Goal: Information Seeking & Learning: Learn about a topic

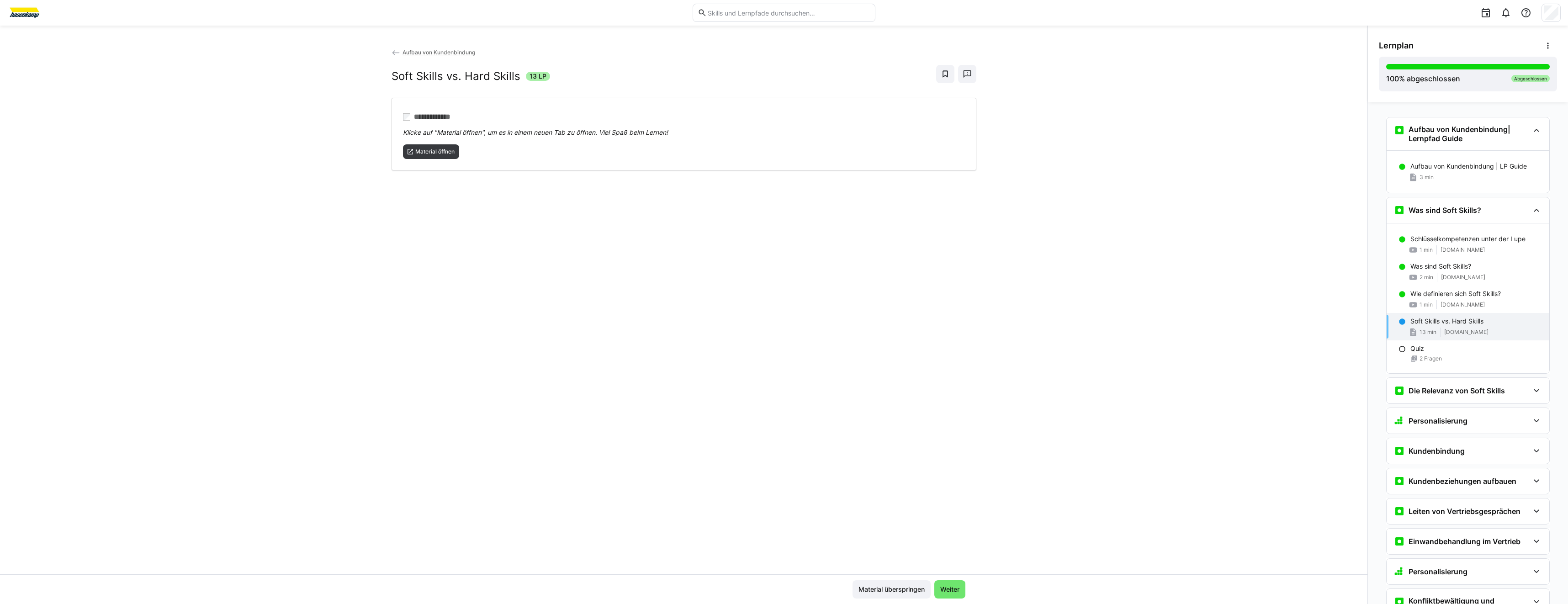
scroll to position [95, 0]
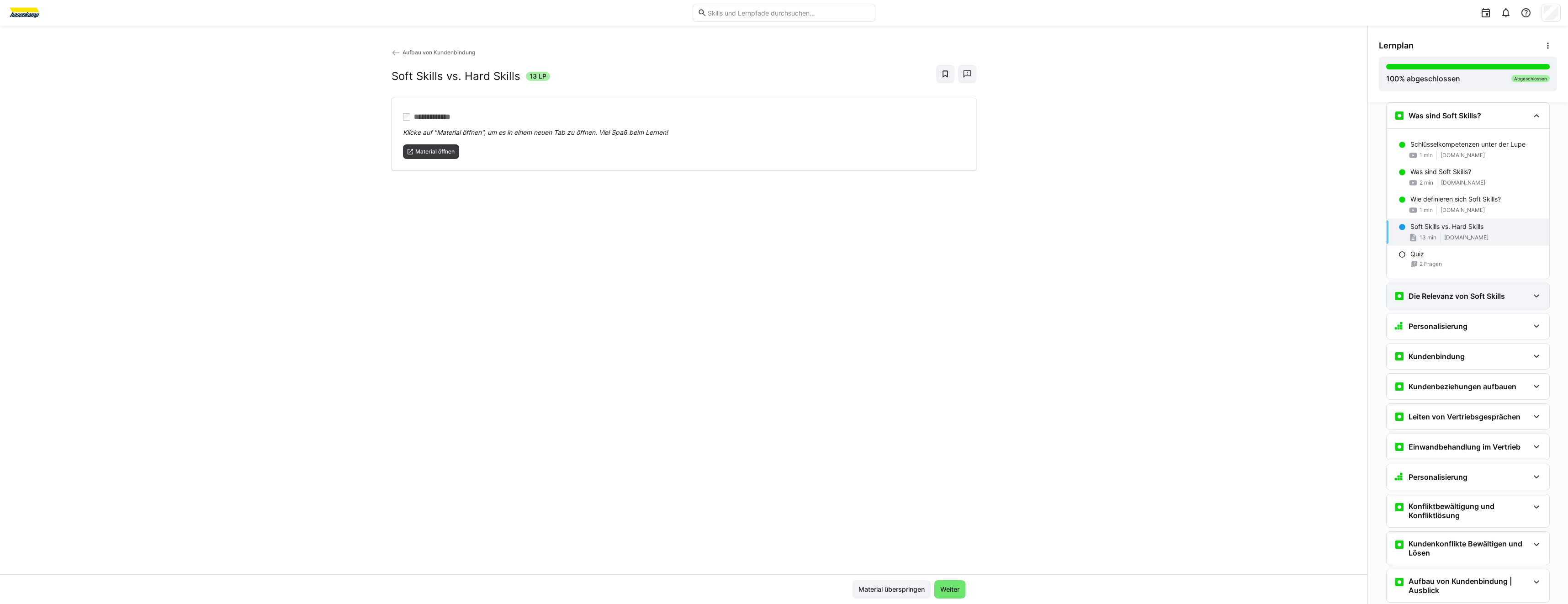
click at [1445, 302] on div "Die Relevanz von Soft Skills" at bounding box center [1467, 295] width 163 height 25
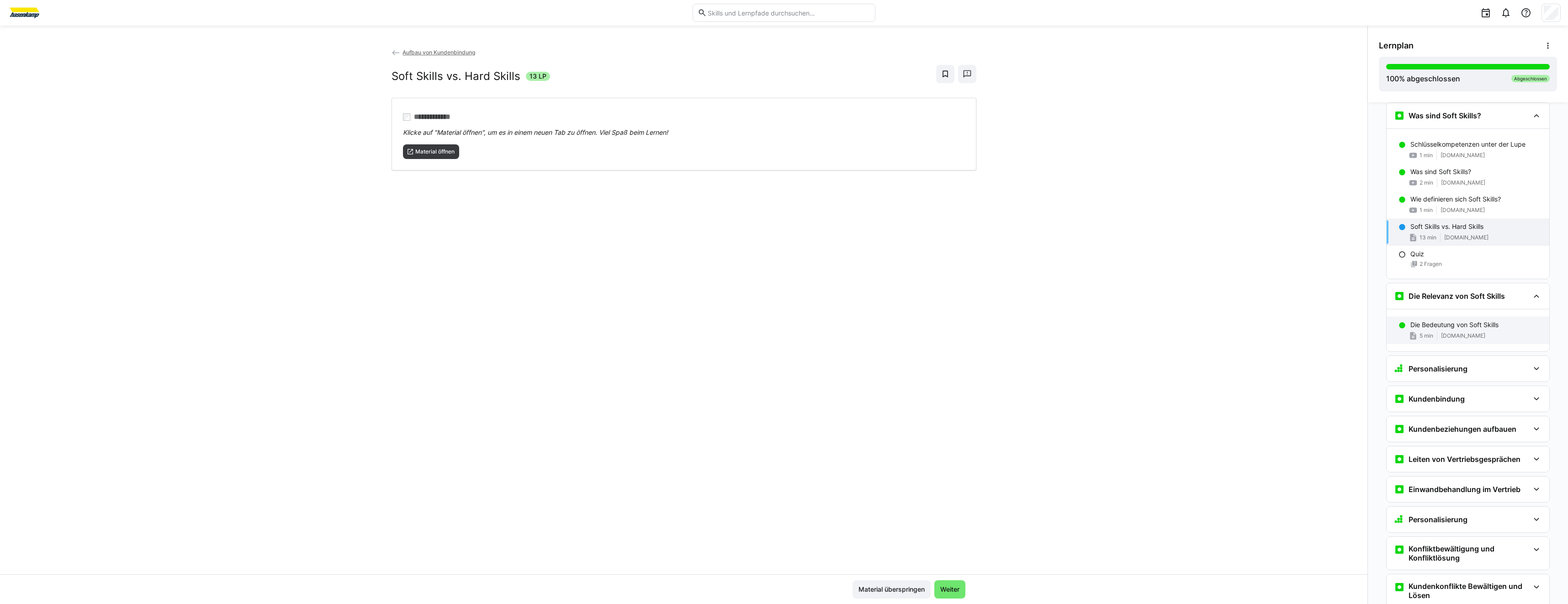
click at [1454, 319] on div "Die Bedeutung von Soft Skills 5 min [DOMAIN_NAME]" at bounding box center [1467, 330] width 163 height 28
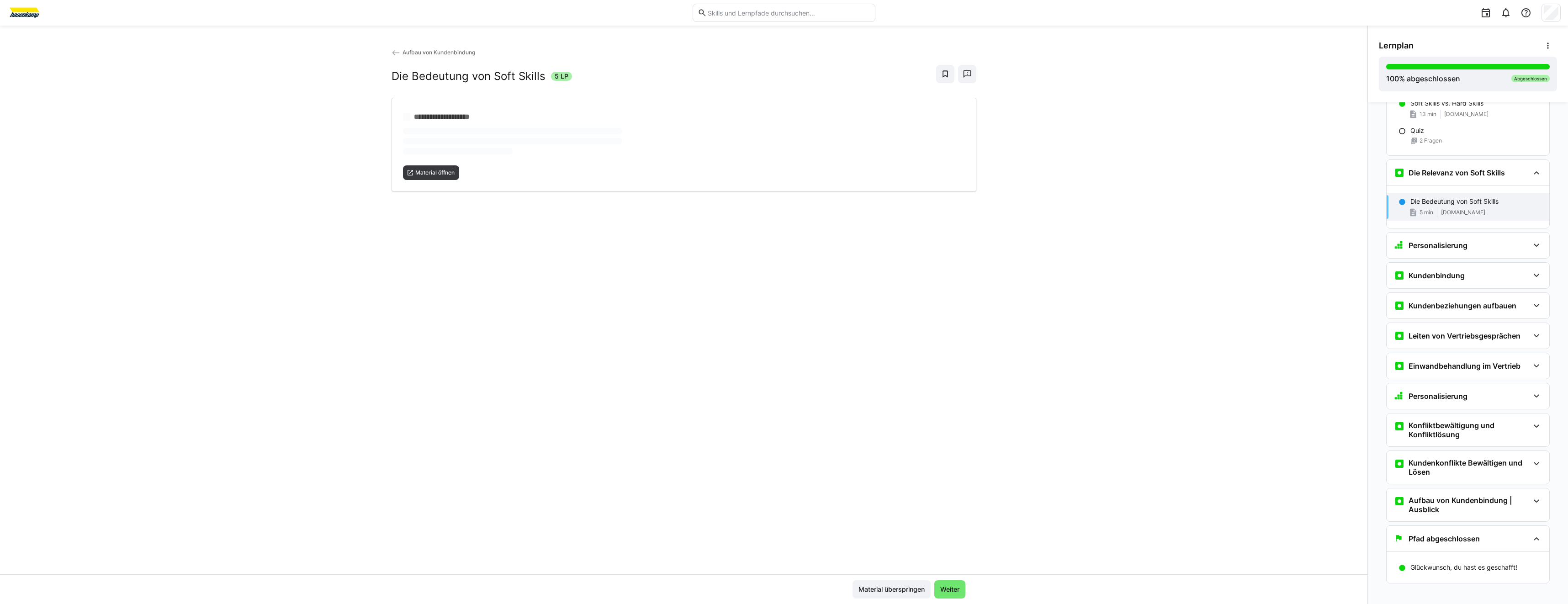
scroll to position [226, 0]
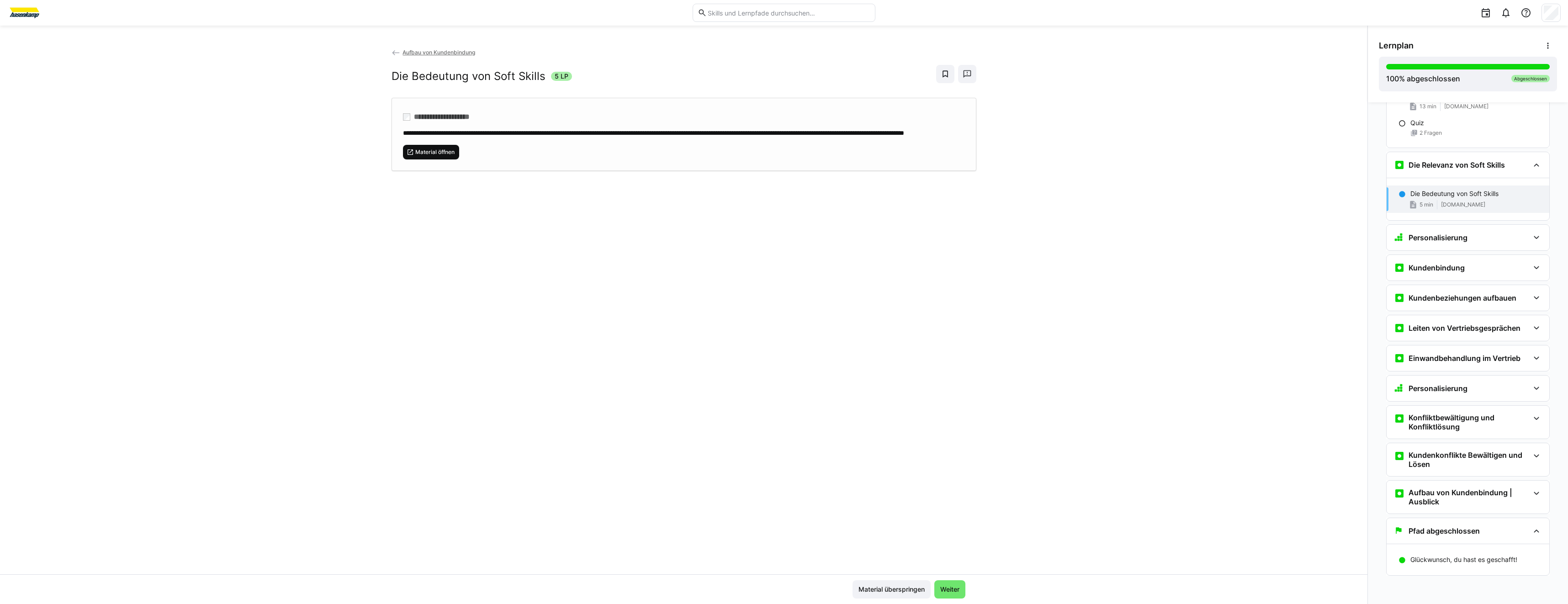
click at [426, 156] on span "Material öffnen" at bounding box center [435, 152] width 41 height 7
click at [1422, 235] on h3 "Personalisierung" at bounding box center [1438, 237] width 59 height 9
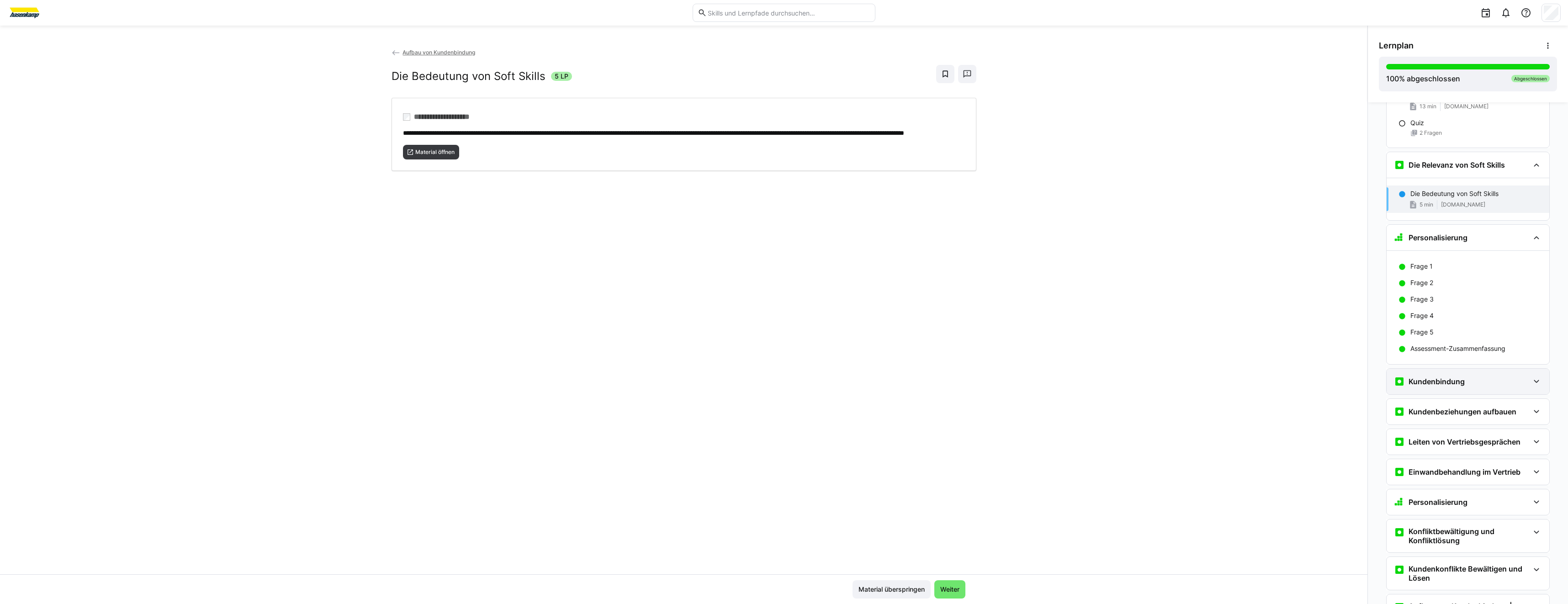
click at [1523, 377] on div "Kundenbindung" at bounding box center [1461, 381] width 135 height 11
click at [1501, 465] on div "Beispiel Kundenbindung" at bounding box center [1476, 464] width 132 height 9
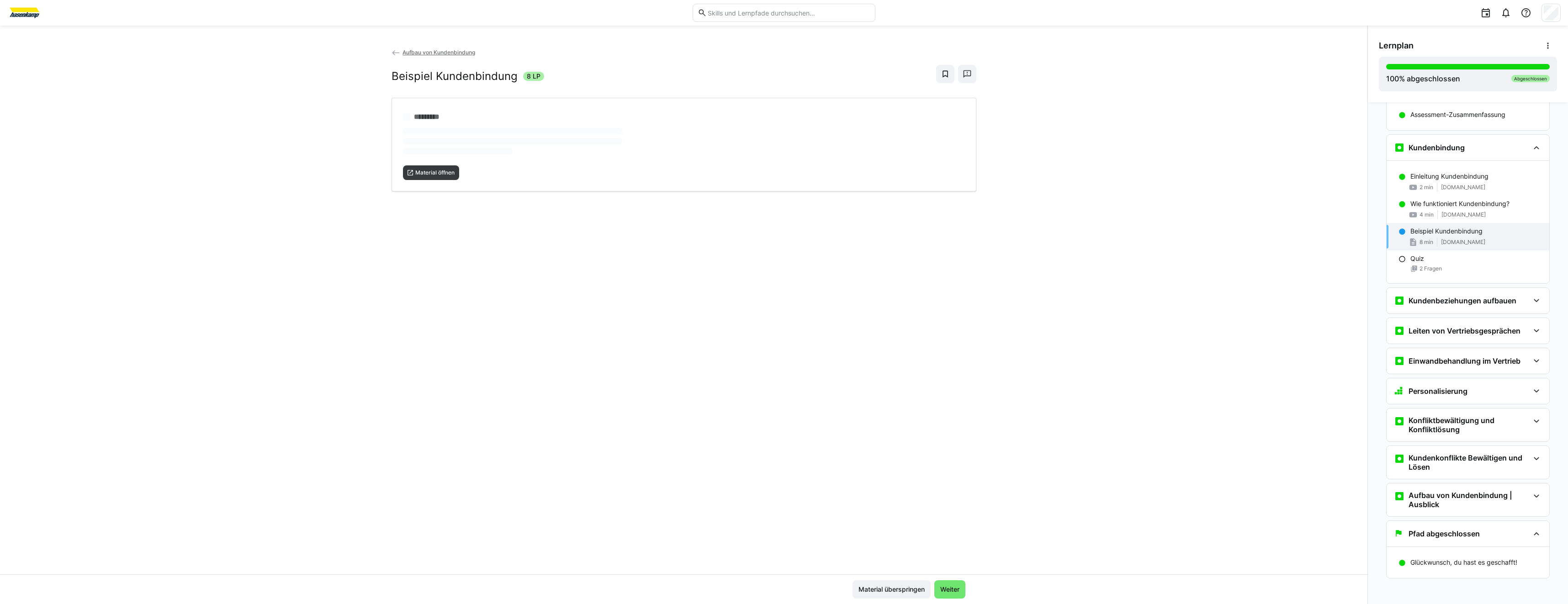
scroll to position [463, 0]
click at [412, 157] on span "Material öffnen" at bounding box center [431, 152] width 56 height 15
click at [1465, 298] on h3 "Kundenbeziehungen aufbauen" at bounding box center [1463, 298] width 108 height 9
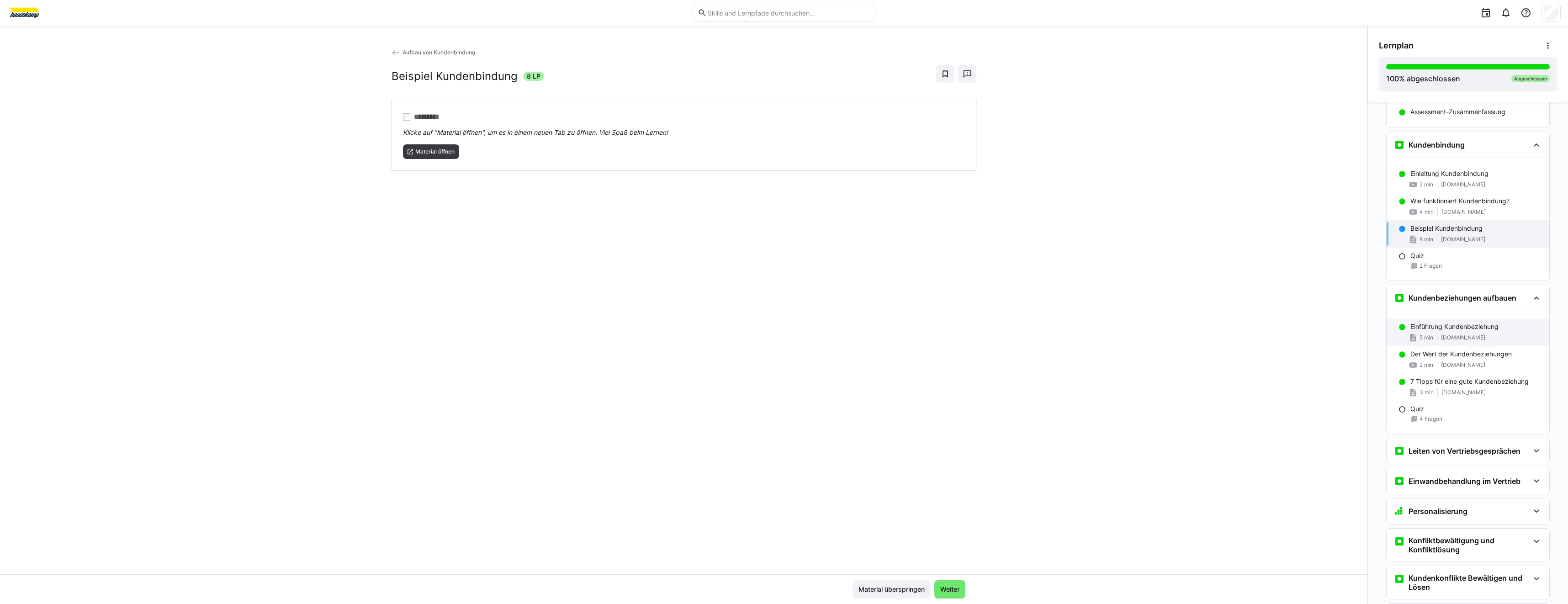
click at [1399, 323] on app-navigation-item-status at bounding box center [1402, 327] width 7 height 8
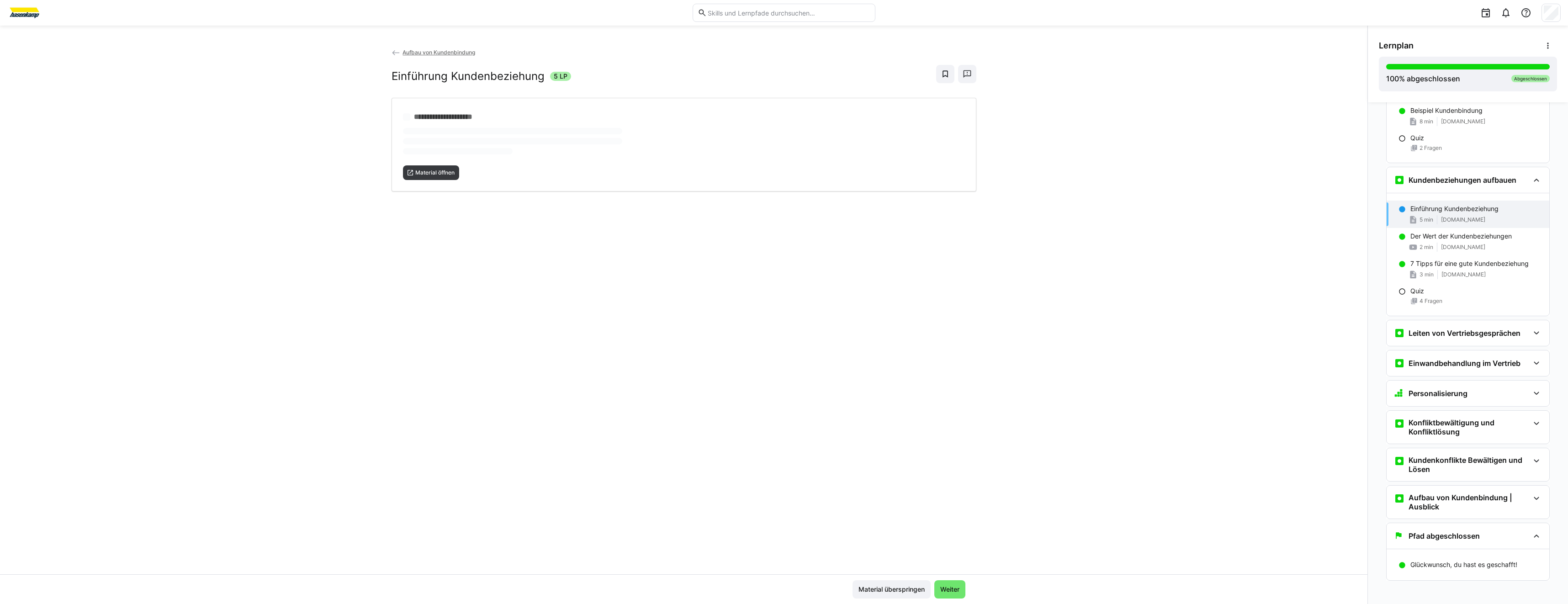
scroll to position [585, 0]
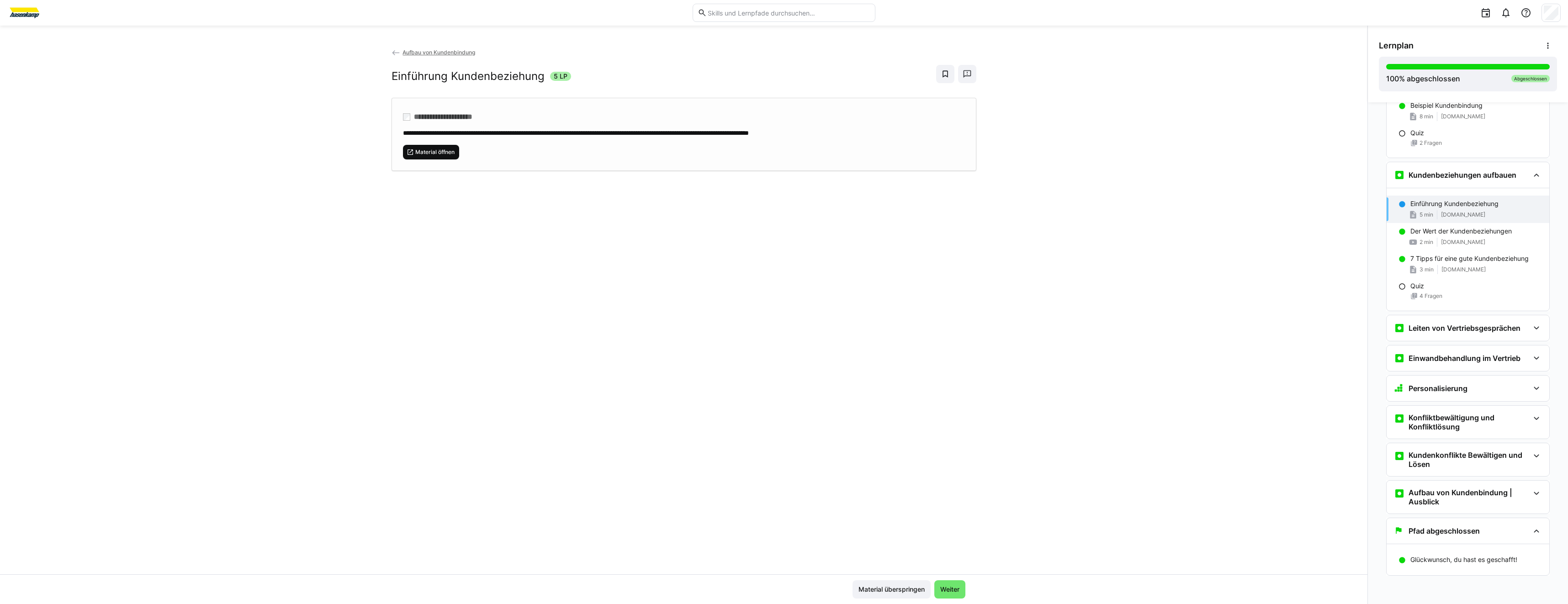
click at [437, 153] on span "Material öffnen" at bounding box center [435, 152] width 41 height 7
click at [1485, 266] on span "[DOMAIN_NAME]" at bounding box center [1463, 269] width 44 height 7
click at [446, 150] on span "Material öffnen" at bounding box center [435, 152] width 41 height 7
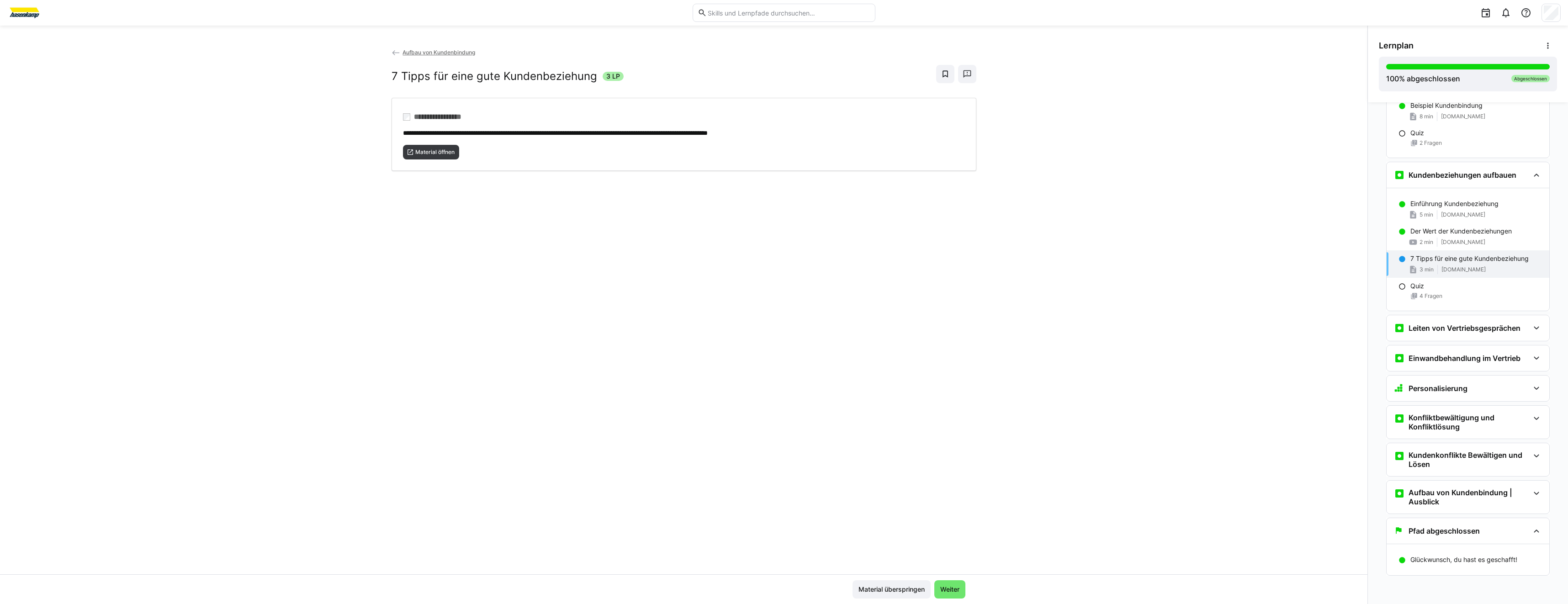
click at [1437, 344] on app-classroom-navigation "Aufbau von Kundenbindung| Lernpfad Guide Aufbau von Kundenbindung | LP Guide 3 …" at bounding box center [1468, 66] width 178 height 1076
drag, startPoint x: 1437, startPoint y: 344, endPoint x: 1436, endPoint y: 333, distance: 11.0
click at [1438, 336] on div "Leiten von Vertriebsgesprächen" at bounding box center [1467, 328] width 163 height 25
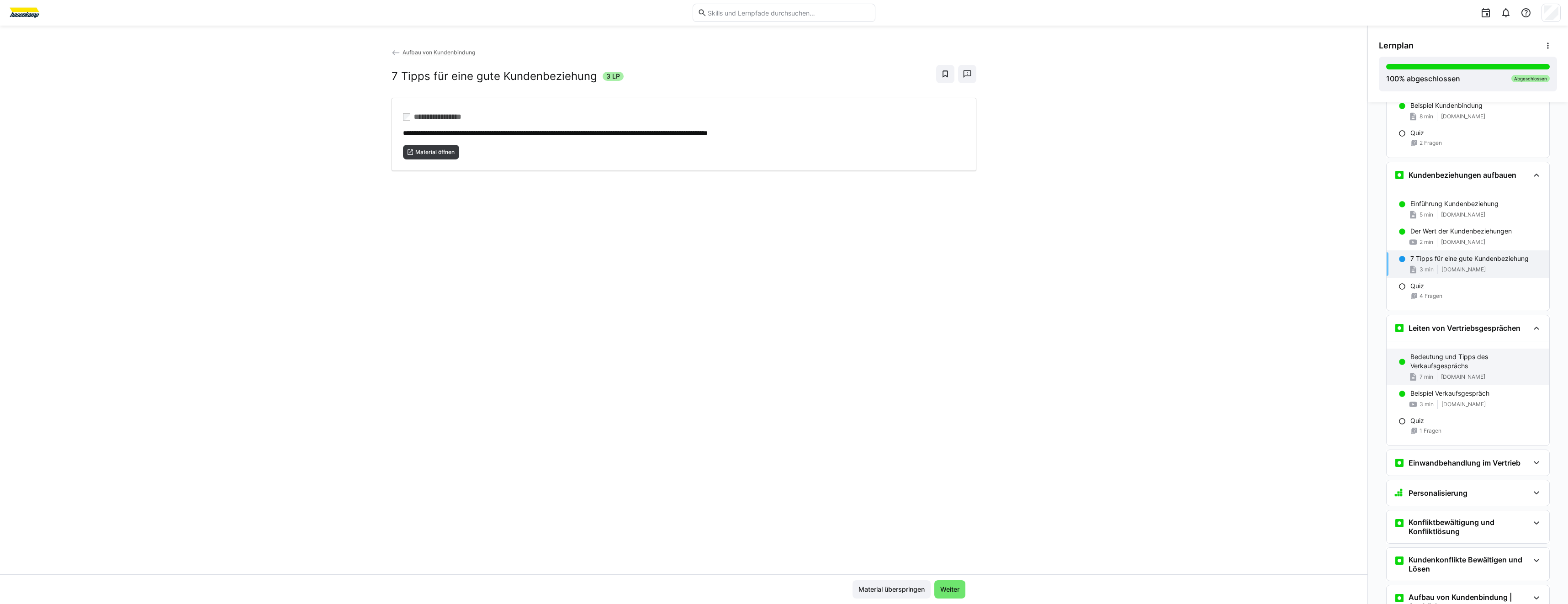
click at [1425, 376] on span "7 min" at bounding box center [1426, 377] width 14 height 7
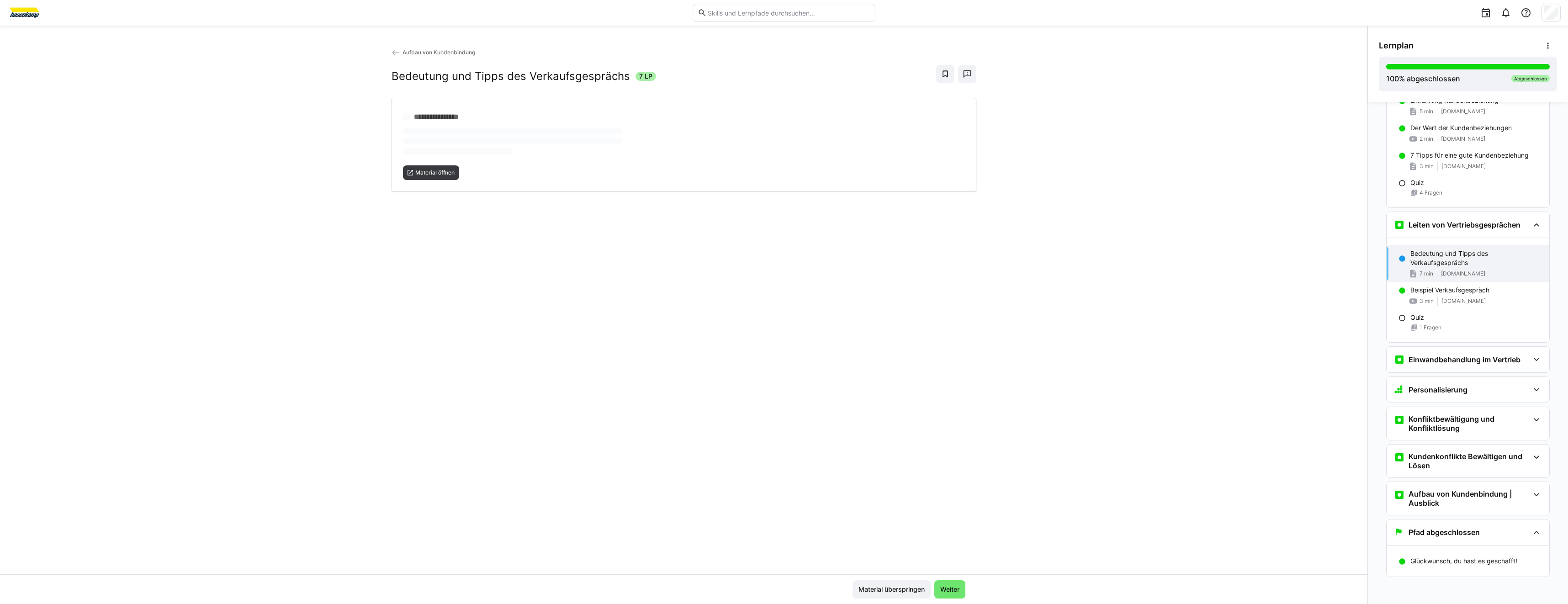
scroll to position [690, 0]
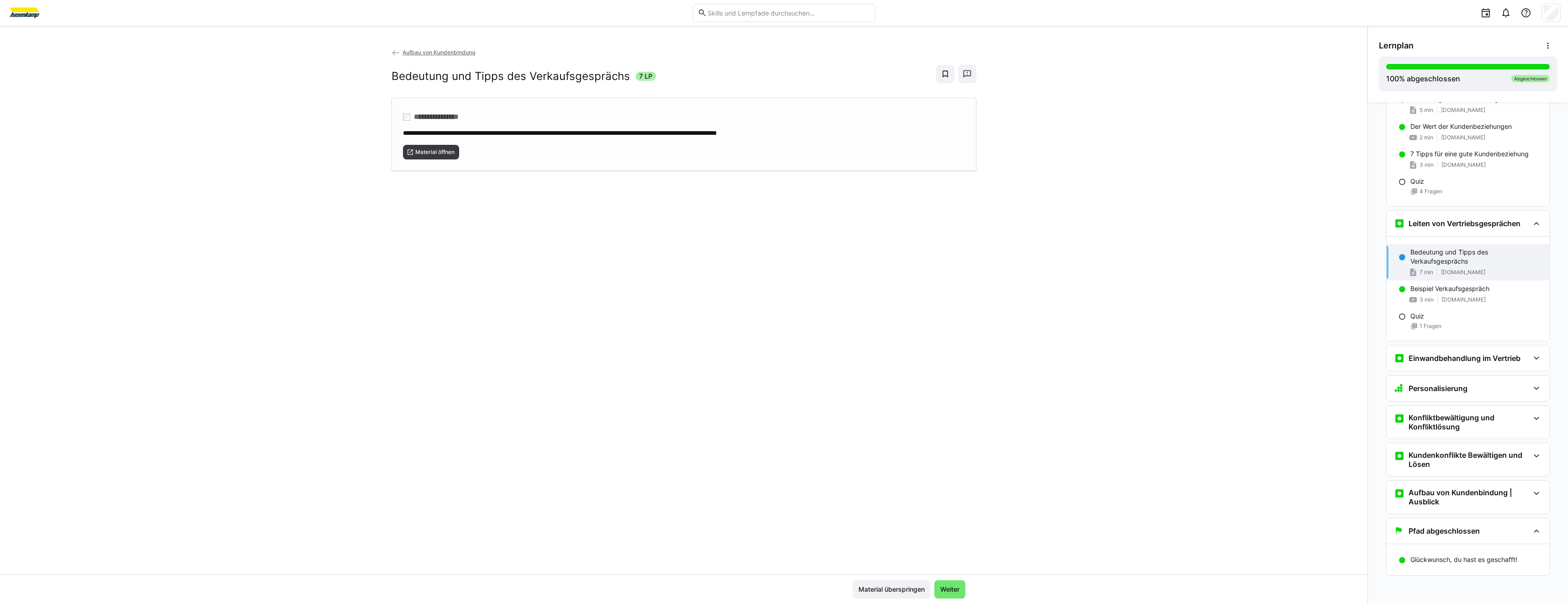
click at [423, 163] on div "**********" at bounding box center [683, 134] width 585 height 73
click at [1463, 367] on div "Einwandbehandlung im Vertrieb" at bounding box center [1467, 357] width 163 height 25
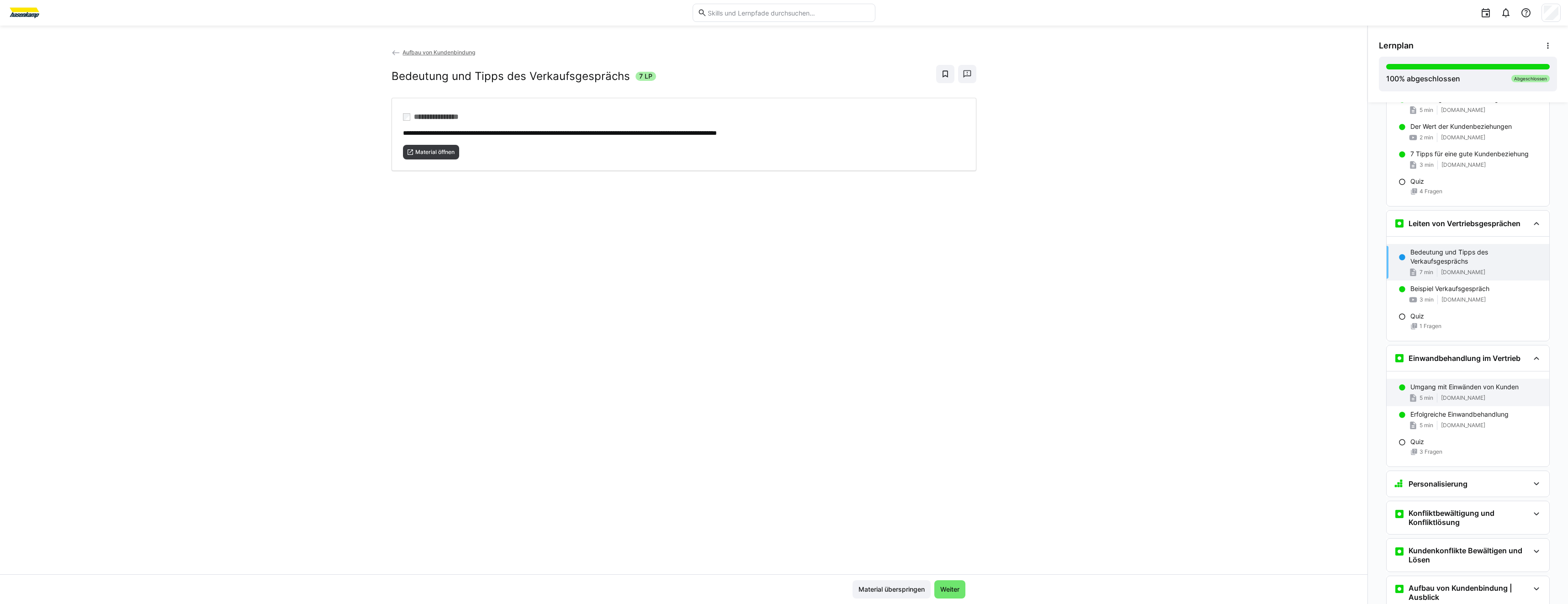
click at [1473, 387] on p "Umgang mit Einwänden von Kunden" at bounding box center [1464, 387] width 108 height 9
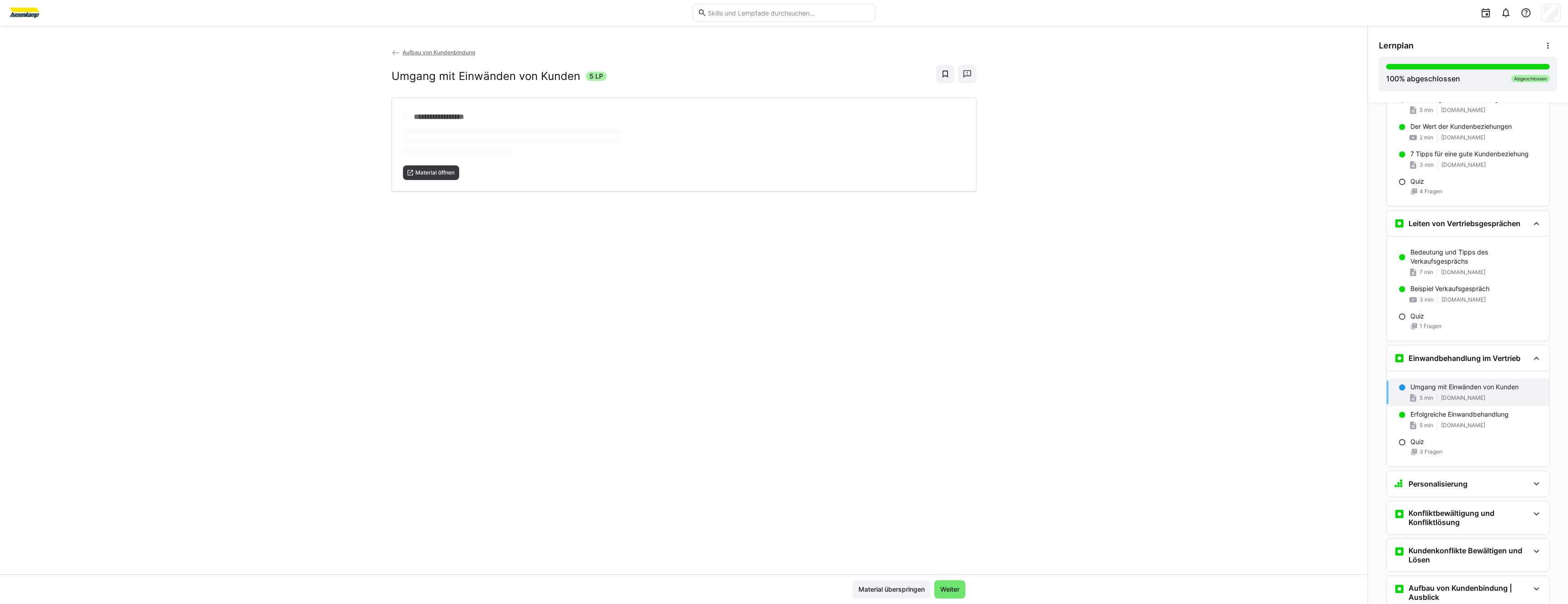
scroll to position [785, 0]
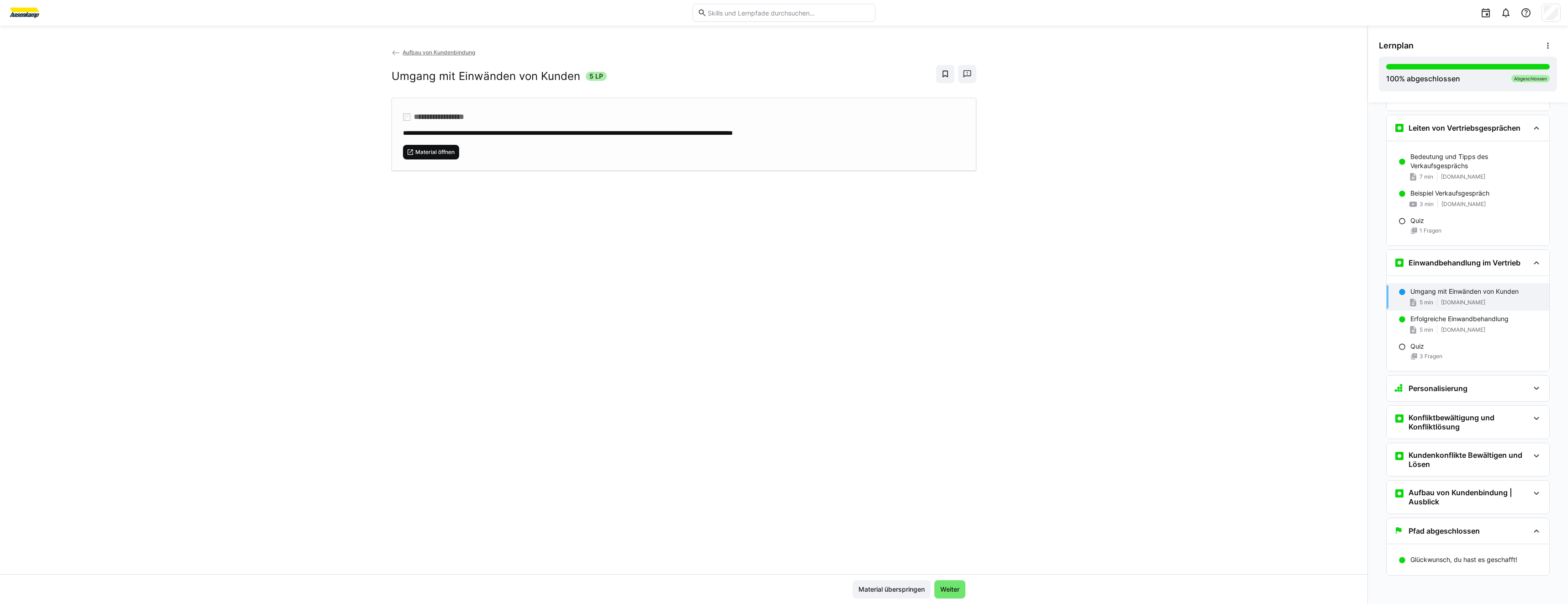
click at [432, 156] on span "Material öffnen" at bounding box center [431, 152] width 56 height 15
drag, startPoint x: 1397, startPoint y: 316, endPoint x: 1389, endPoint y: 314, distance: 8.2
click at [1399, 316] on eds-icon at bounding box center [1402, 319] width 7 height 7
click at [446, 157] on span "Material öffnen" at bounding box center [431, 152] width 56 height 15
click at [1439, 394] on div "Personalisierung" at bounding box center [1467, 387] width 163 height 25
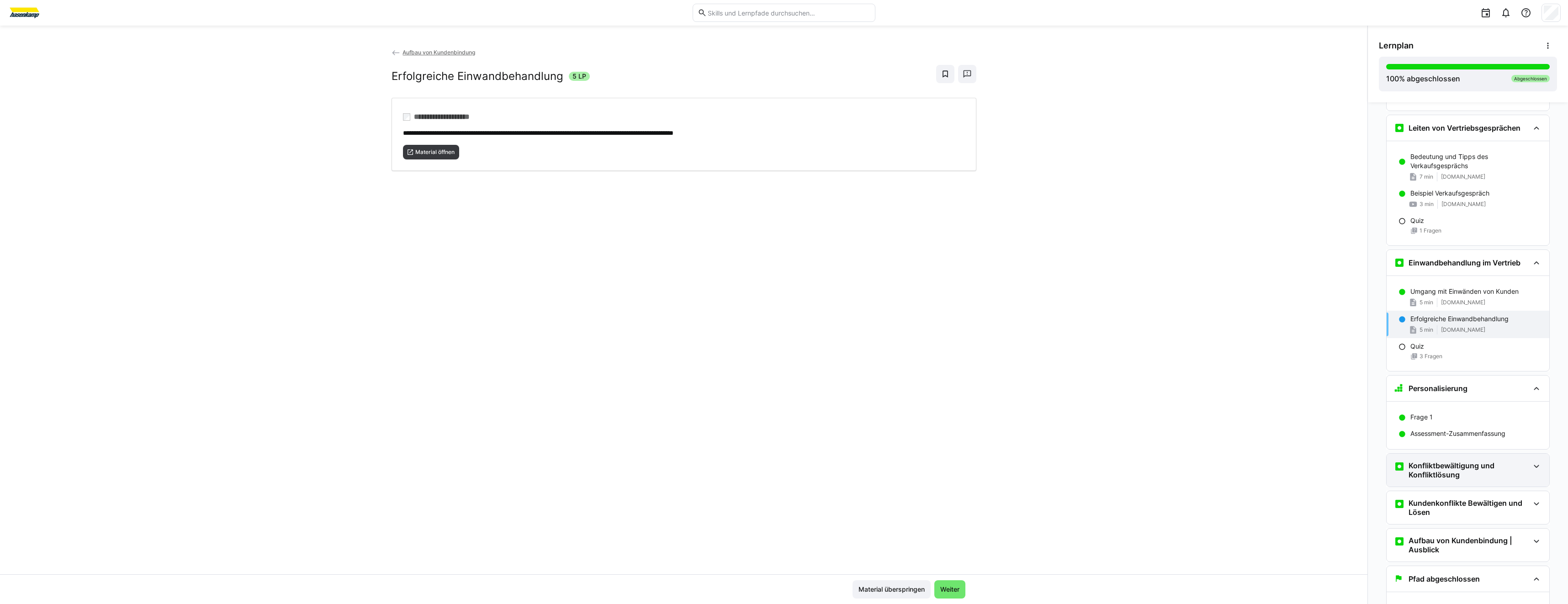
click at [1447, 464] on h3 "Konfliktbewältigung und Konfliktlösung" at bounding box center [1469, 470] width 121 height 18
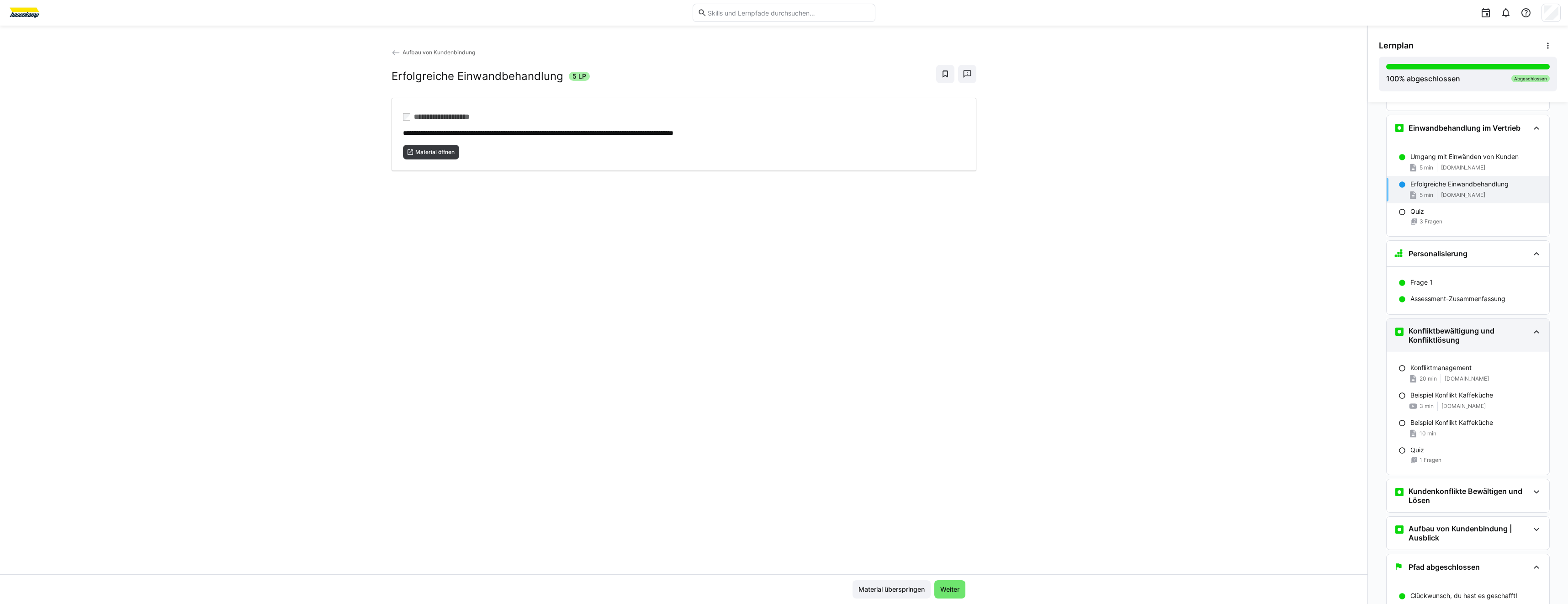
scroll to position [922, 0]
click at [1462, 382] on div "Konfliktmanagement 20 min [DOMAIN_NAME]" at bounding box center [1467, 371] width 163 height 28
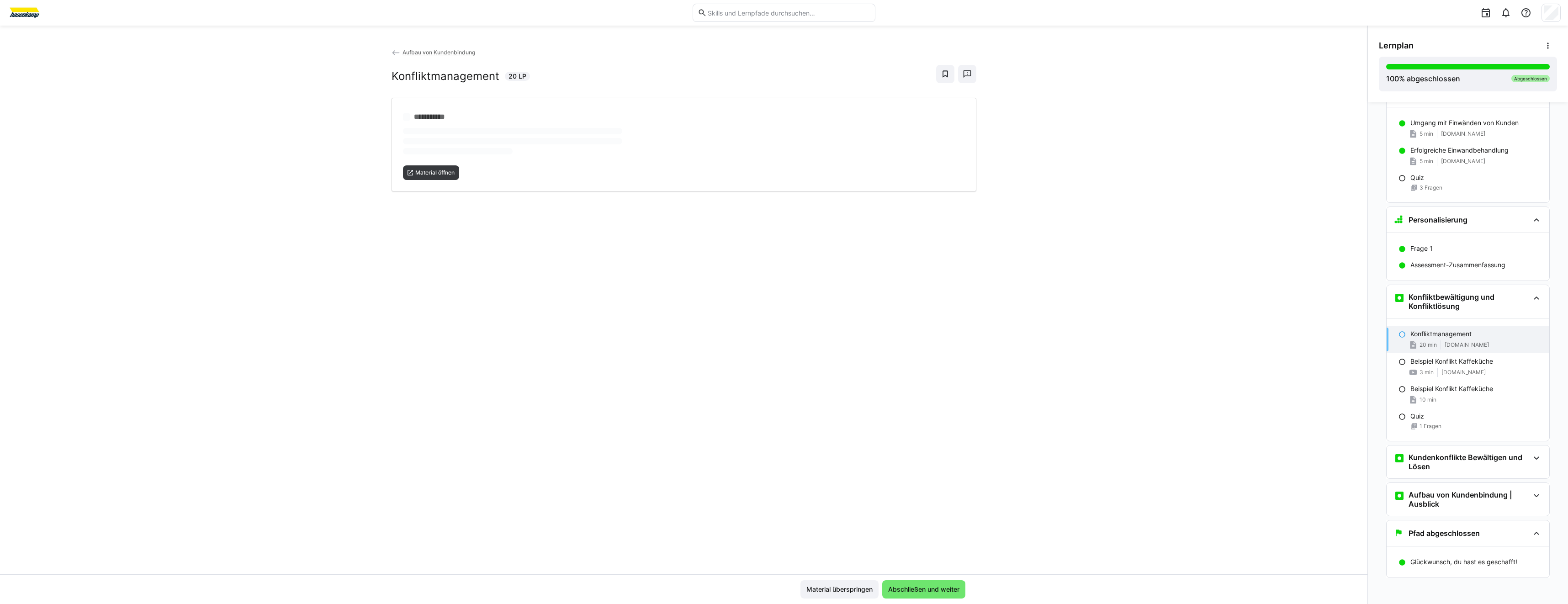
scroll to position [956, 0]
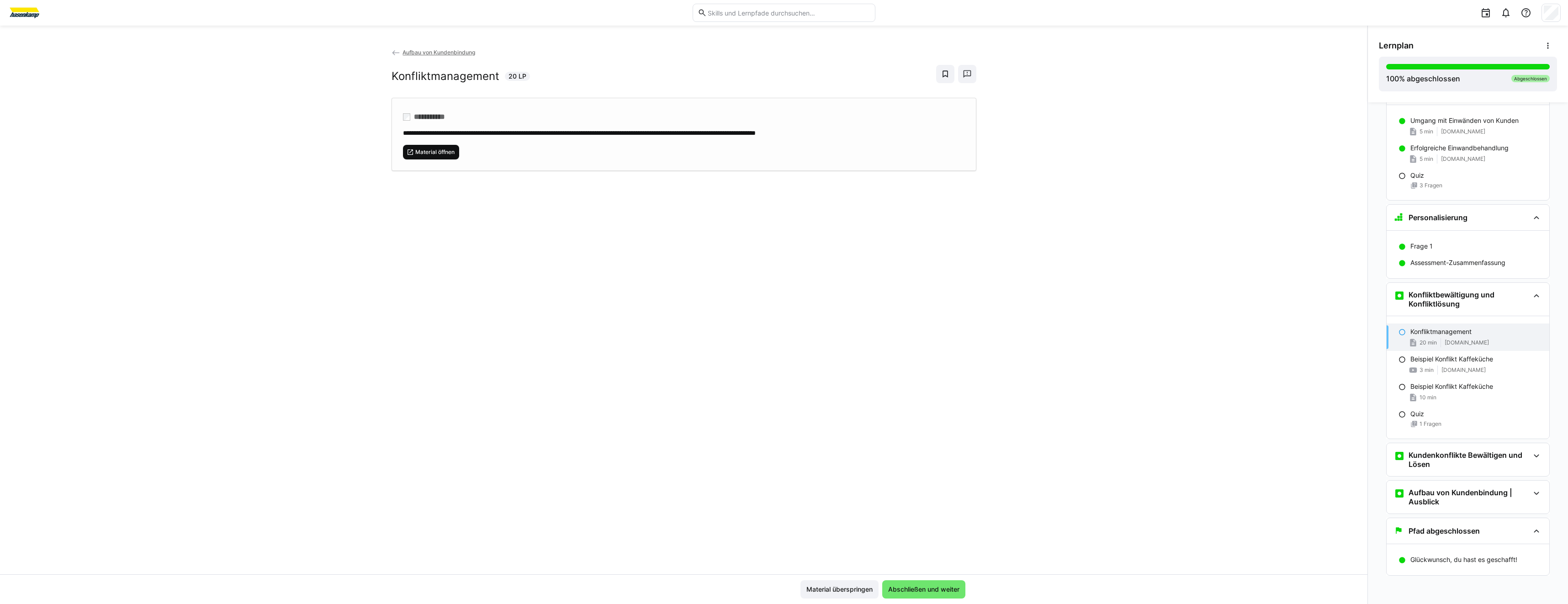
click at [429, 149] on span "Material öffnen" at bounding box center [435, 152] width 41 height 7
click at [1415, 392] on div "Beispiel Konflikt Kaffeküche 10 min" at bounding box center [1467, 392] width 163 height 28
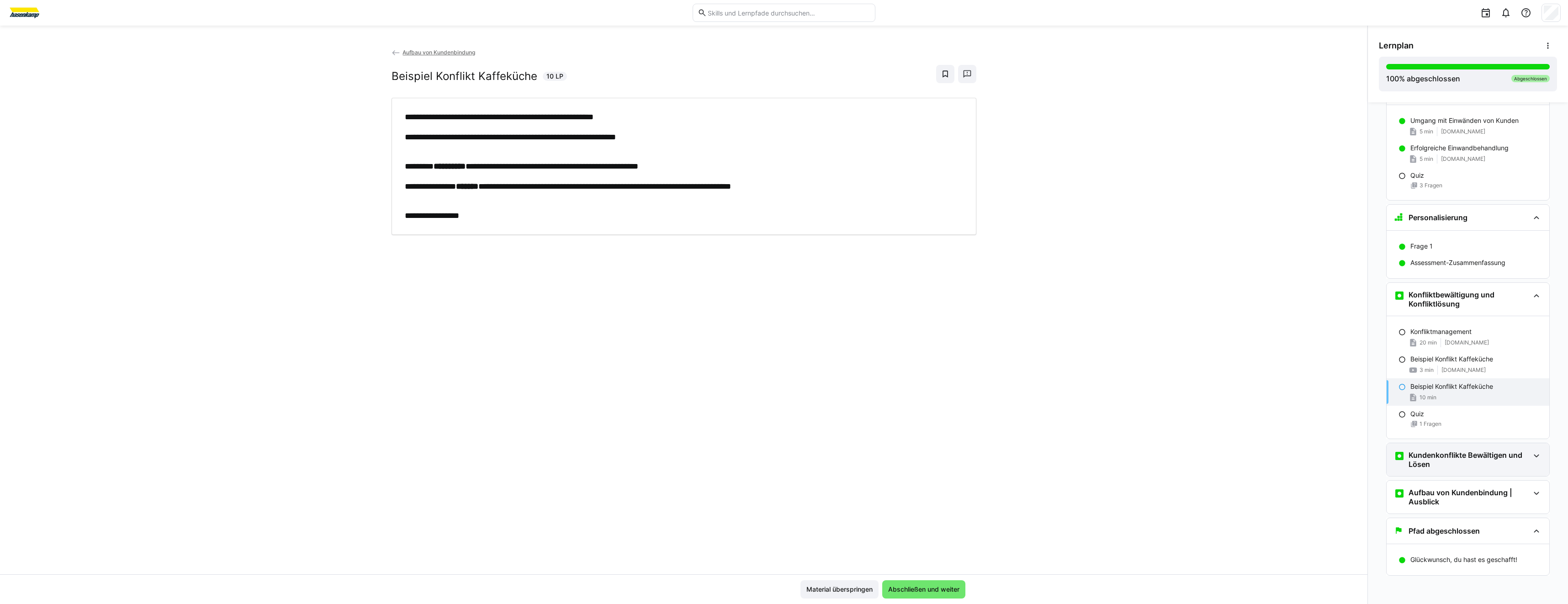
click at [1458, 461] on h3 "Kundenkonflikte Bewältigen und Lösen" at bounding box center [1469, 459] width 121 height 18
click at [1464, 498] on div "Konfliktmanagement im Vertrieb 5 min [DOMAIN_NAME]" at bounding box center [1467, 498] width 163 height 28
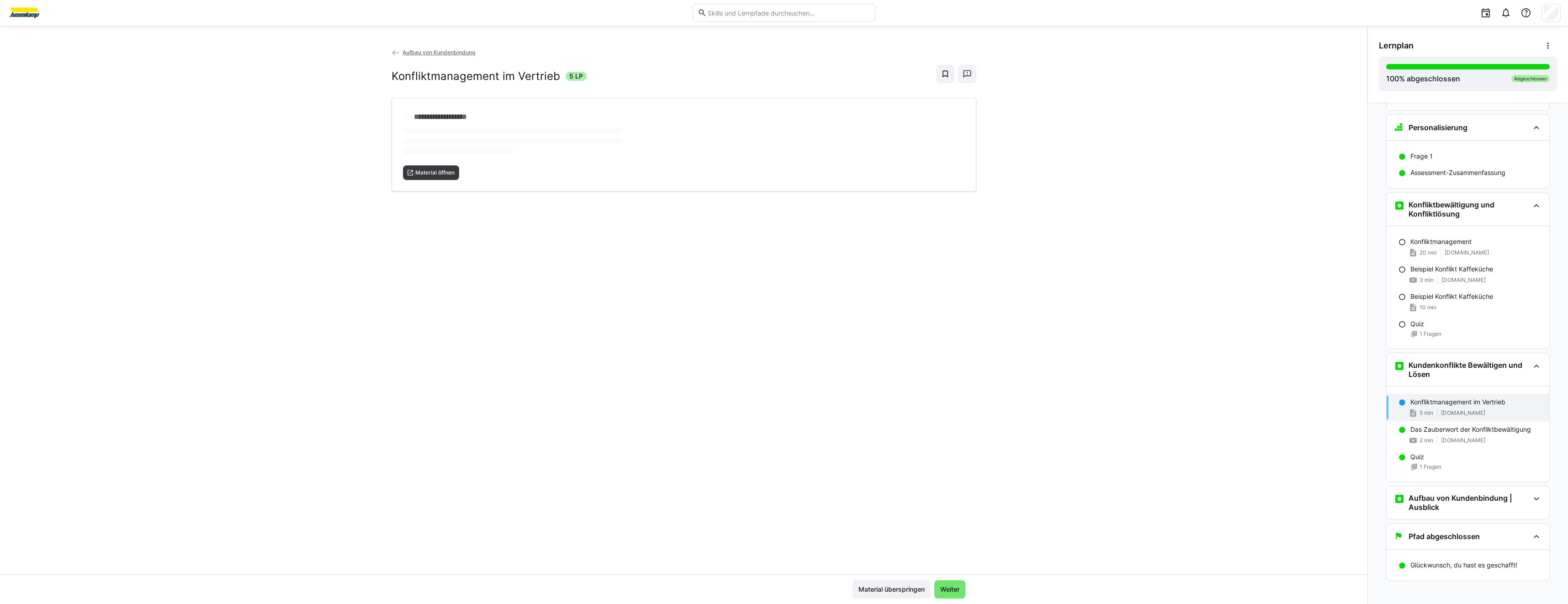
scroll to position [1051, 0]
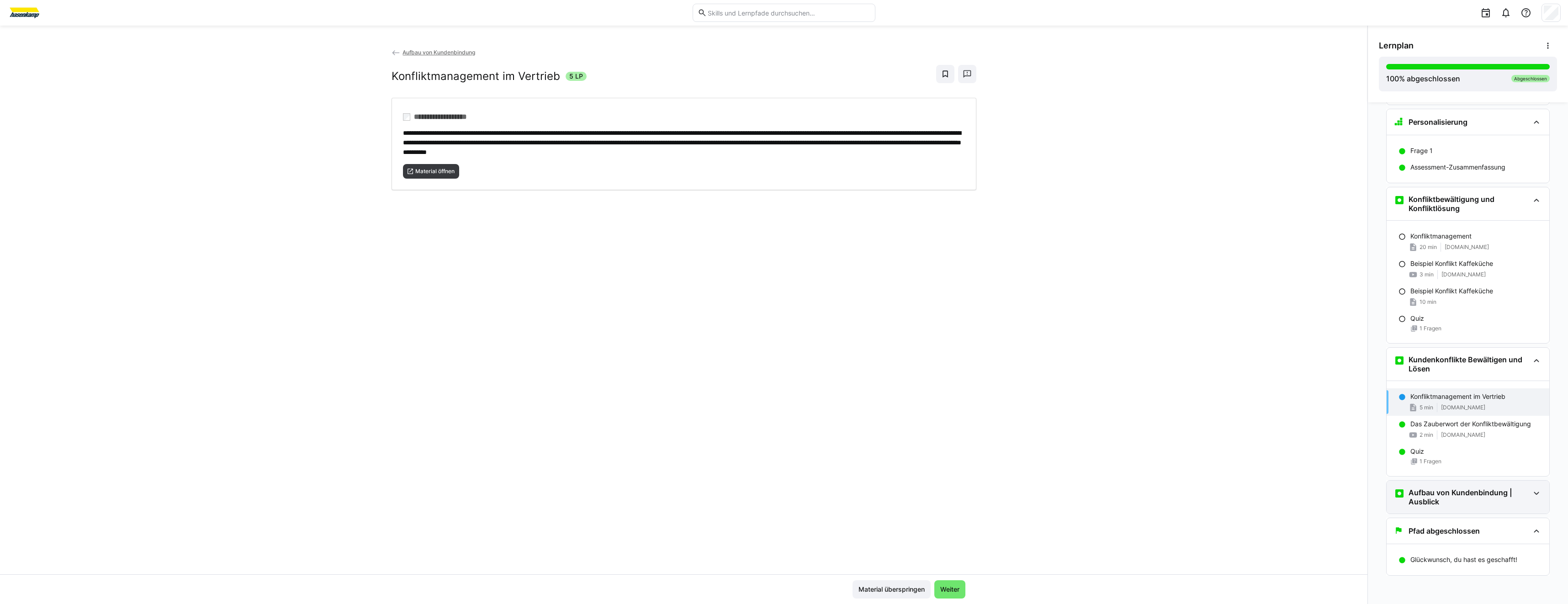
click at [1437, 500] on h3 "Aufbau von Kundenbindung | Ausblick" at bounding box center [1469, 497] width 121 height 18
click at [1445, 530] on p "Aufbau von Kundenbindung | Ausblick" at bounding box center [1467, 529] width 114 height 9
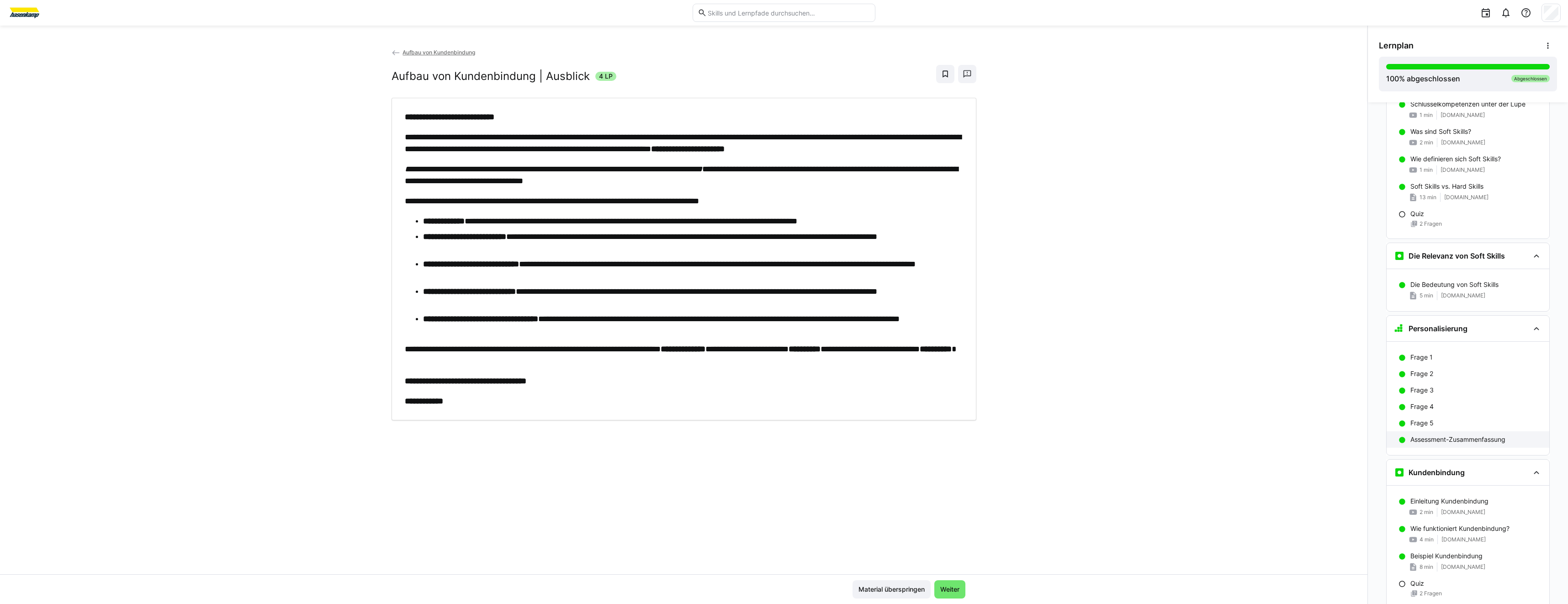
scroll to position [0, 0]
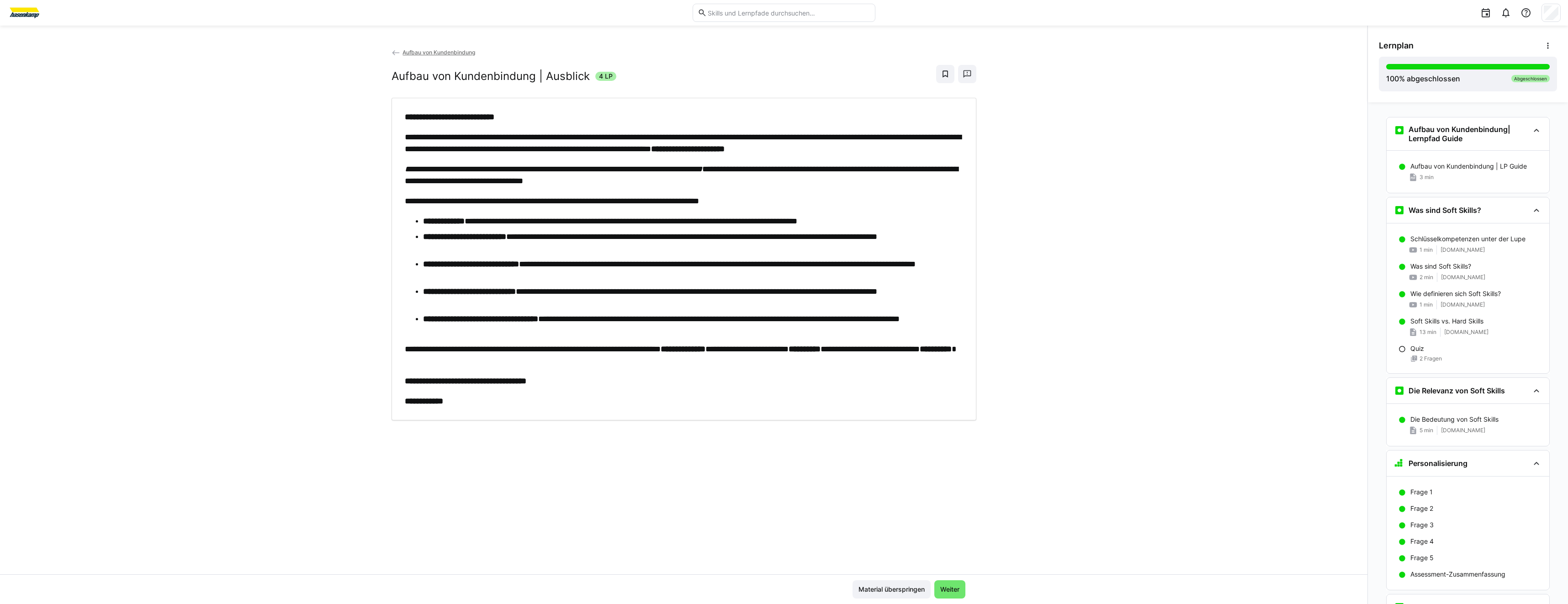
click at [271, 97] on div "**********" at bounding box center [683, 311] width 1368 height 526
click at [1198, 221] on div "**********" at bounding box center [683, 311] width 1368 height 526
click at [1106, 235] on div "**********" at bounding box center [683, 311] width 1368 height 526
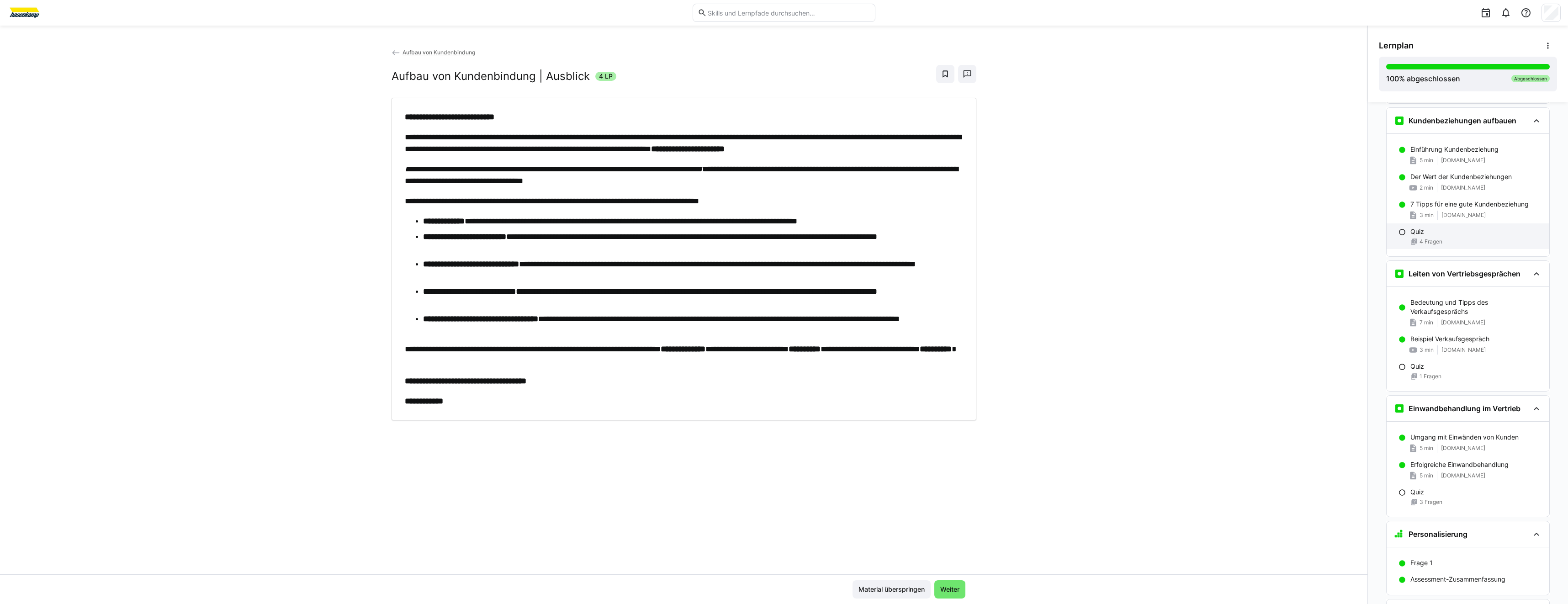
scroll to position [411, 0]
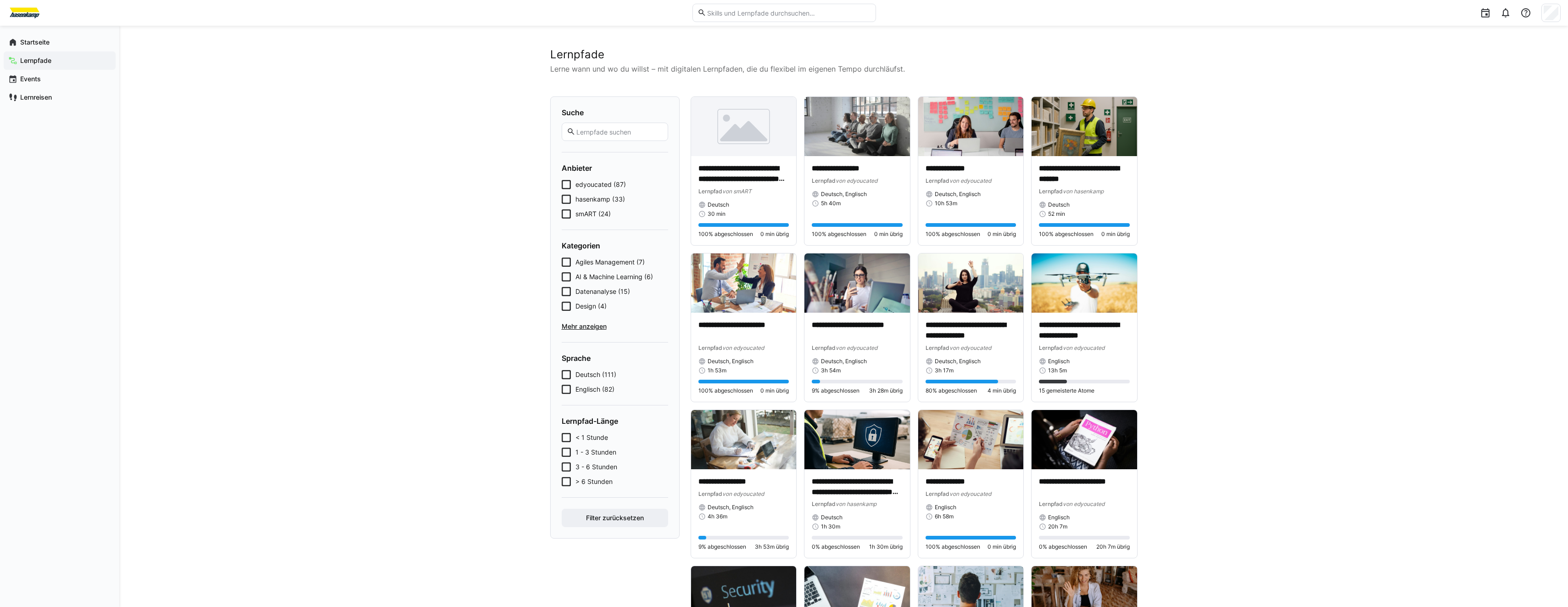
click at [64, 57] on span "Lernpfade" at bounding box center [65, 60] width 92 height 9
click at [87, 64] on span "Lernpfade" at bounding box center [65, 60] width 92 height 9
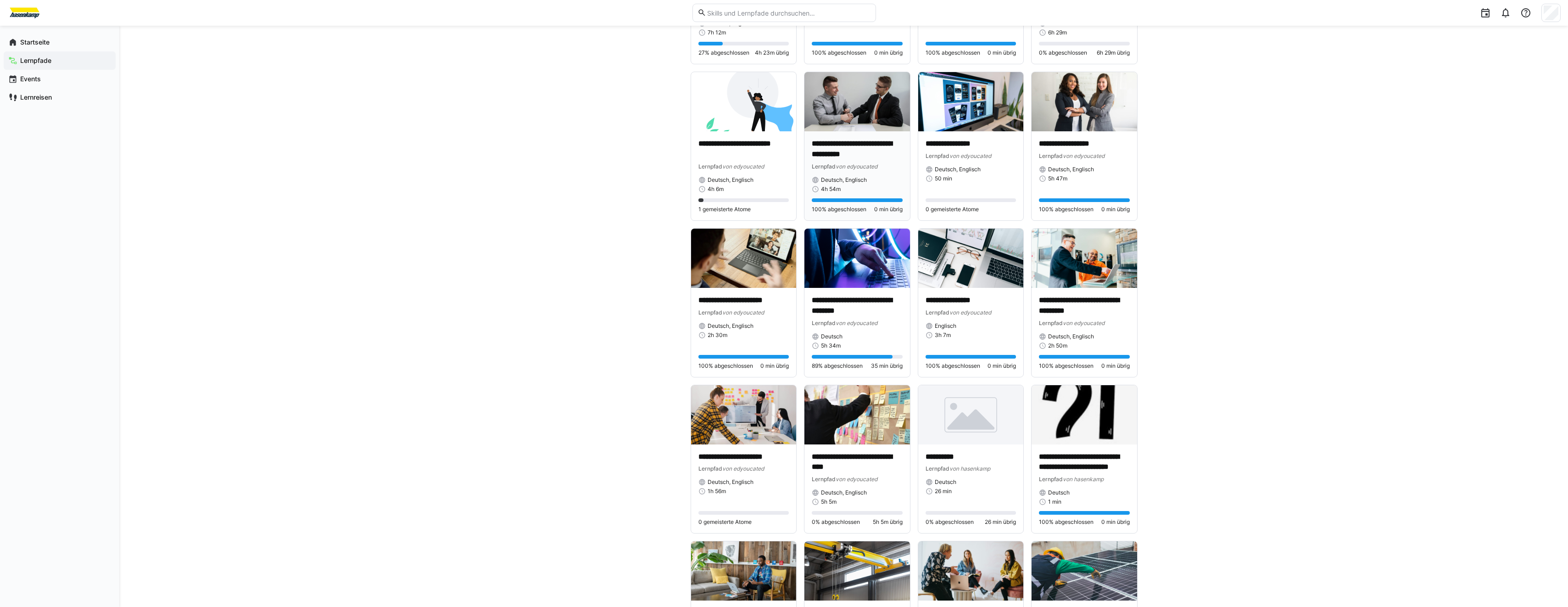
scroll to position [964, 0]
click at [880, 255] on img at bounding box center [857, 258] width 106 height 59
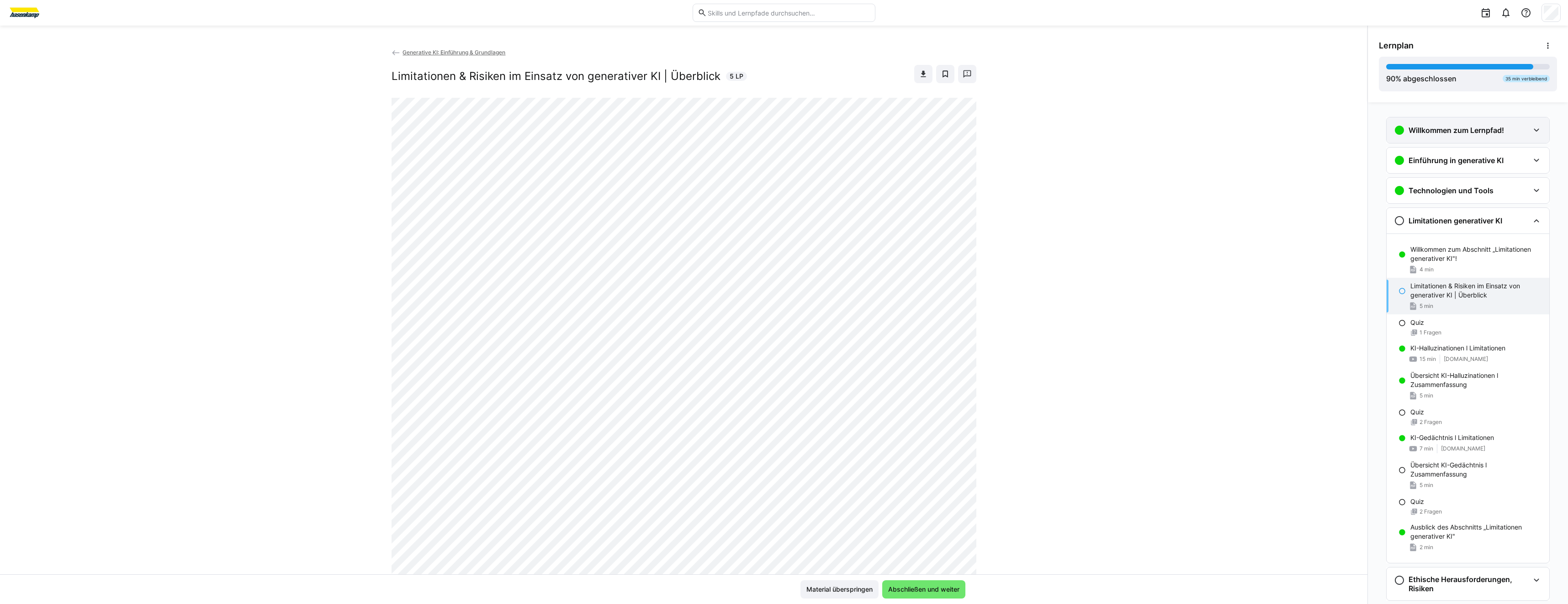
click at [1442, 131] on h3 "Willkommen zum Lernpfad!" at bounding box center [1456, 130] width 96 height 9
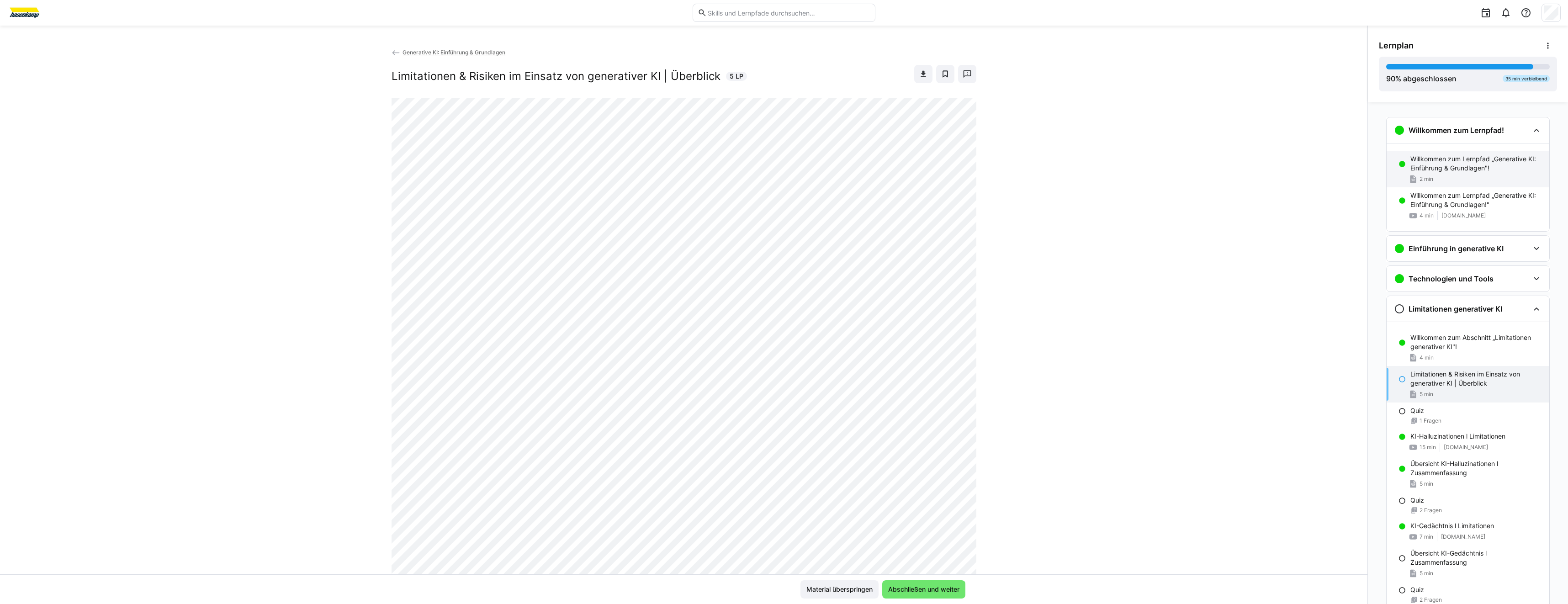
click at [1469, 182] on div "2 min" at bounding box center [1476, 178] width 132 height 9
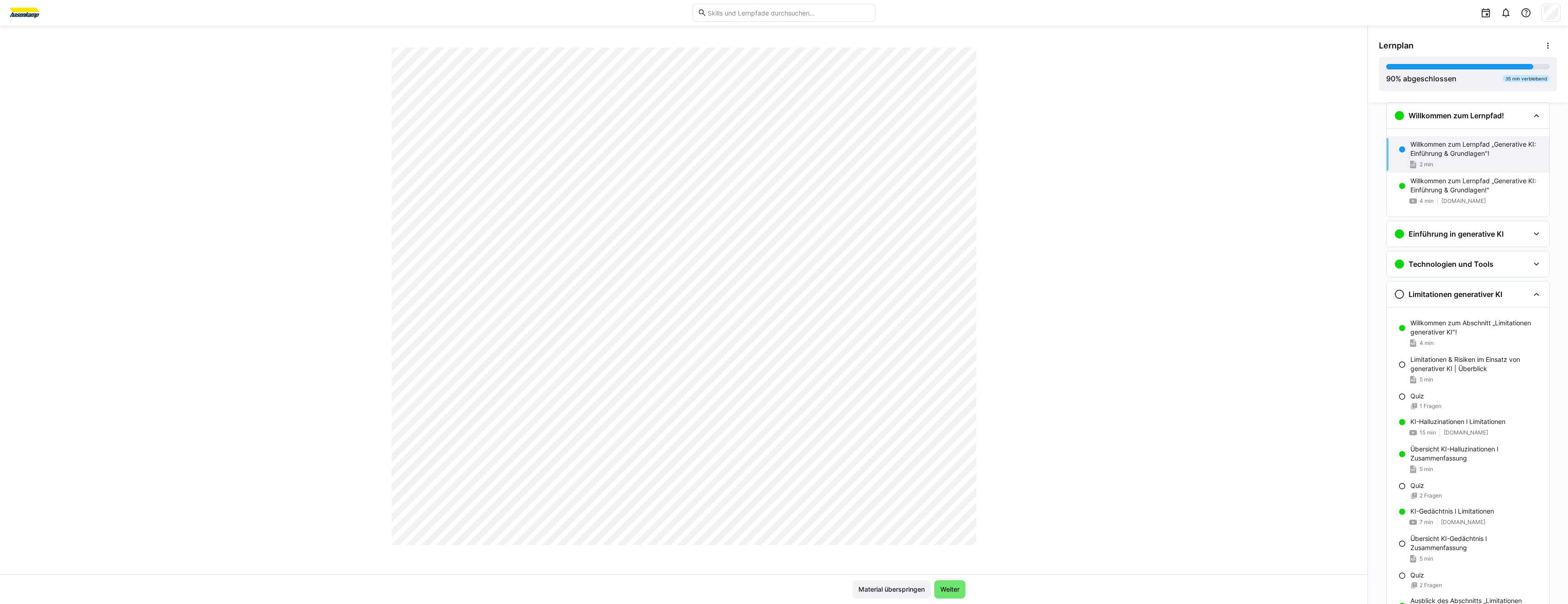
scroll to position [320, 0]
click at [1413, 361] on p "Limitationen & Risiken im Einsatz von generativer KI | Überblick" at bounding box center [1476, 364] width 132 height 18
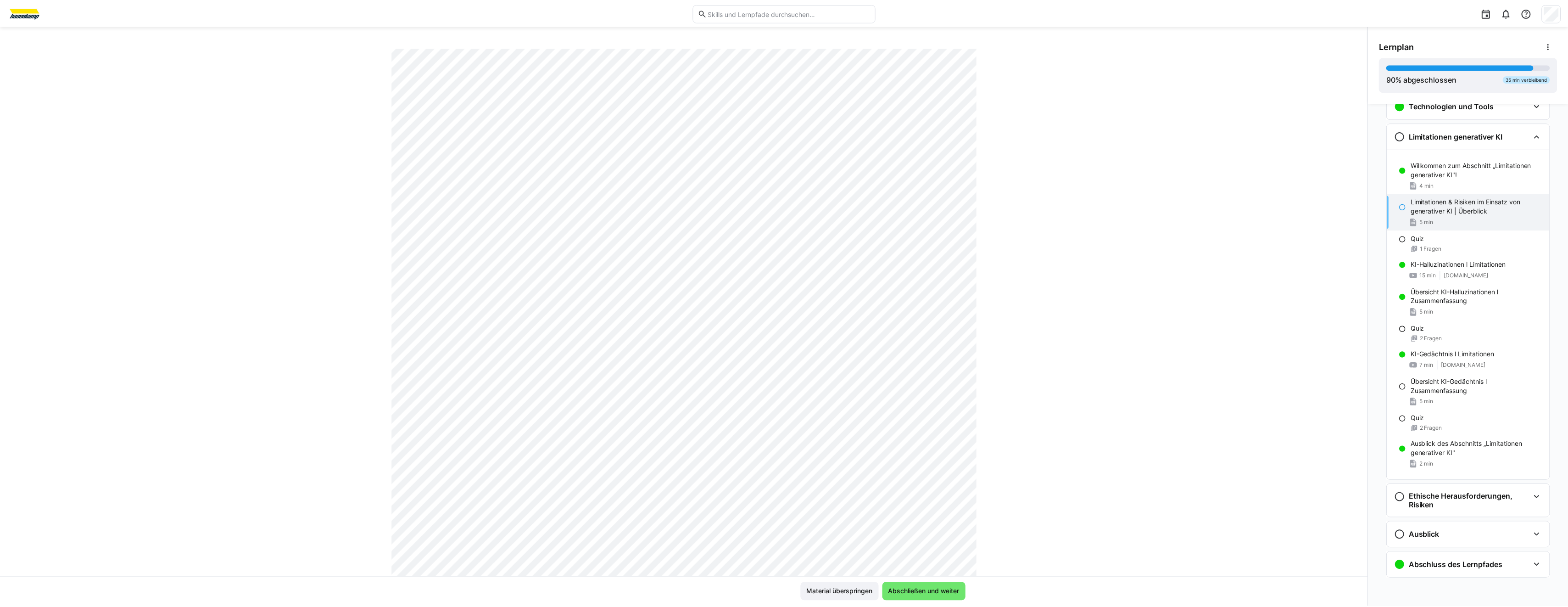
scroll to position [0, 0]
click at [39, 15] on img at bounding box center [25, 13] width 34 height 15
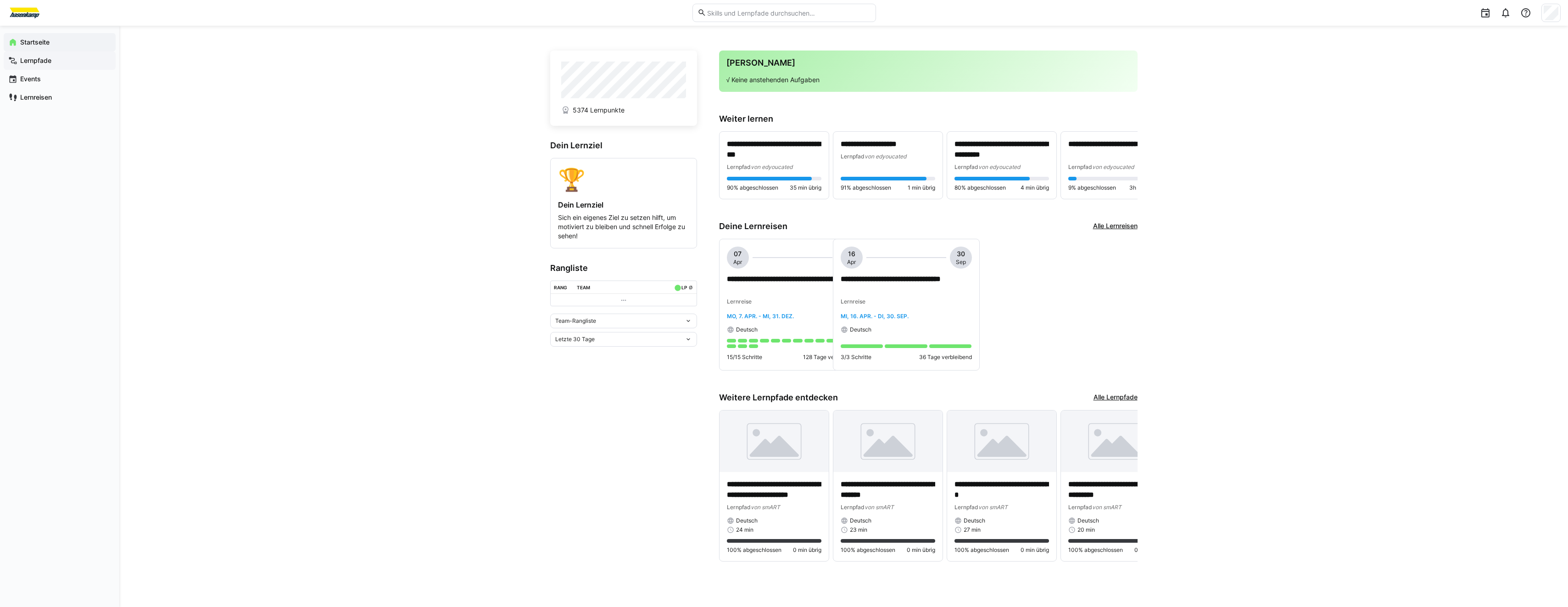
click at [85, 62] on span "Lernpfade" at bounding box center [65, 60] width 92 height 9
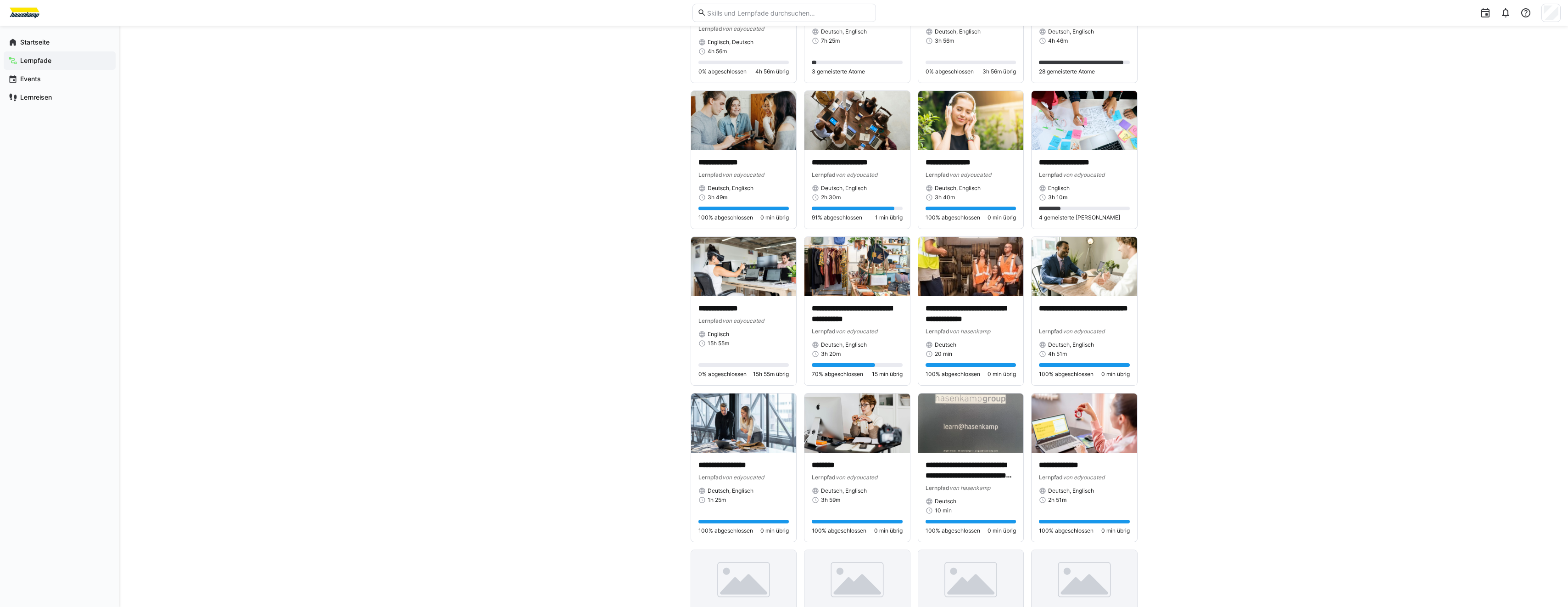
scroll to position [2665, 0]
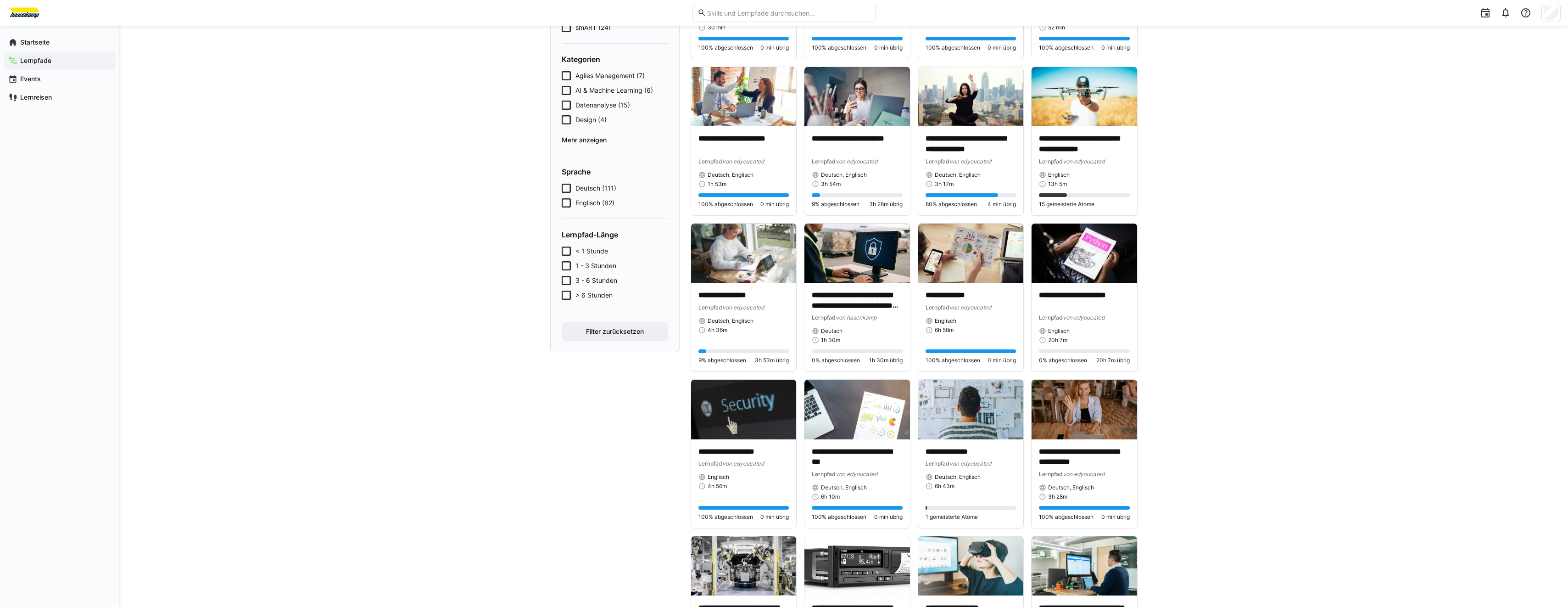
scroll to position [0, 0]
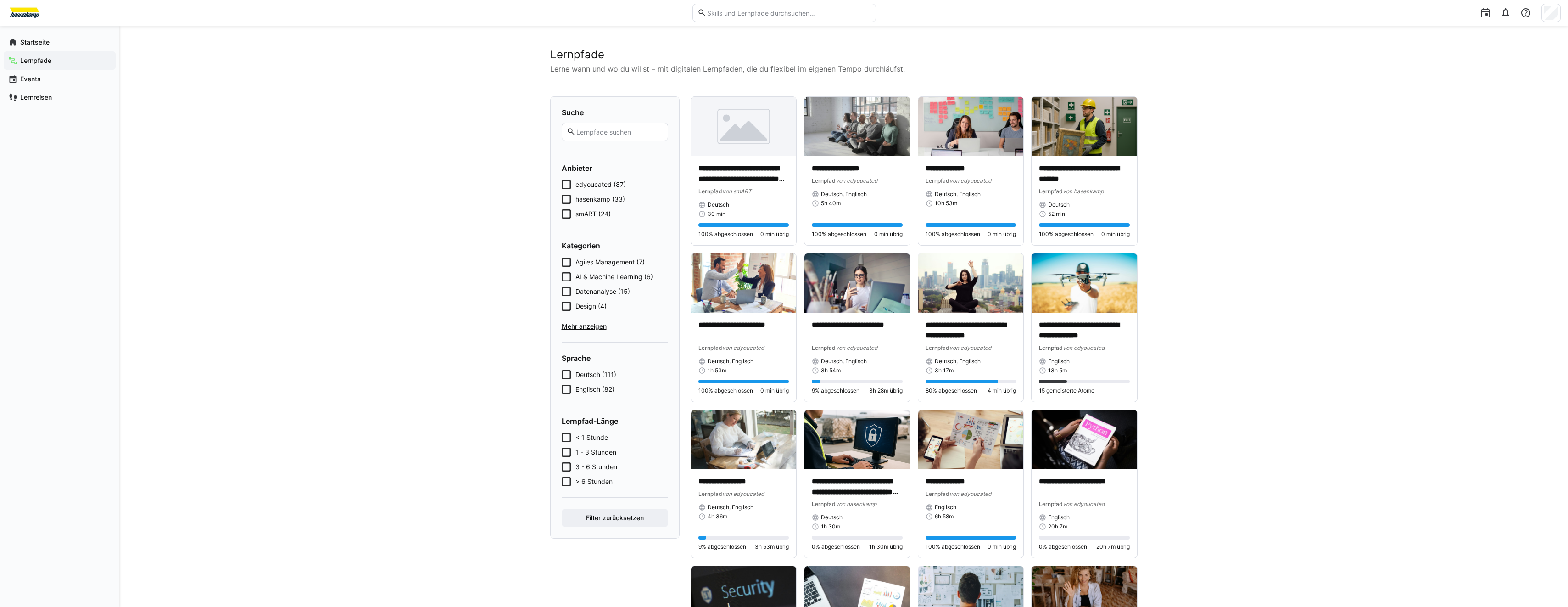
click at [846, 131] on img at bounding box center [857, 126] width 106 height 59
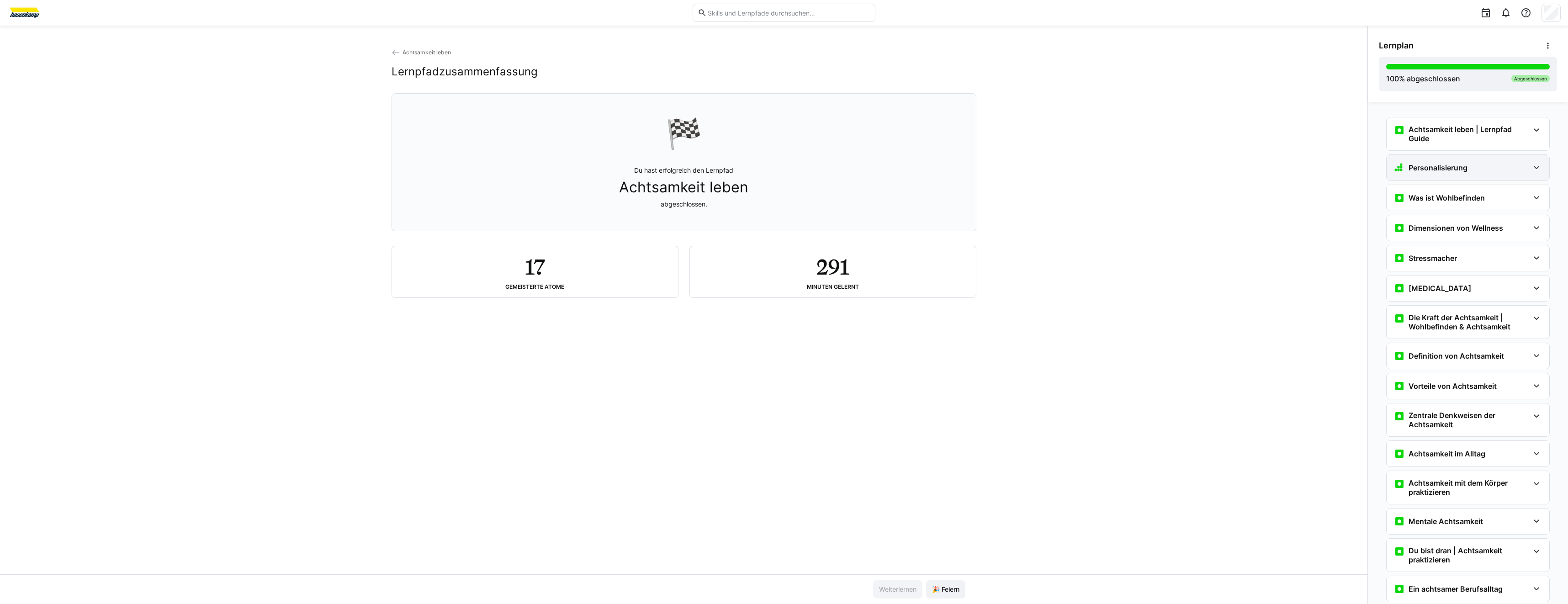
click at [1491, 172] on div "Personalisierung" at bounding box center [1461, 167] width 135 height 11
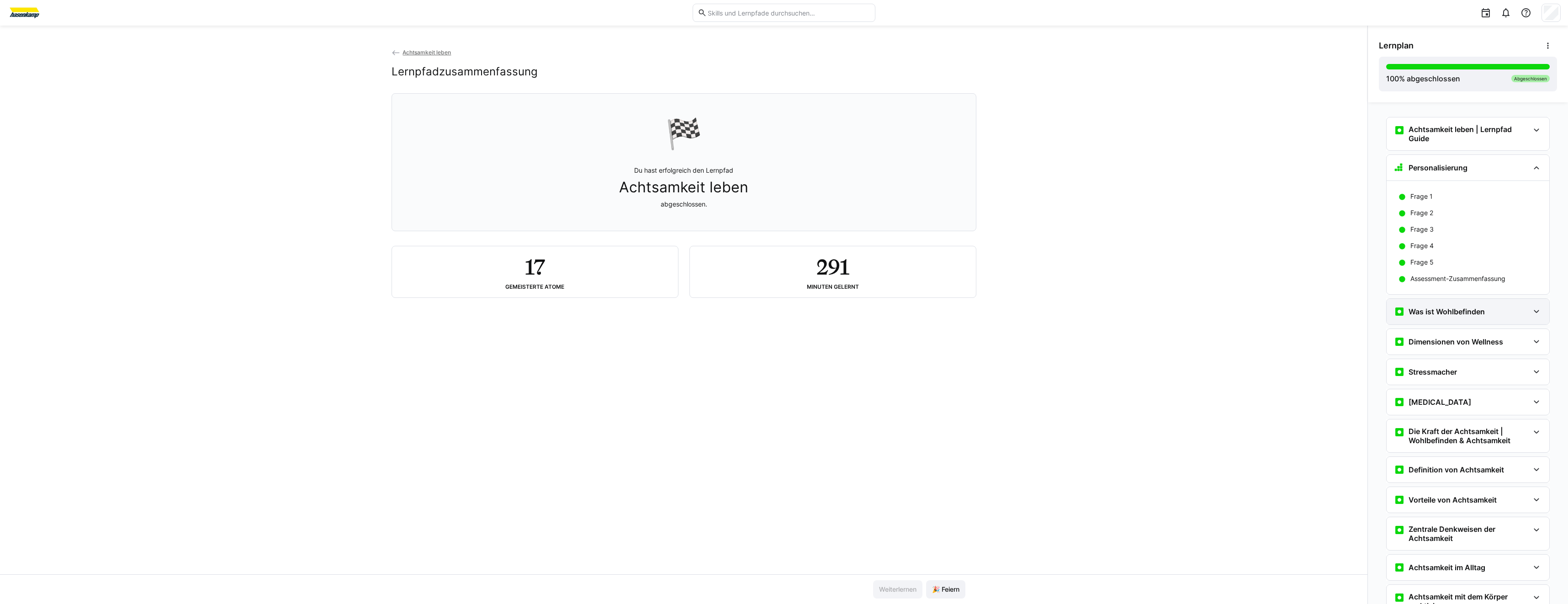
click at [1466, 307] on h3 "Was ist Wohlbefinden" at bounding box center [1446, 311] width 76 height 9
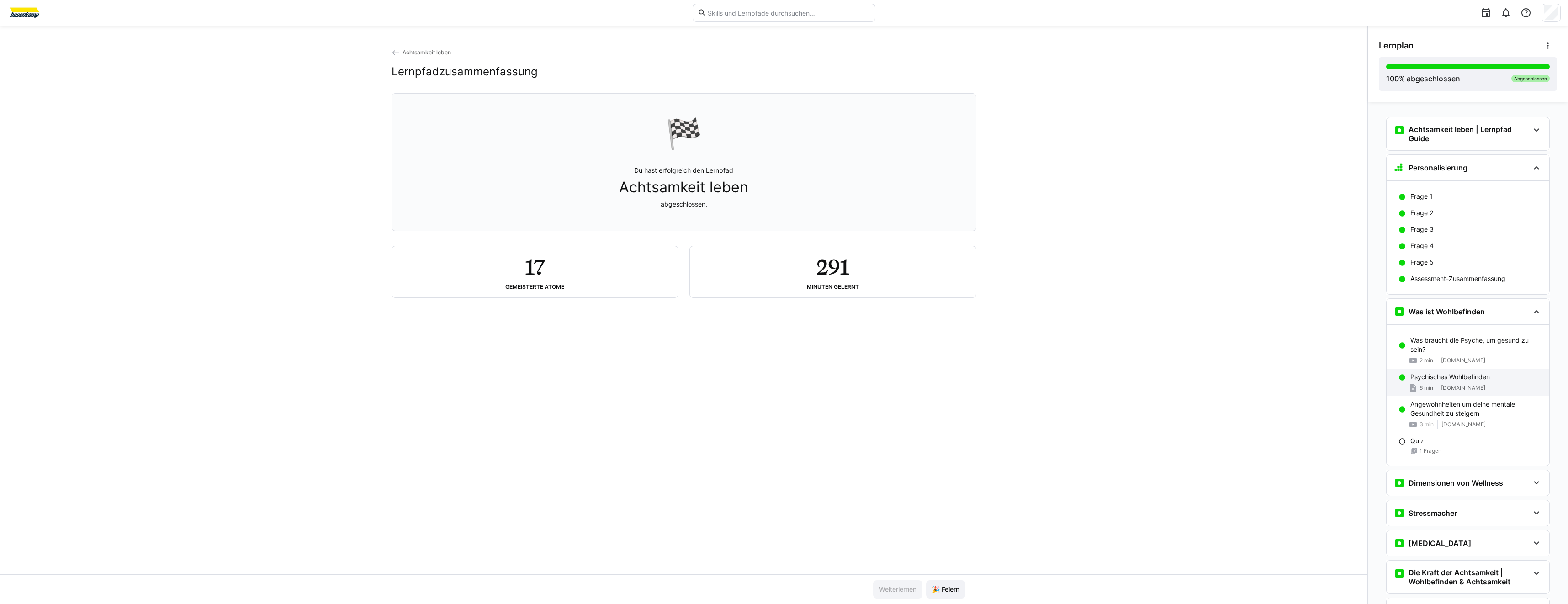
click at [1484, 377] on p "Psychisches Wohlbefinden" at bounding box center [1449, 376] width 79 height 9
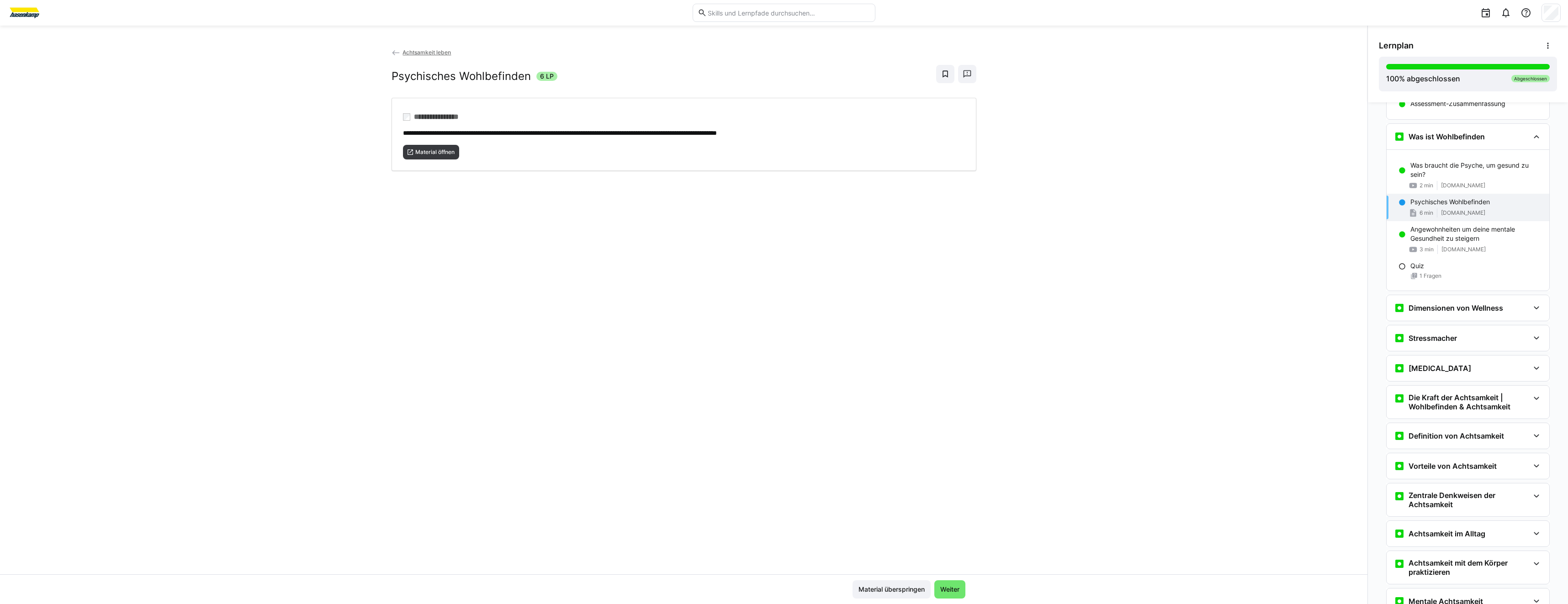
scroll to position [196, 0]
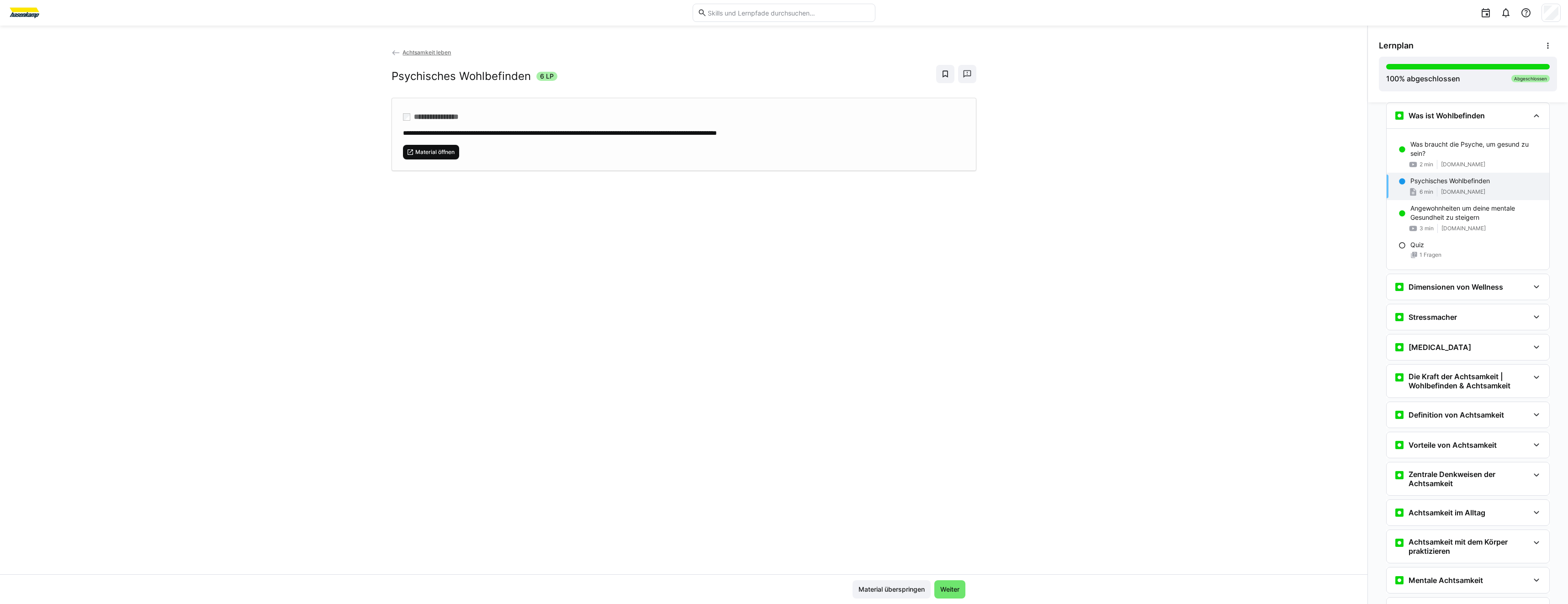
click at [425, 156] on span "Material öffnen" at bounding box center [431, 152] width 56 height 15
click at [1455, 284] on h3 "Dimensionen von Wellness" at bounding box center [1456, 286] width 95 height 9
click at [1458, 383] on div "Stressmacher" at bounding box center [1461, 384] width 135 height 11
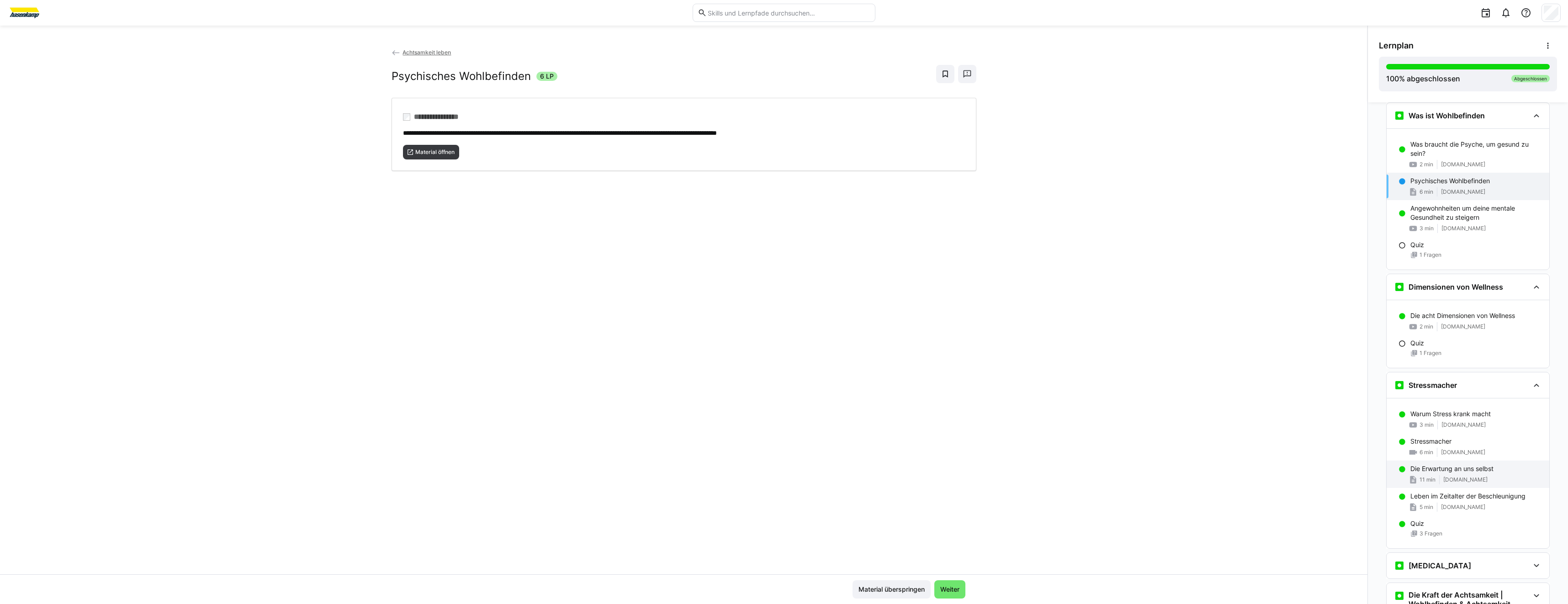
click at [1462, 476] on div "11 min www.7mind.de" at bounding box center [1476, 479] width 132 height 9
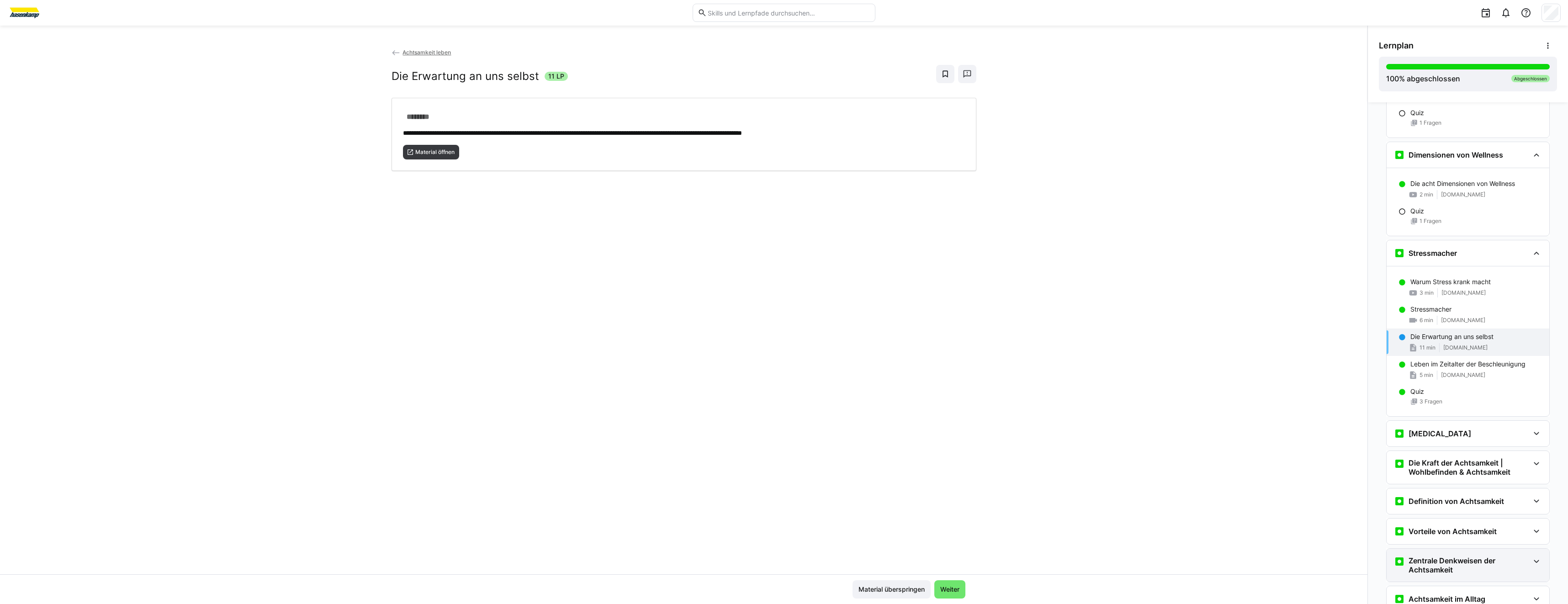
scroll to position [465, 0]
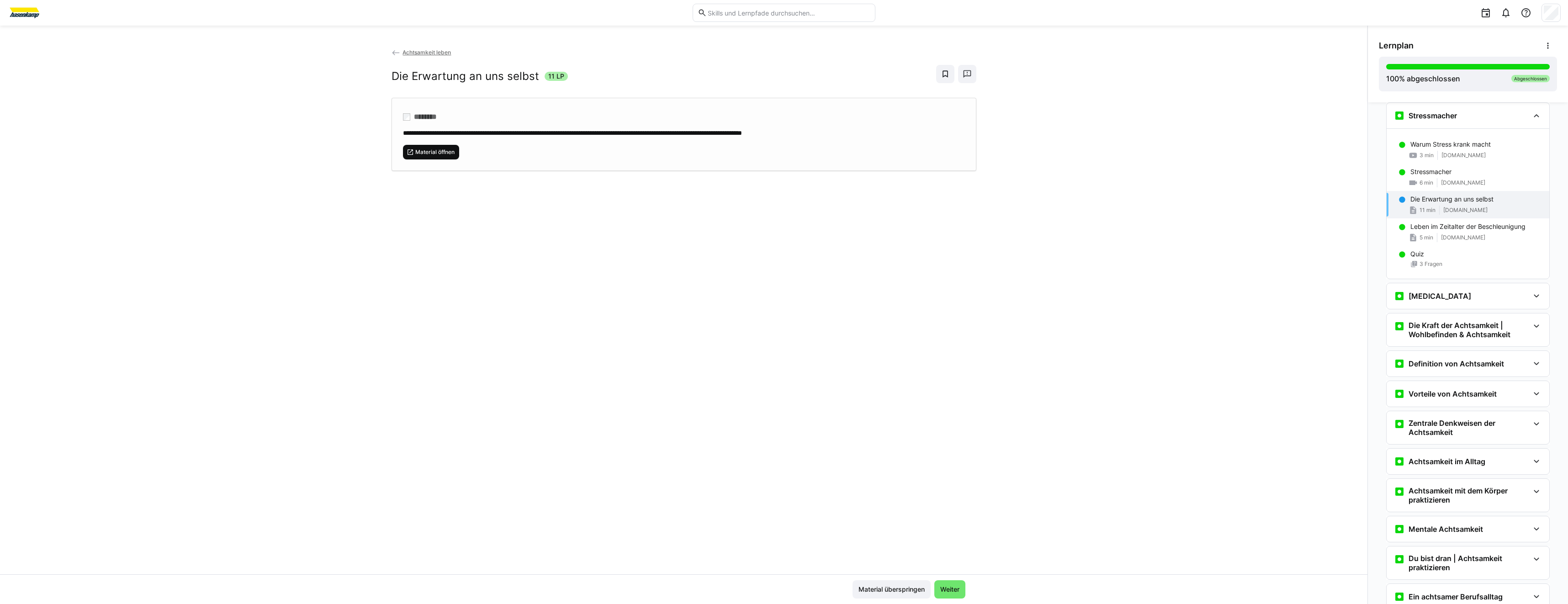
click at [437, 150] on span "Material öffnen" at bounding box center [435, 152] width 41 height 7
click at [1468, 242] on div "Leben im Zeitalter der Beschleunigung 5 min www.7mind.de" at bounding box center [1467, 232] width 163 height 28
click at [1418, 305] on div "Digital Detox" at bounding box center [1467, 295] width 163 height 25
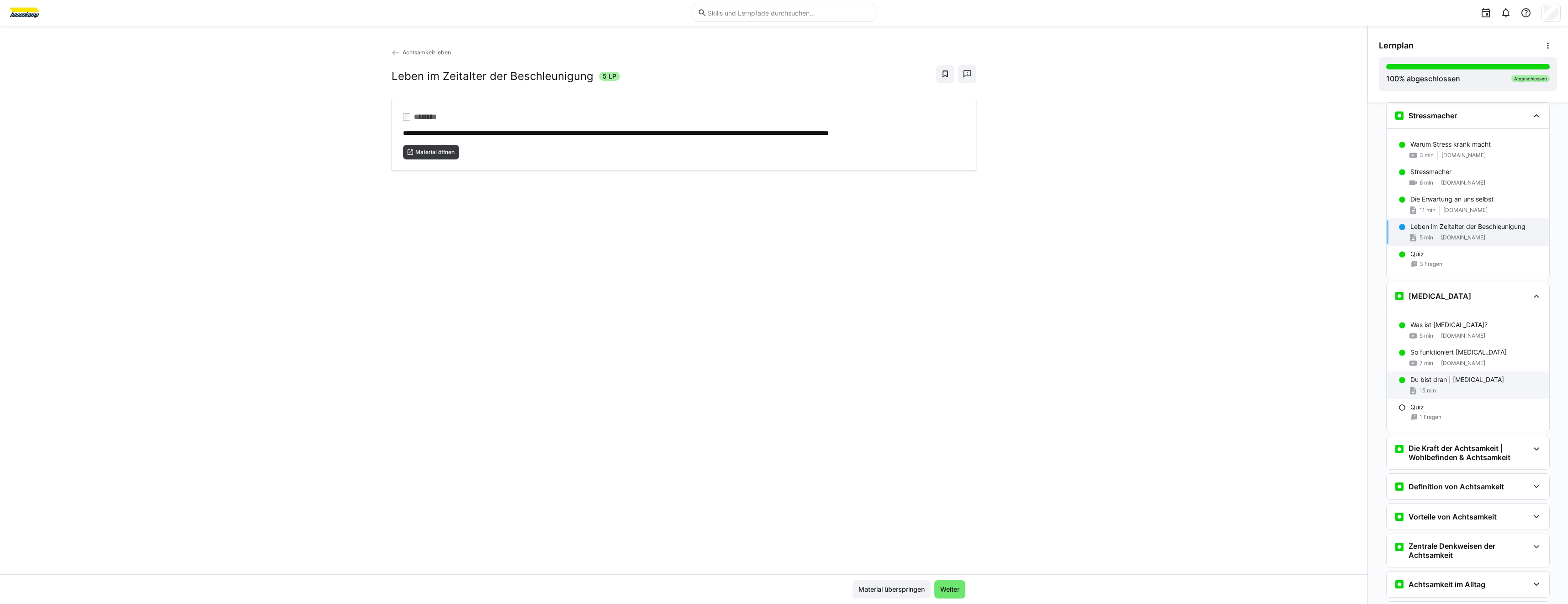
click at [1458, 381] on p "Du bist dran | Digital Detox" at bounding box center [1457, 379] width 94 height 9
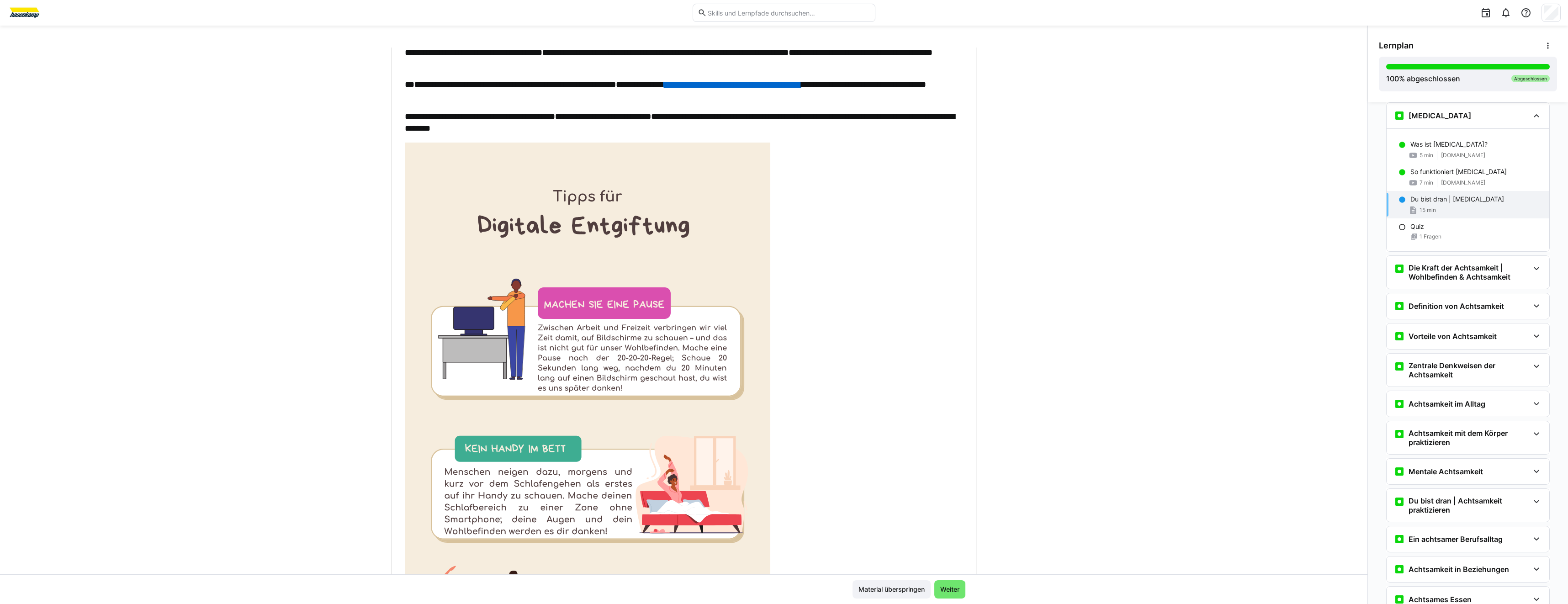
scroll to position [228, 0]
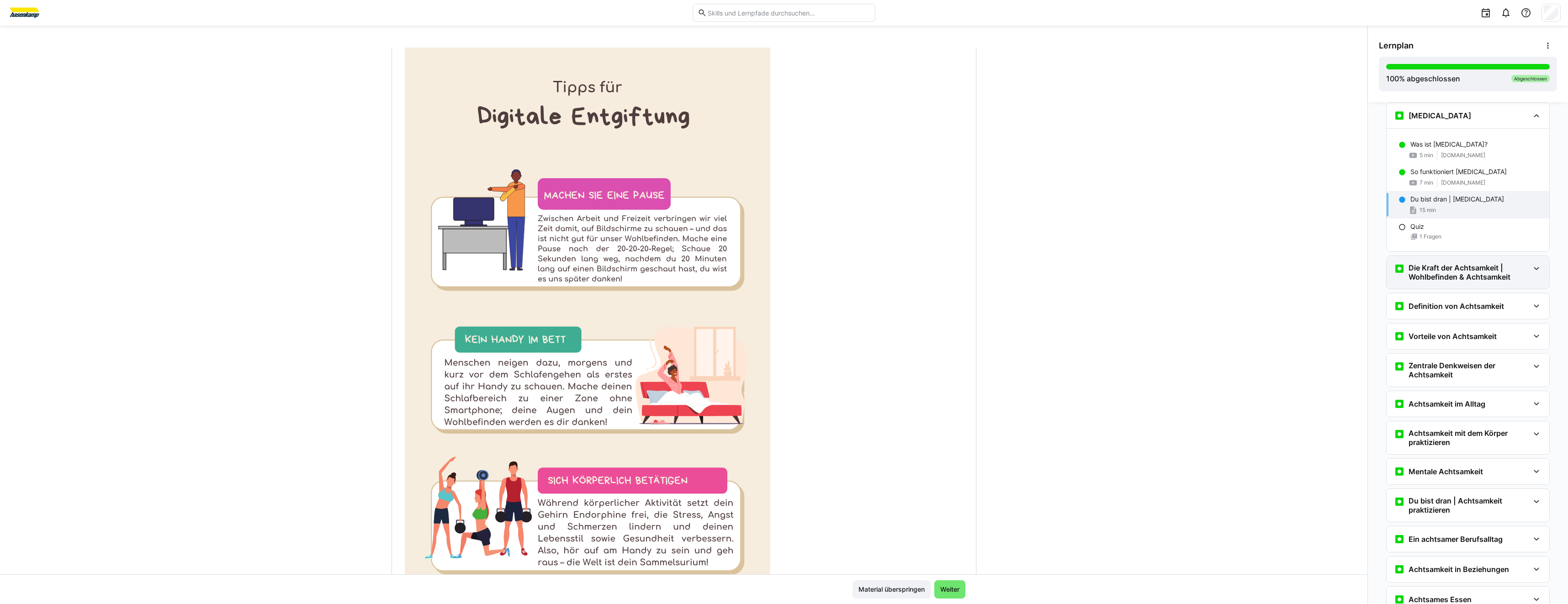
click at [1404, 267] on div "Die Kraft der Achtsamkeit | Wohlbefinden & Achtsamkeit" at bounding box center [1461, 272] width 135 height 18
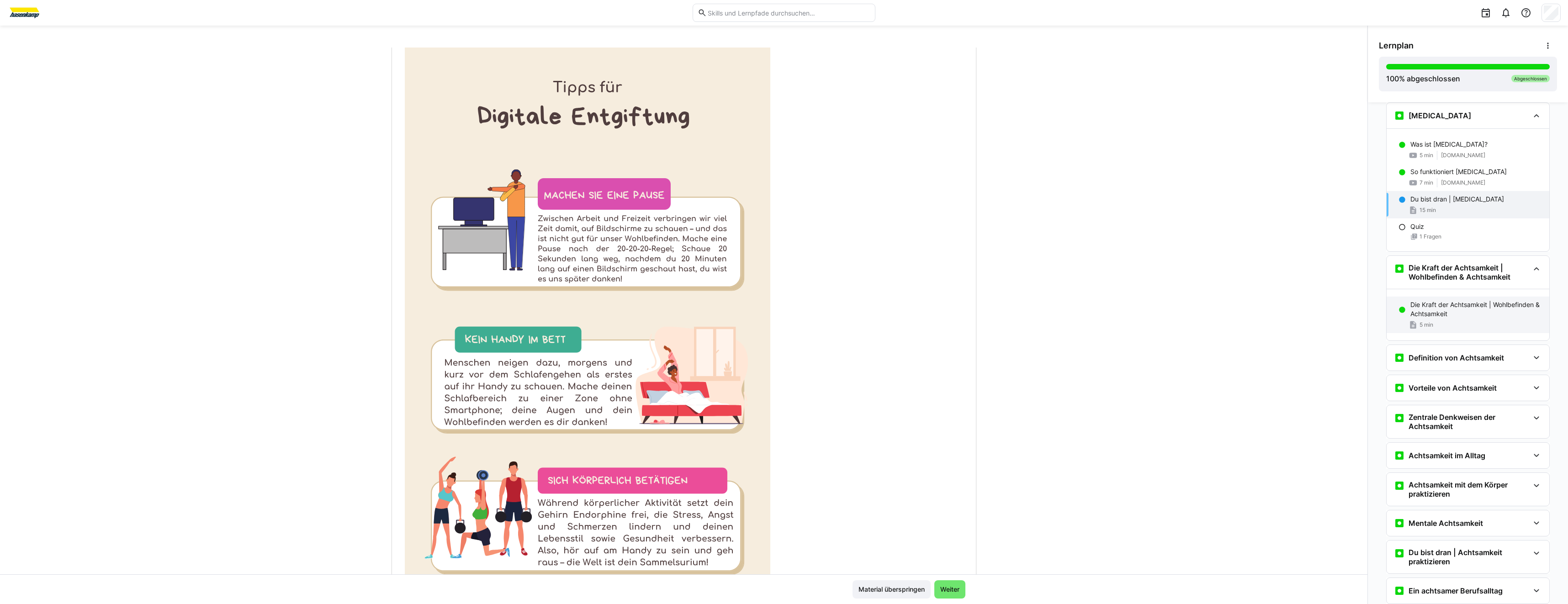
click at [1454, 309] on p "Die Kraft der Achtsamkeit | Wohlbefinden & Achtsamkeit" at bounding box center [1476, 309] width 132 height 18
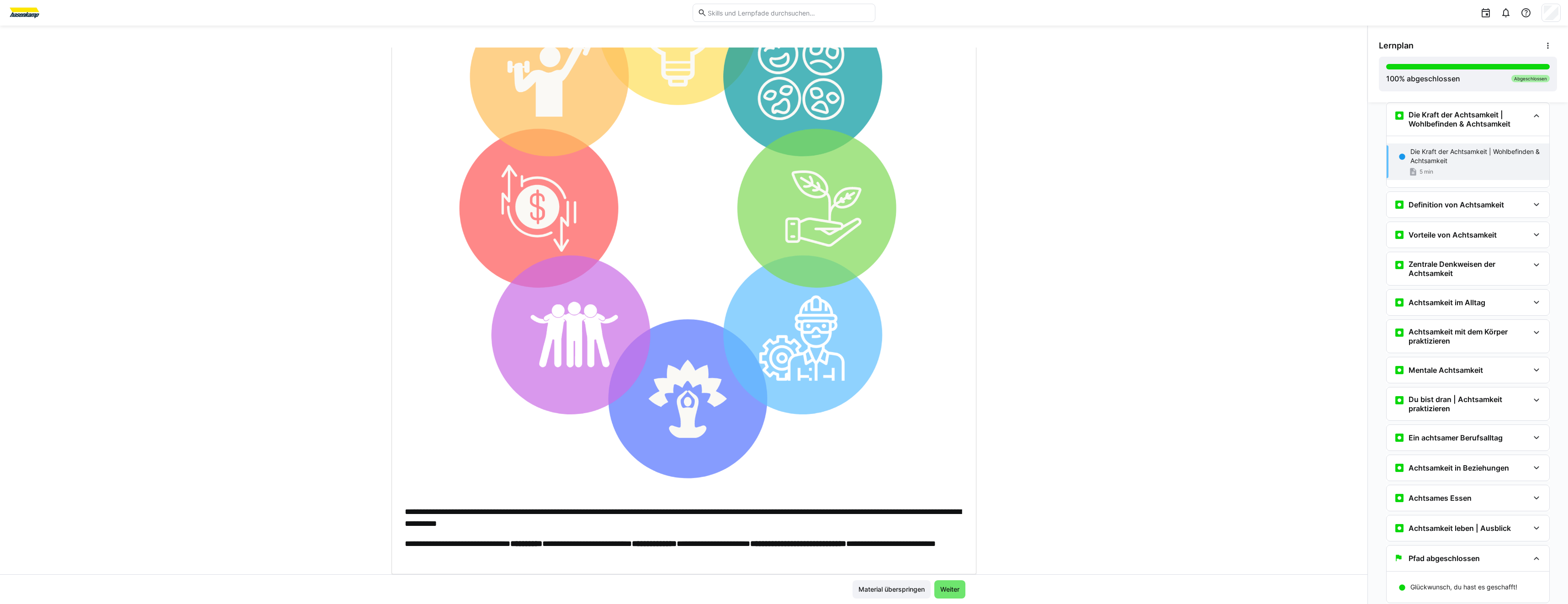
scroll to position [286, 0]
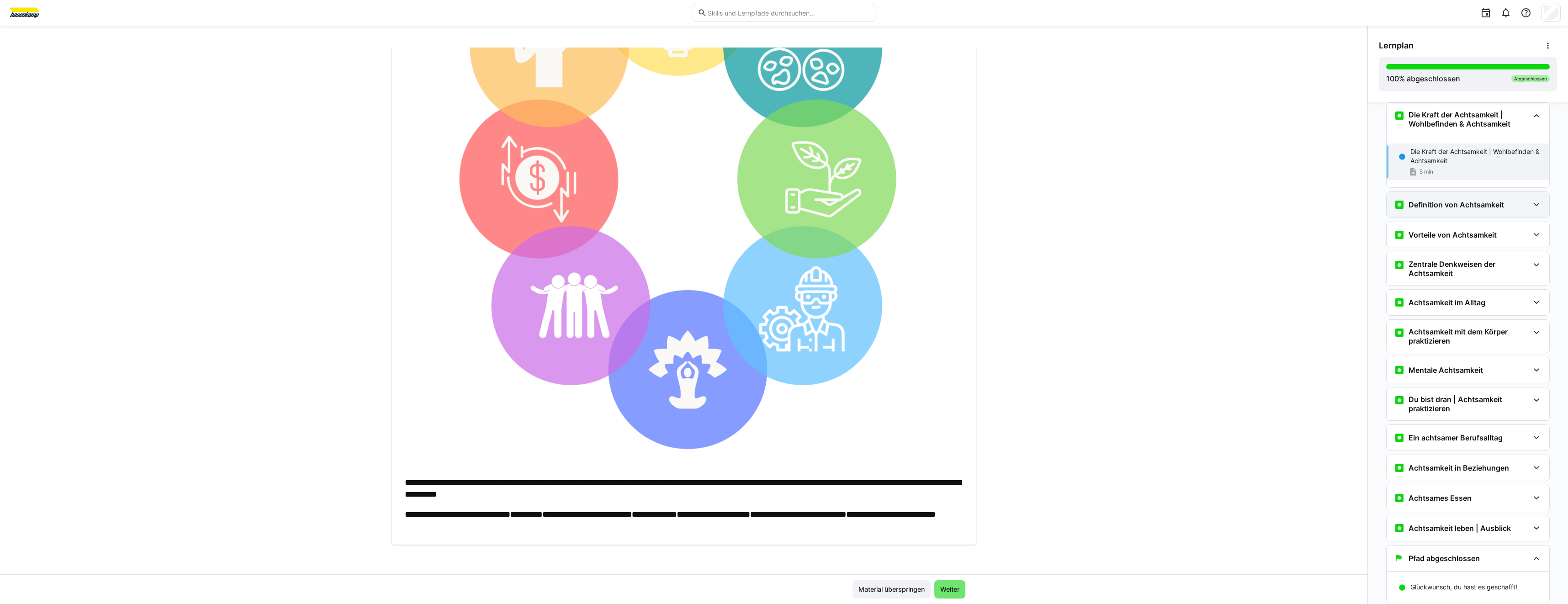
click at [1426, 210] on div "Definition von Achtsamkeit" at bounding box center [1467, 204] width 163 height 25
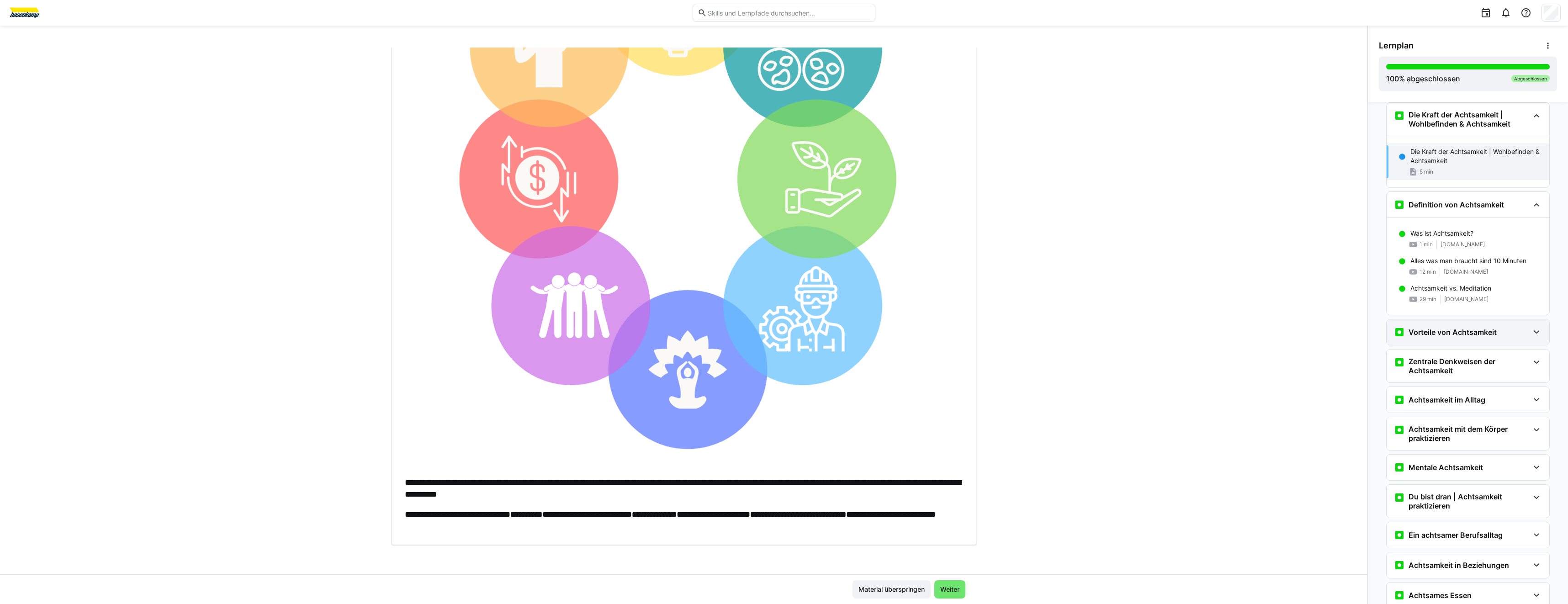
click at [1419, 333] on h3 "Vorteile von Achtsamkeit" at bounding box center [1453, 332] width 88 height 9
click at [1478, 371] on div "11 min meditopia.com" at bounding box center [1476, 371] width 132 height 9
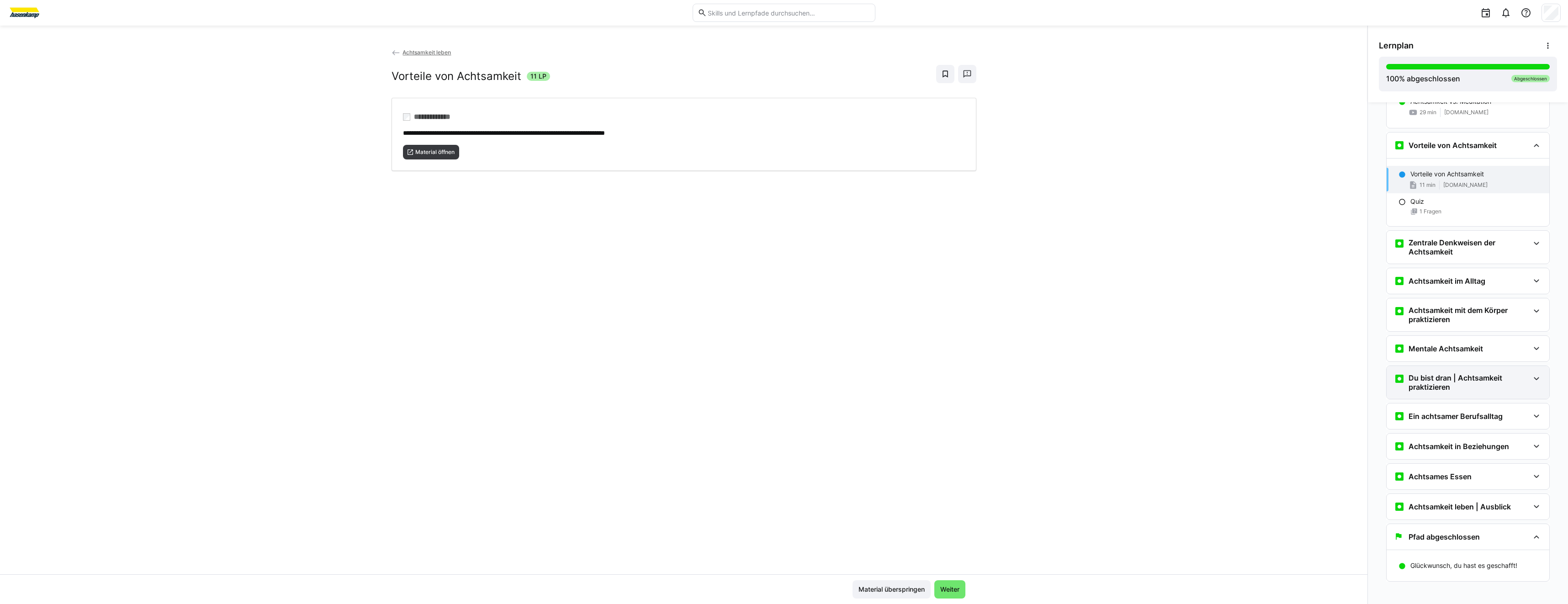
scroll to position [991, 0]
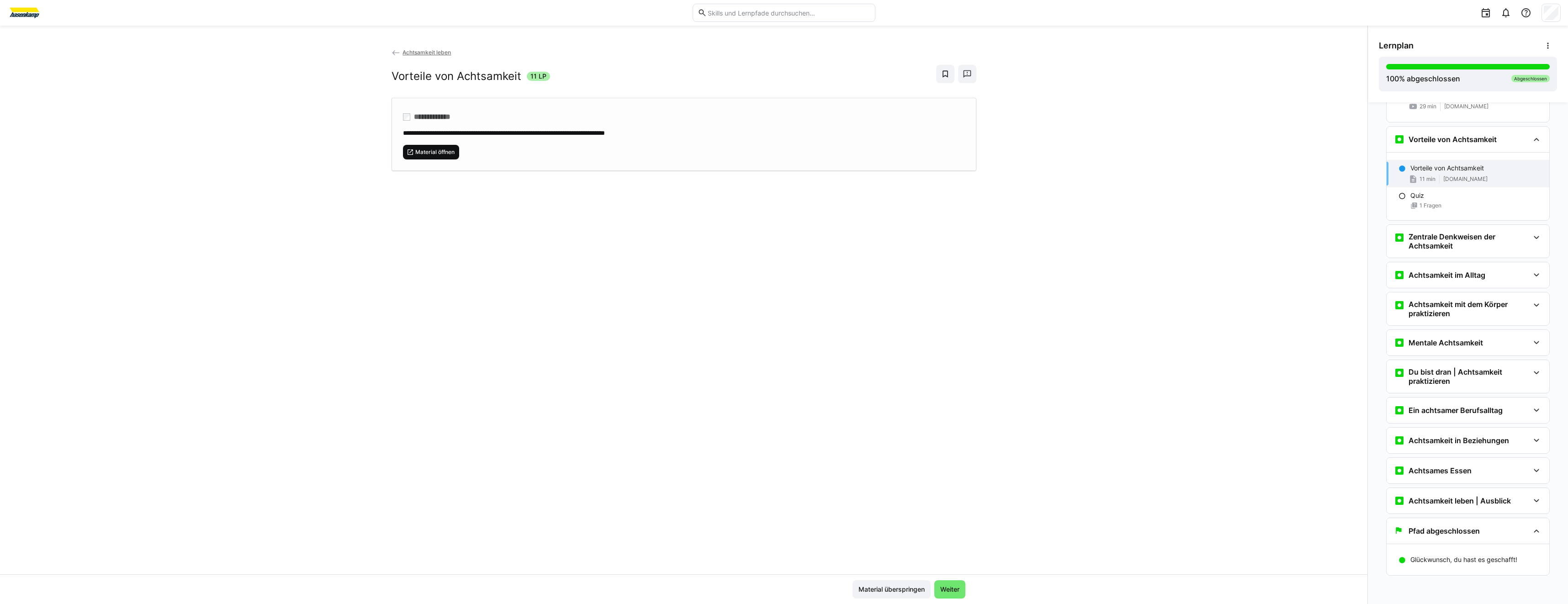
click at [447, 156] on span "Material öffnen" at bounding box center [431, 152] width 56 height 15
click at [1499, 253] on div "Zentrale Denkweisen der Achtsamkeit" at bounding box center [1467, 241] width 163 height 33
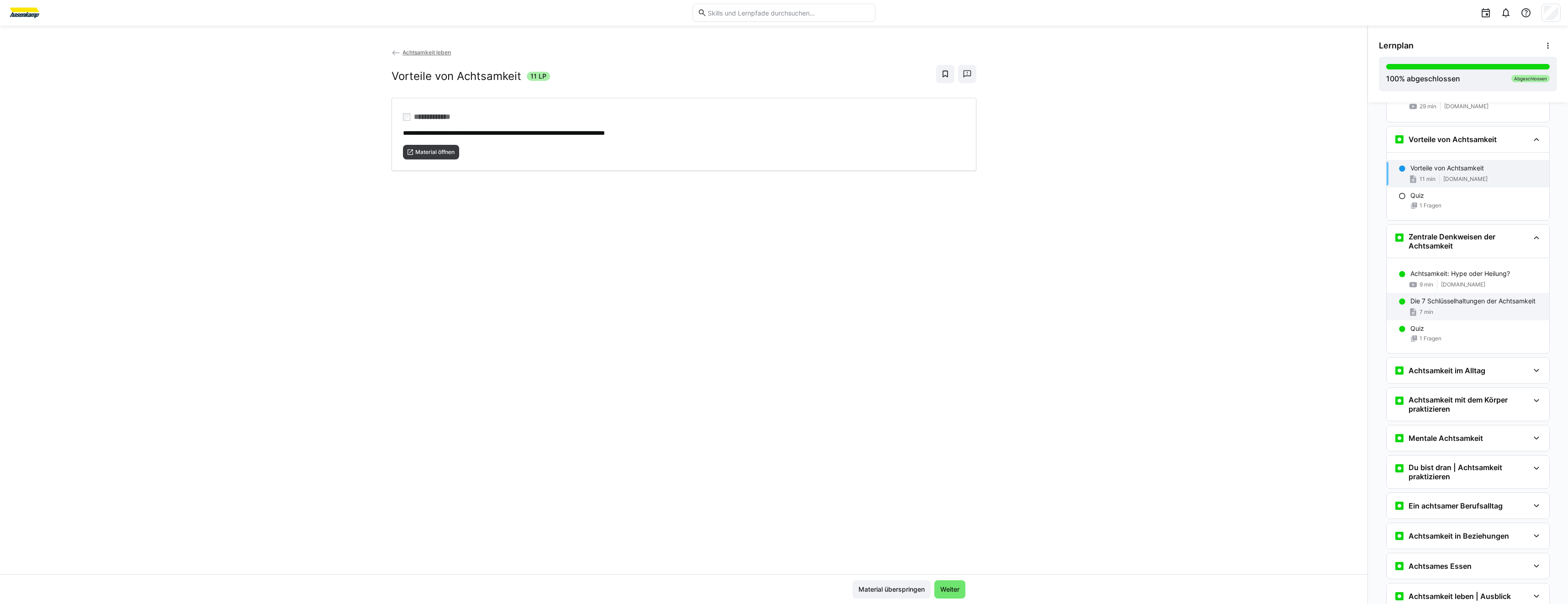
click at [1498, 307] on div "7 min" at bounding box center [1476, 311] width 132 height 9
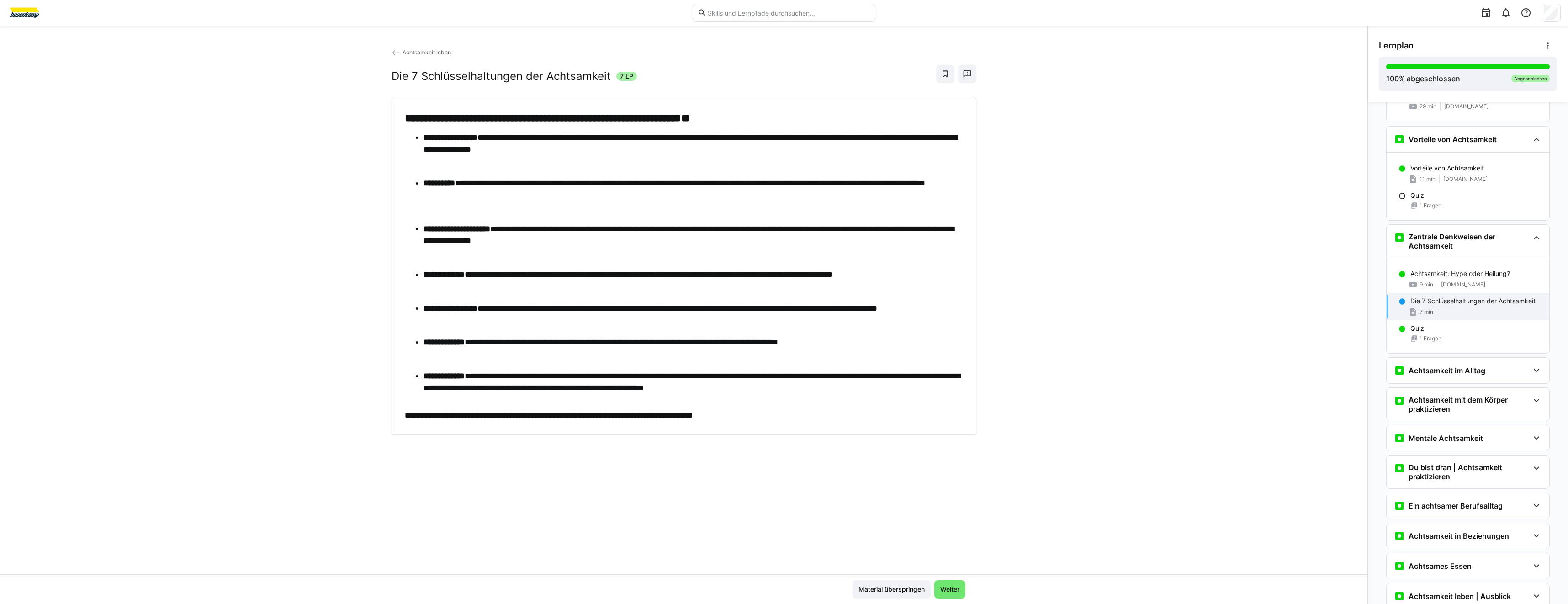
scroll to position [1087, 0]
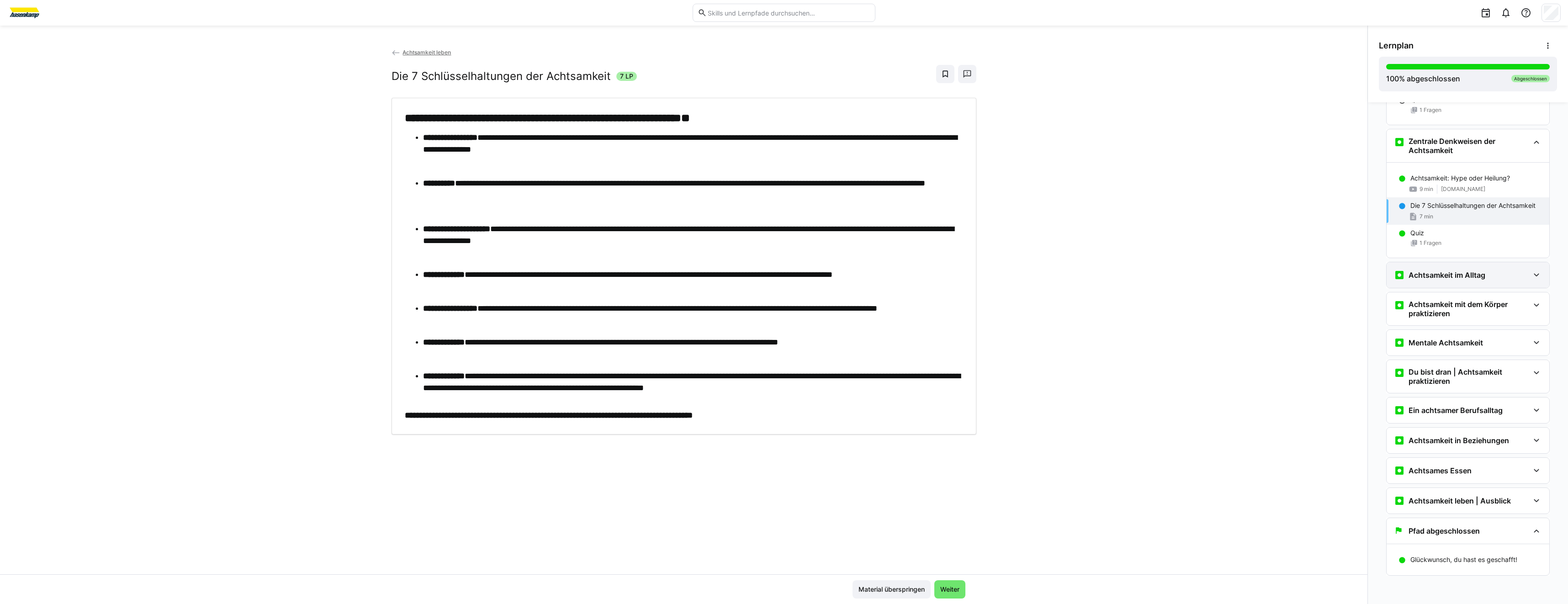
click at [1413, 274] on h3 "Achtsamkeit im Alltag" at bounding box center [1447, 275] width 77 height 9
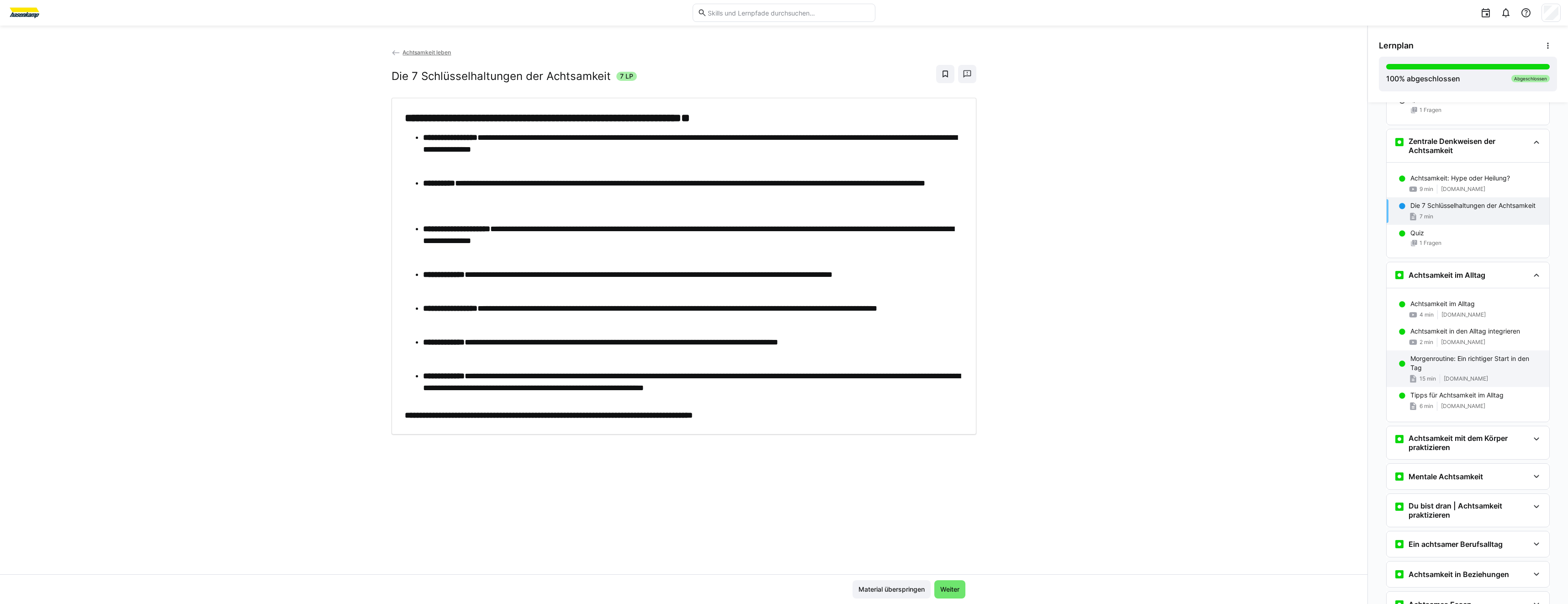
click at [1479, 367] on p "Morgenroutine: Ein richtiger Start in den Tag" at bounding box center [1476, 363] width 132 height 18
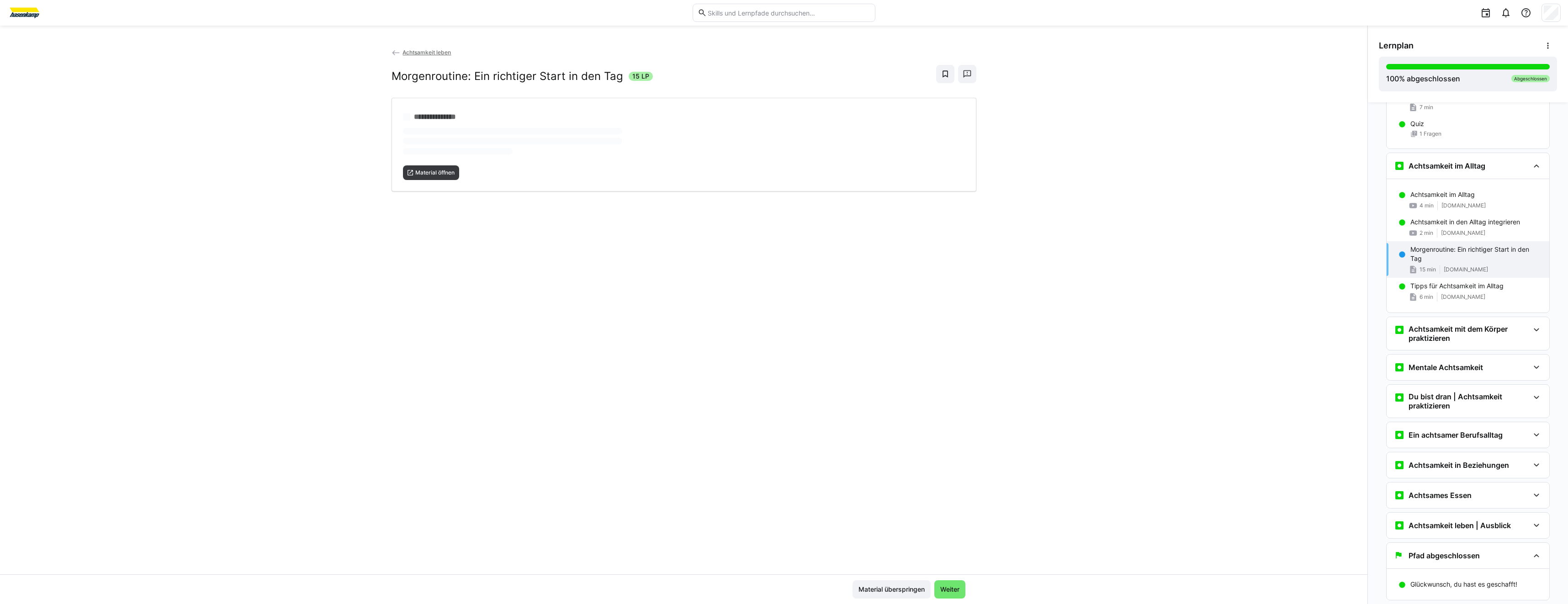
scroll to position [1221, 0]
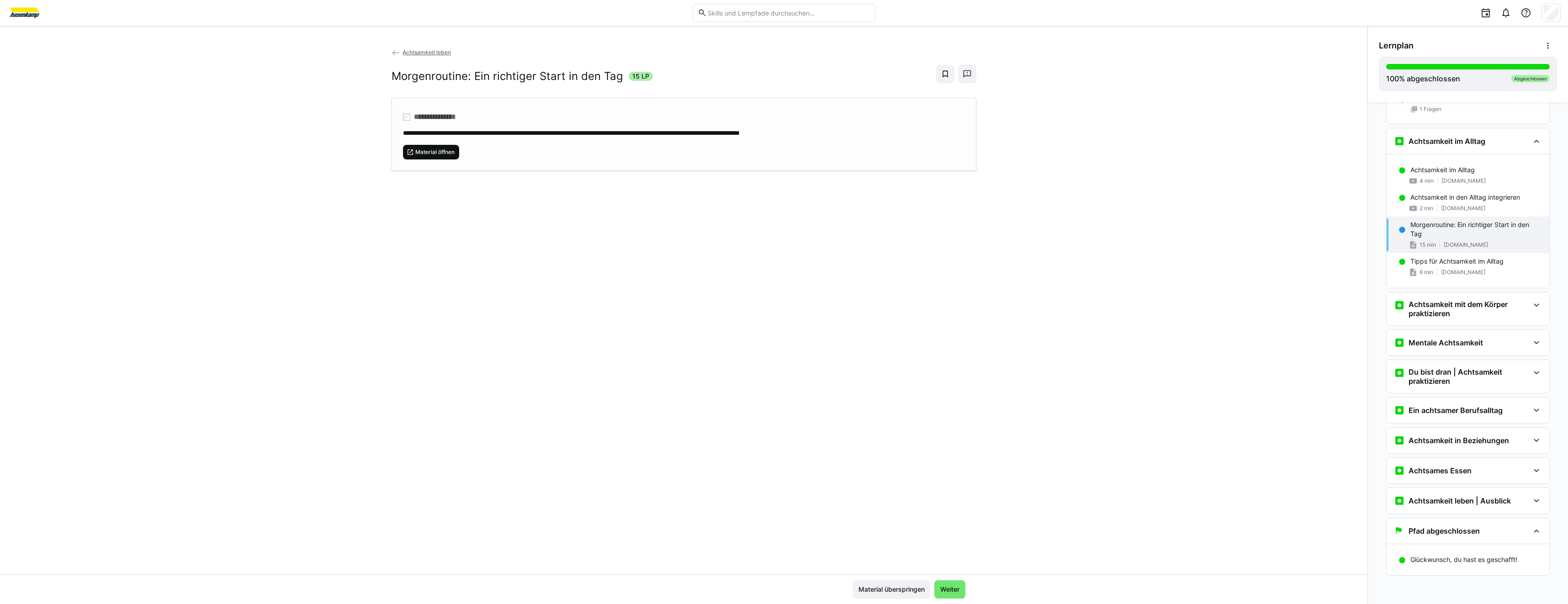
click at [451, 153] on span "Material öffnen" at bounding box center [435, 152] width 41 height 7
click at [1422, 272] on span "6 min" at bounding box center [1426, 272] width 14 height 7
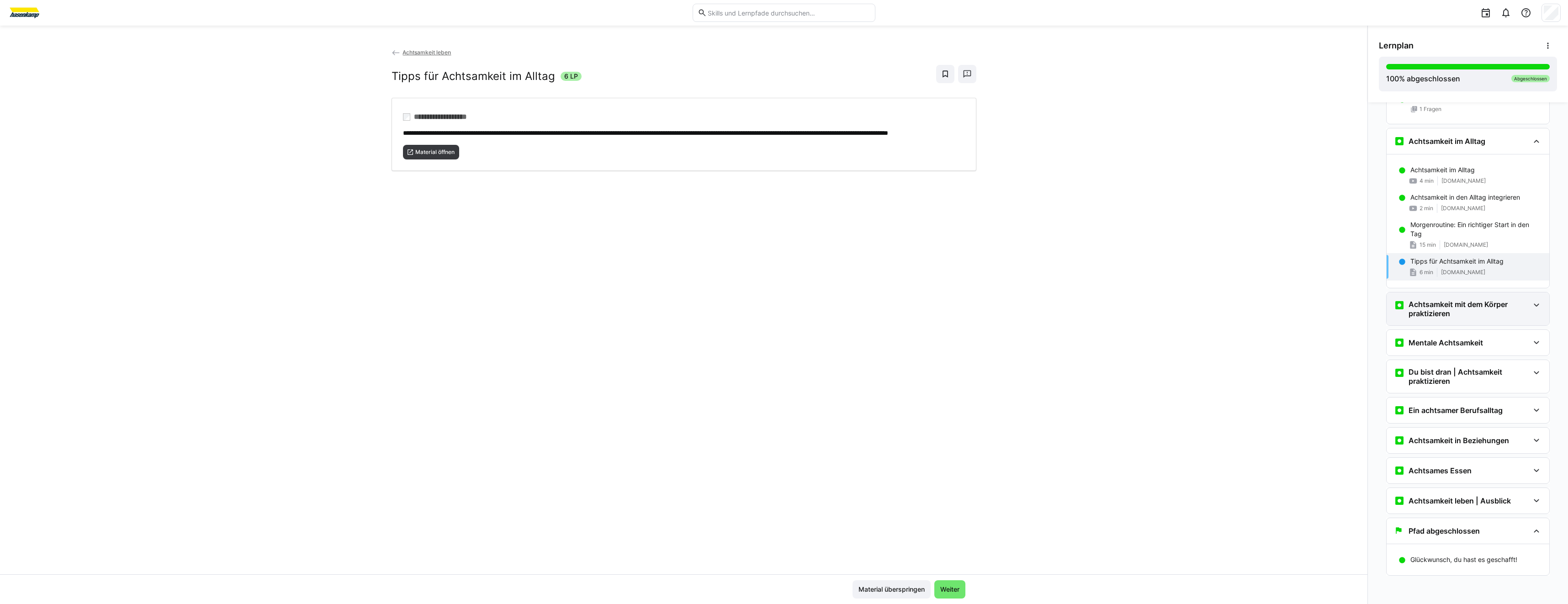
click at [1462, 308] on h3 "Achtsamkeit mit dem Körper praktizieren" at bounding box center [1469, 309] width 121 height 18
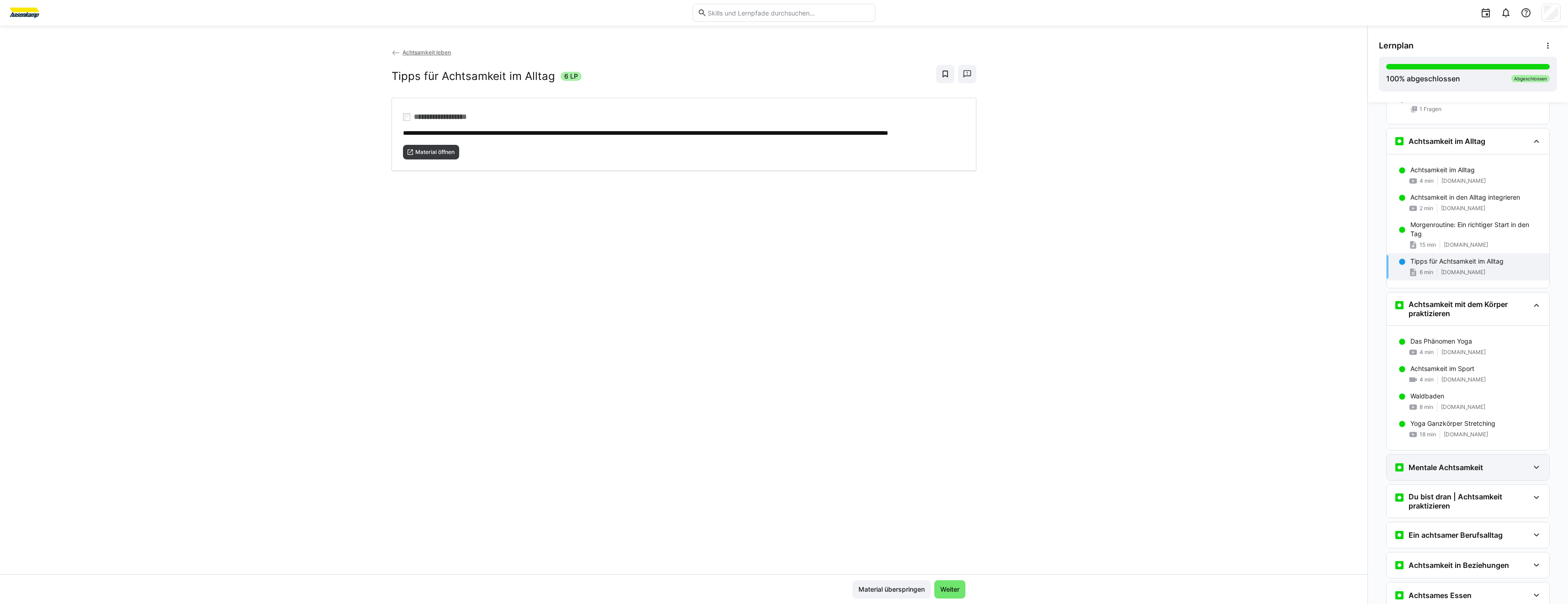
click at [1469, 459] on div "Mentale Achtsamkeit" at bounding box center [1467, 467] width 163 height 25
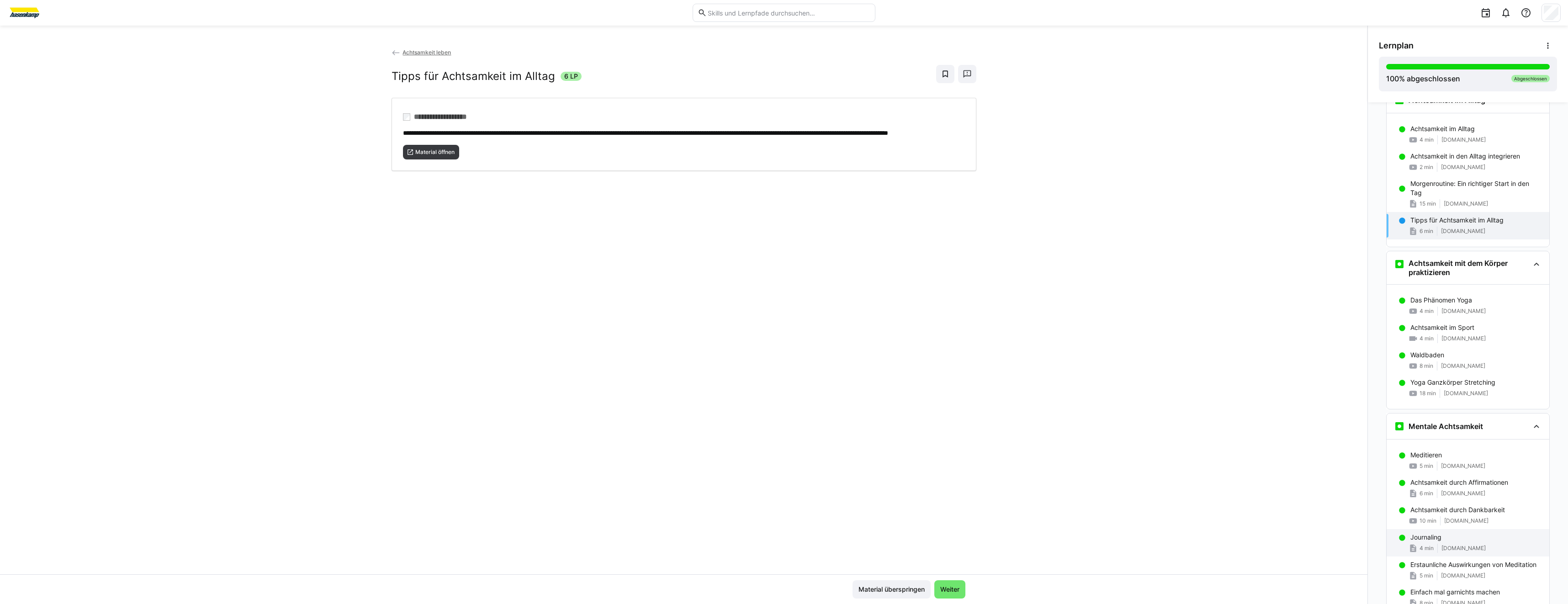
scroll to position [1358, 0]
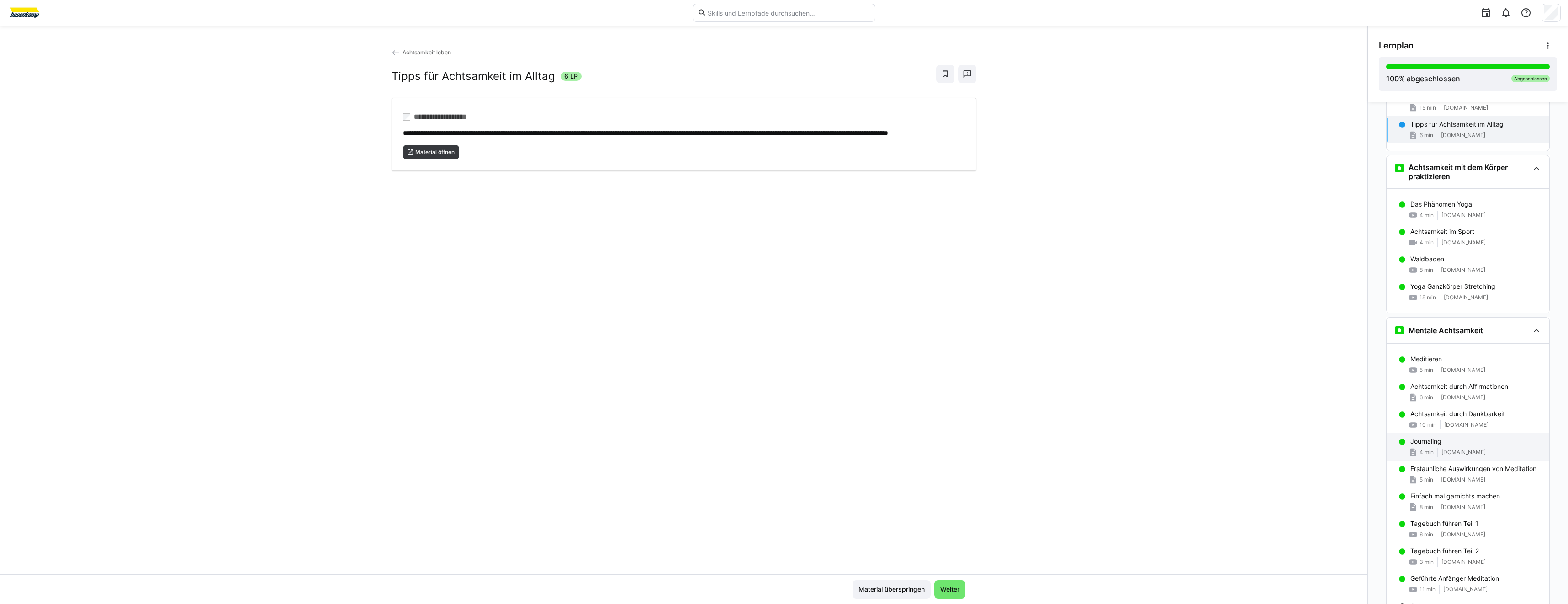
click at [1446, 437] on div "Journaling" at bounding box center [1476, 441] width 132 height 9
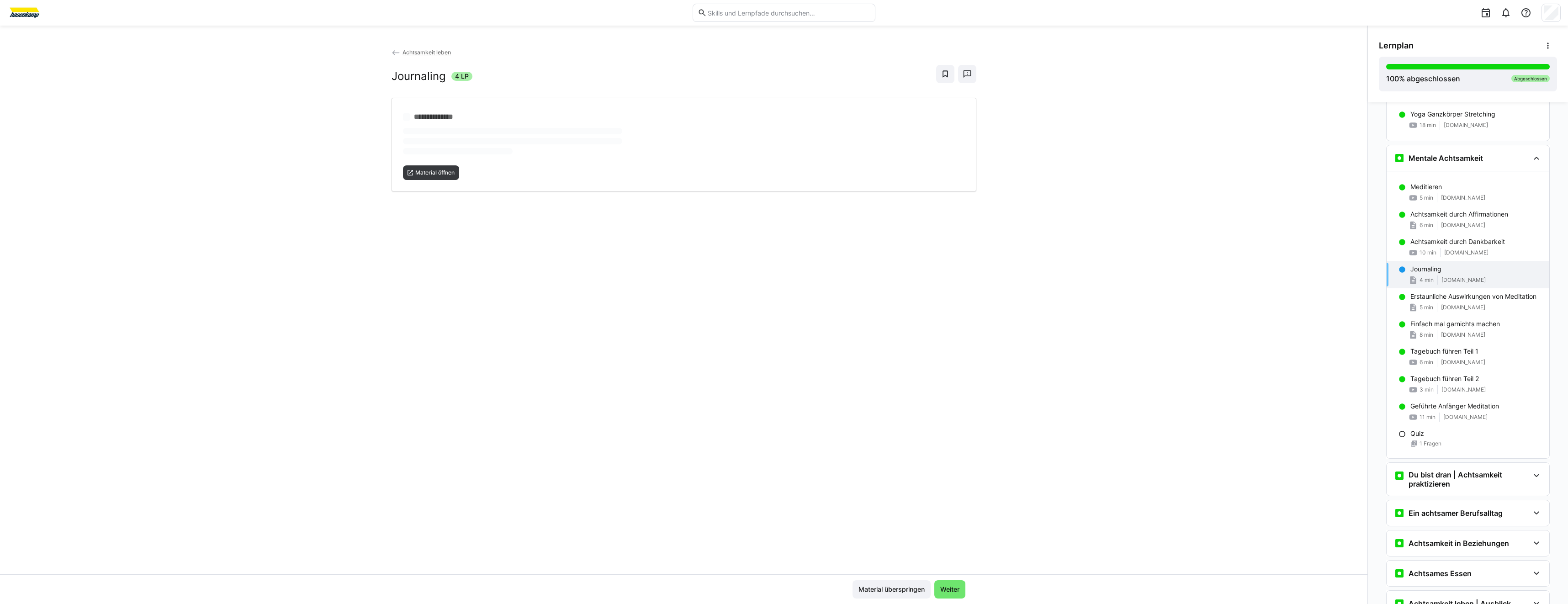
scroll to position [1573, 0]
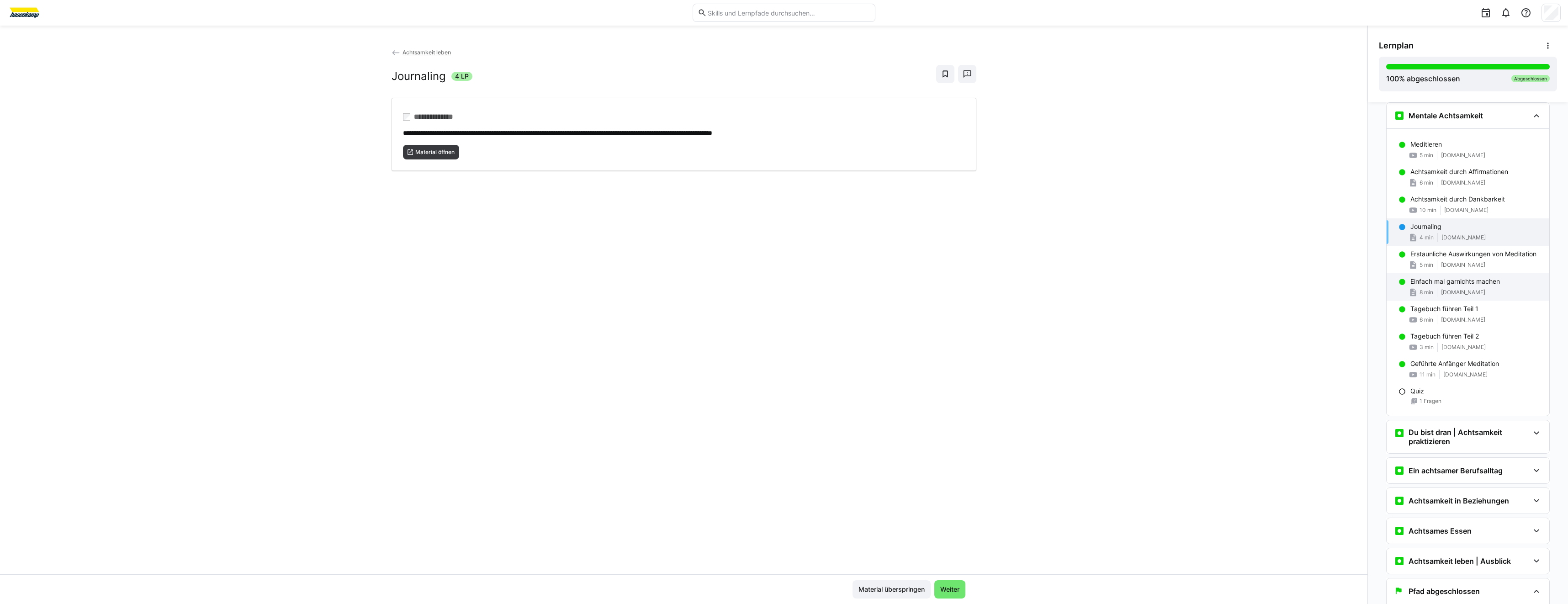
click at [1452, 287] on div "Einfach mal garnichts machen 8 min www.evidero.de" at bounding box center [1467, 287] width 163 height 28
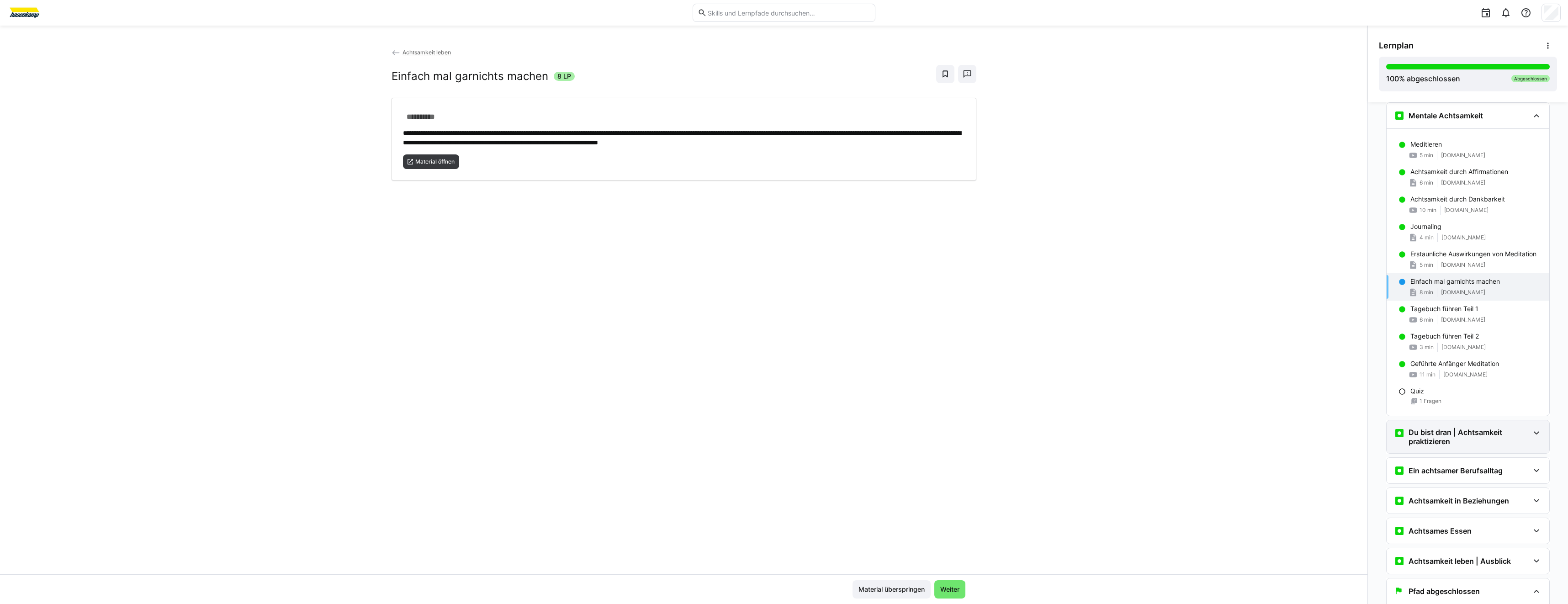
click at [1467, 450] on div "Du bist dran | Achtsamkeit praktizieren" at bounding box center [1467, 436] width 163 height 33
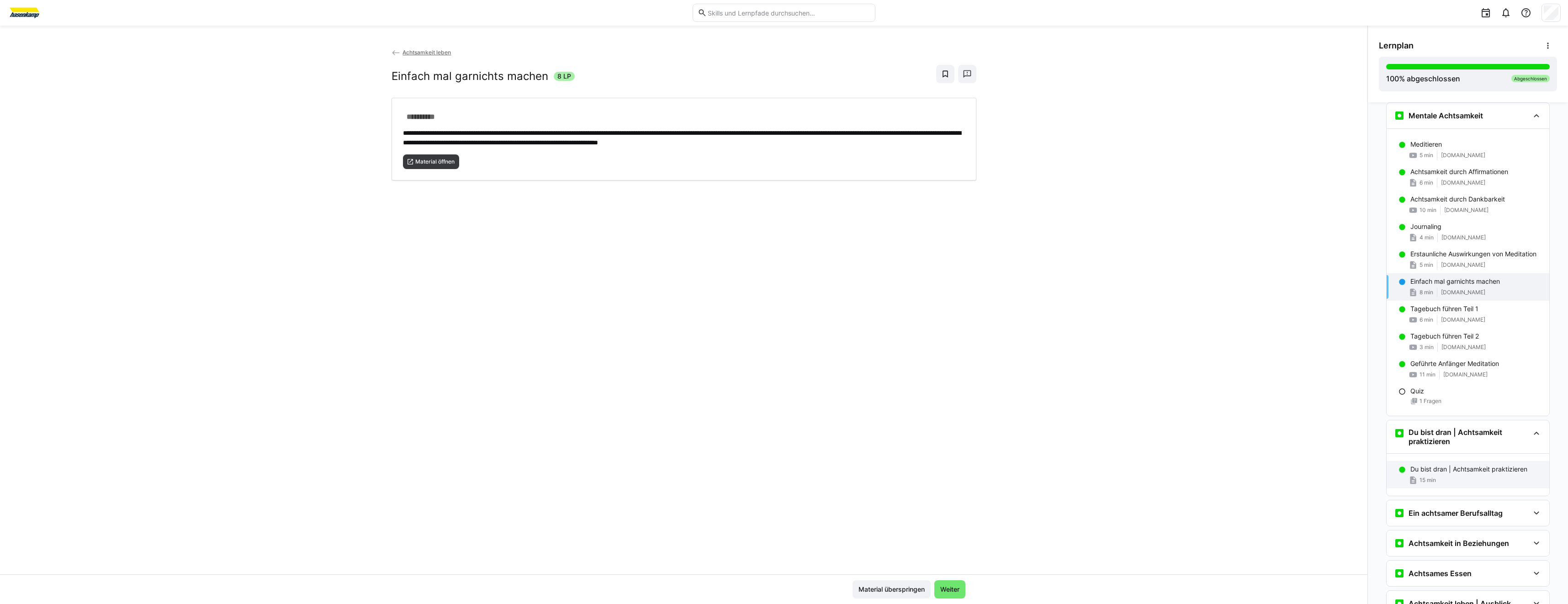
click at [1465, 474] on div "Du bist dran | Achtsamkeit praktizieren 15 min" at bounding box center [1467, 475] width 163 height 28
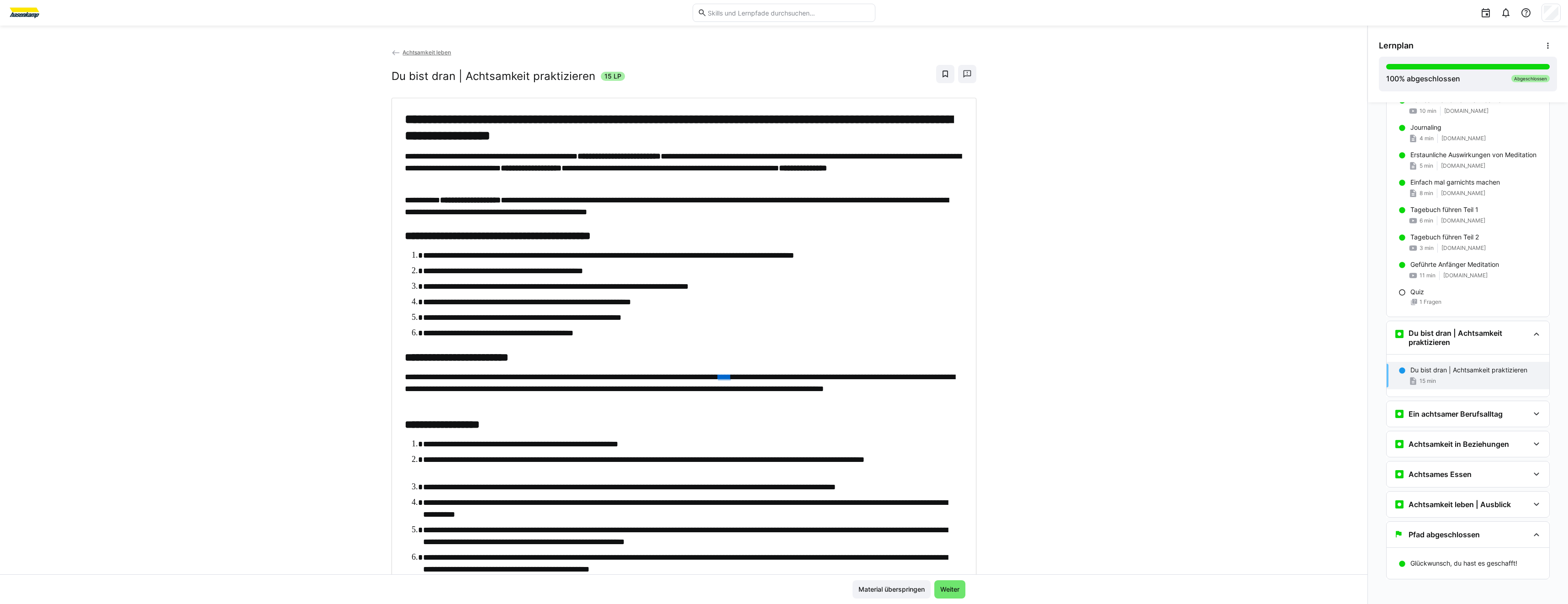
scroll to position [1676, 0]
click at [1410, 405] on div "Ein achtsamer Berufsalltag" at bounding box center [1448, 409] width 109 height 11
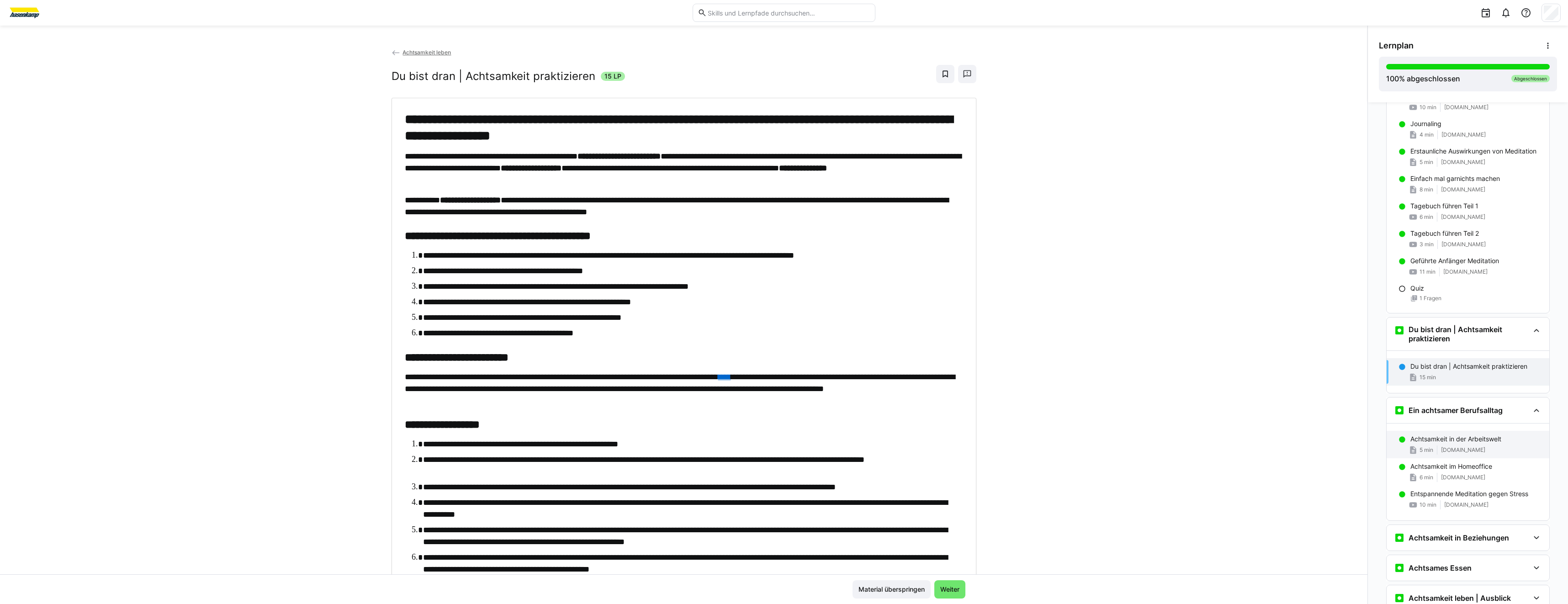
click at [1453, 440] on p "Achtsamkeit in der Arbeitswelt" at bounding box center [1455, 438] width 91 height 9
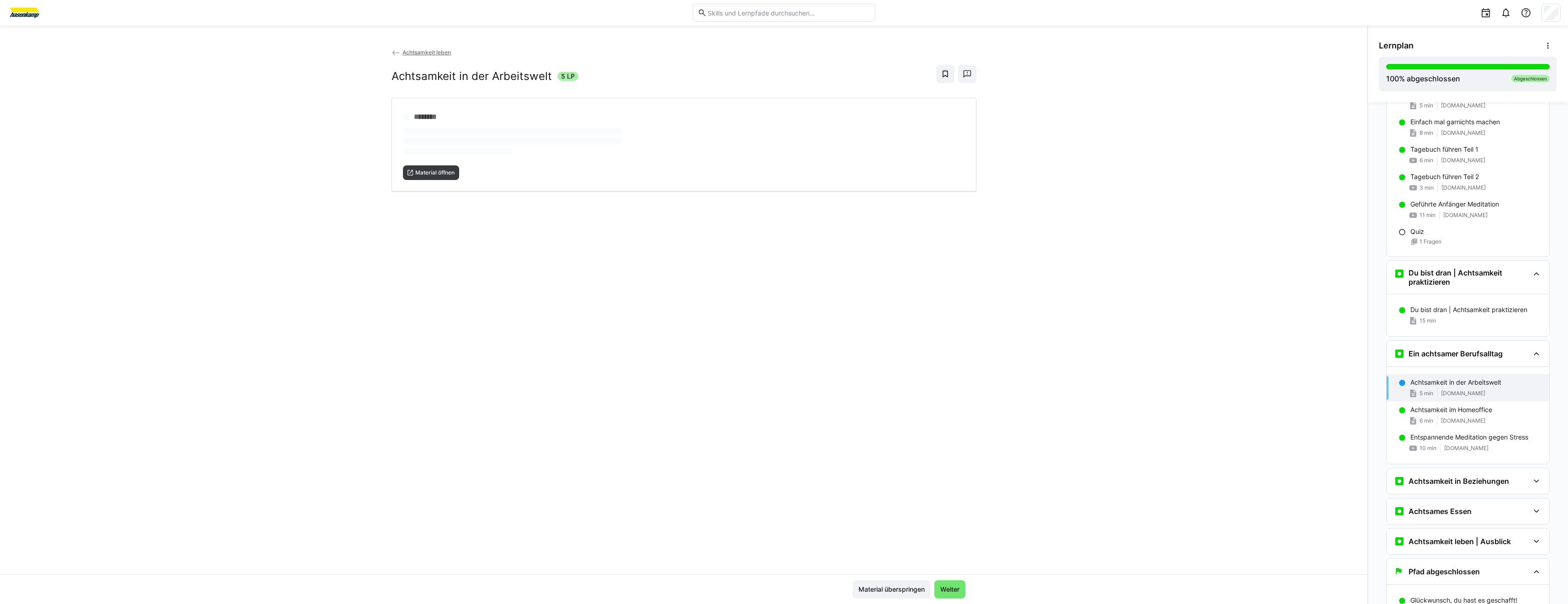
scroll to position [1773, 0]
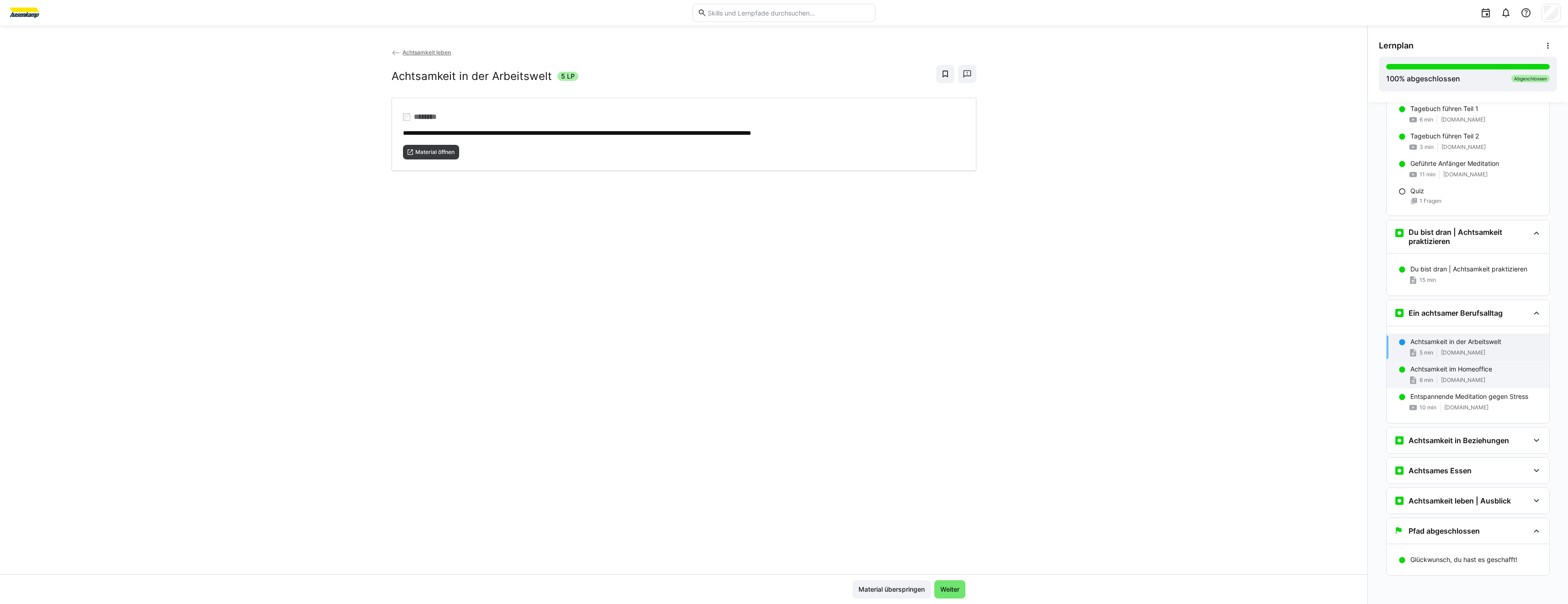
click at [1460, 374] on div "Achtsamkeit im Homeoffice 6 min www.7mind.de" at bounding box center [1467, 374] width 163 height 28
click at [1458, 445] on div "Achtsamkeit in Beziehungen" at bounding box center [1467, 440] width 163 height 25
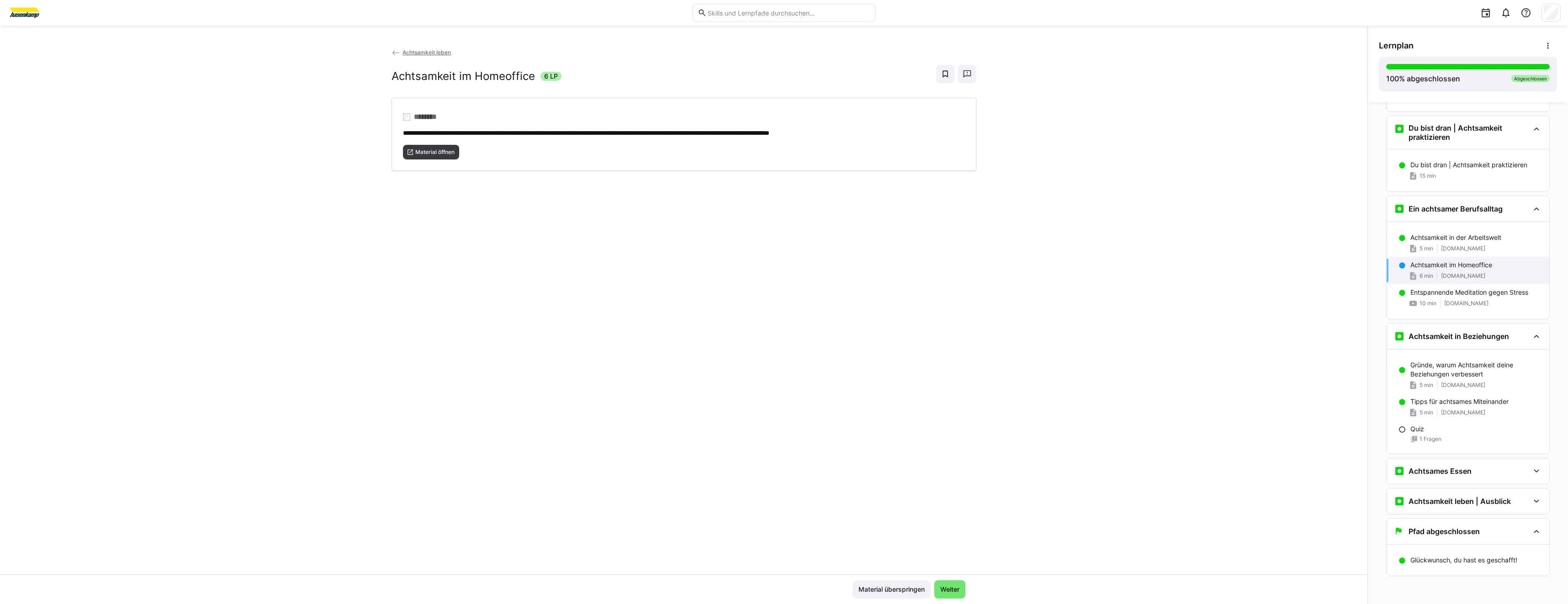
scroll to position [1877, 0]
click at [1404, 480] on div "Achtsames Essen" at bounding box center [1467, 470] width 163 height 25
click at [1449, 556] on span "www.einfachganzleben.de" at bounding box center [1463, 556] width 44 height 7
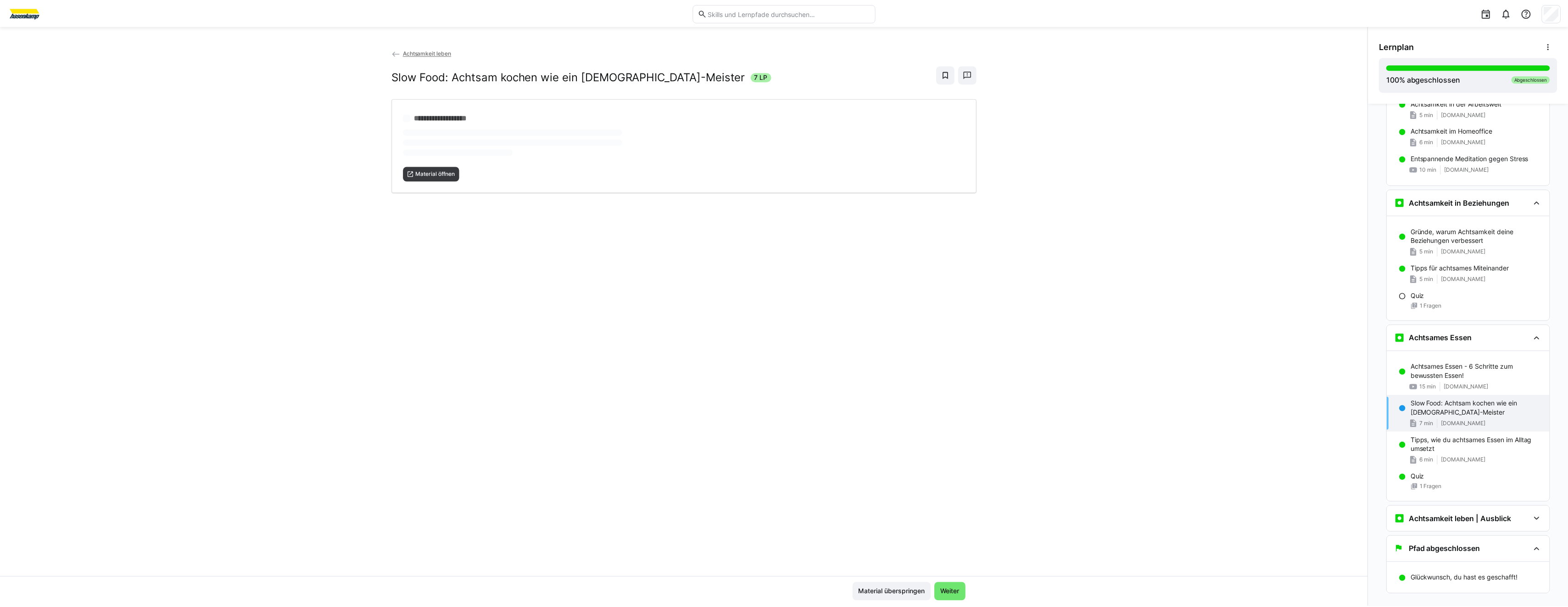
scroll to position [2038, 0]
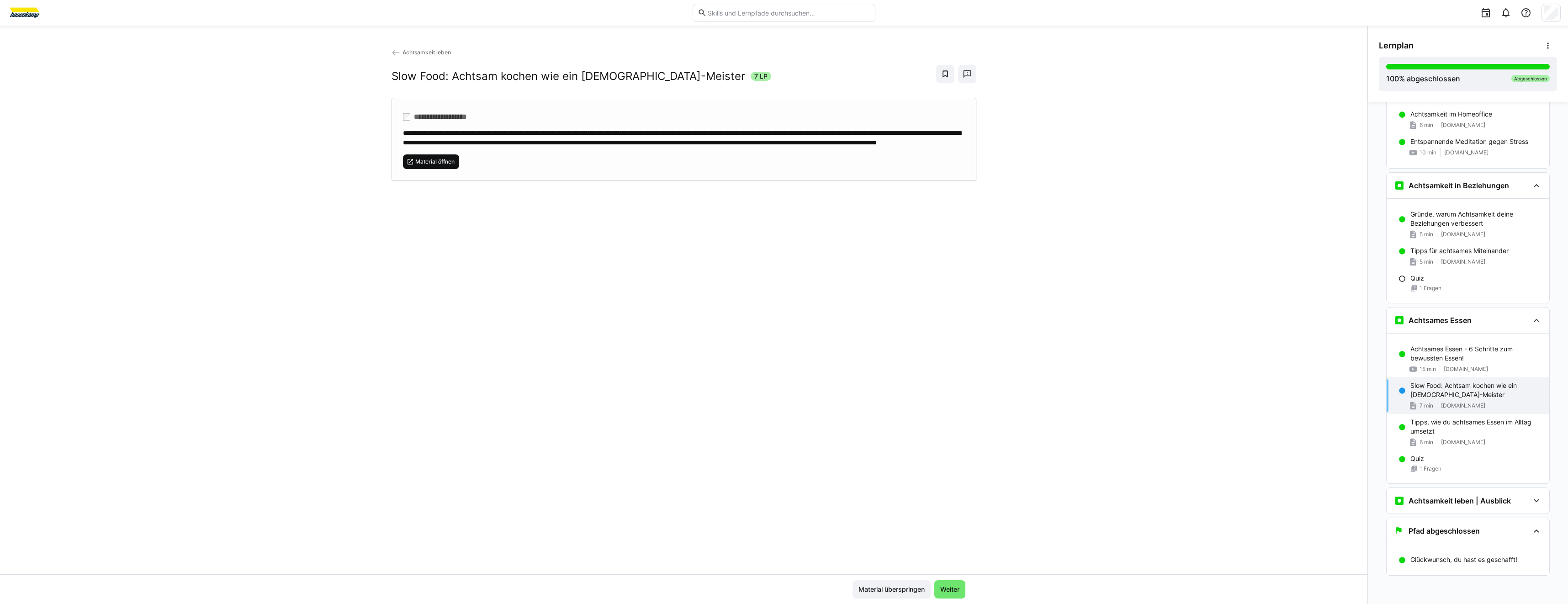
click at [434, 169] on span "Material öffnen" at bounding box center [431, 162] width 56 height 15
click at [24, 9] on img at bounding box center [25, 13] width 34 height 15
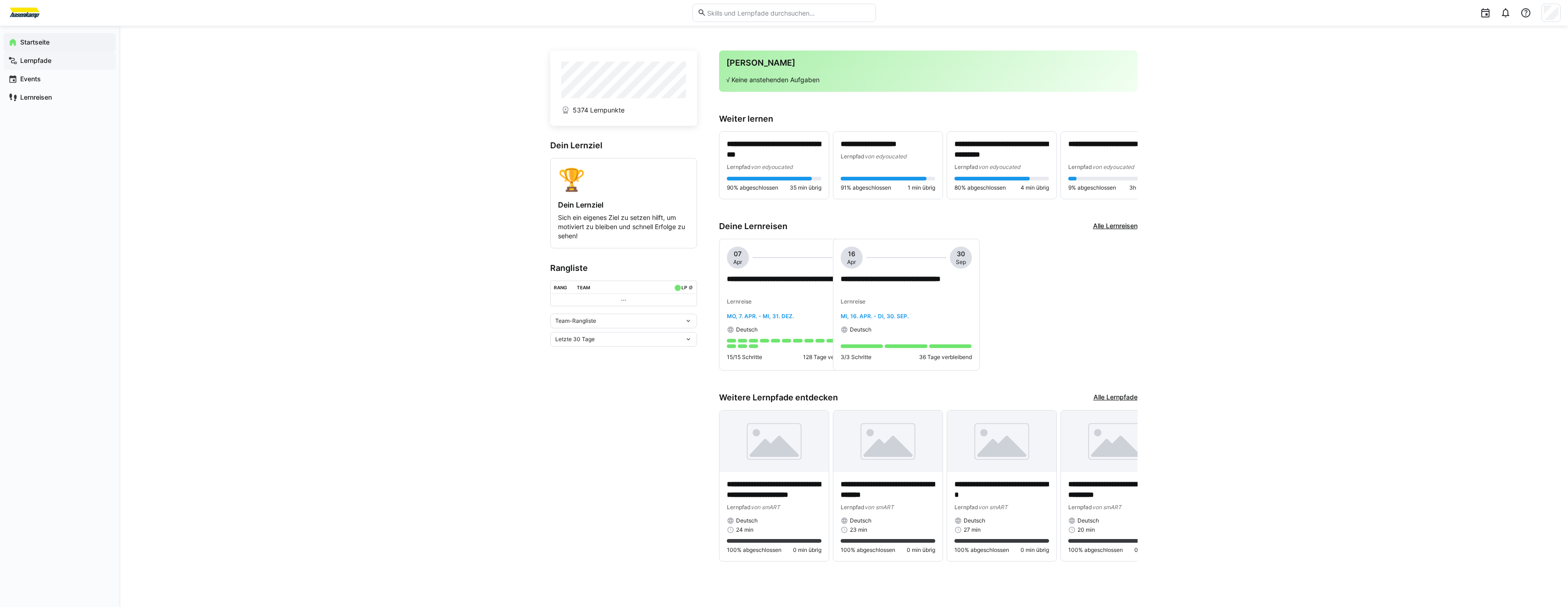
click at [61, 62] on span "Lernpfade" at bounding box center [65, 60] width 92 height 9
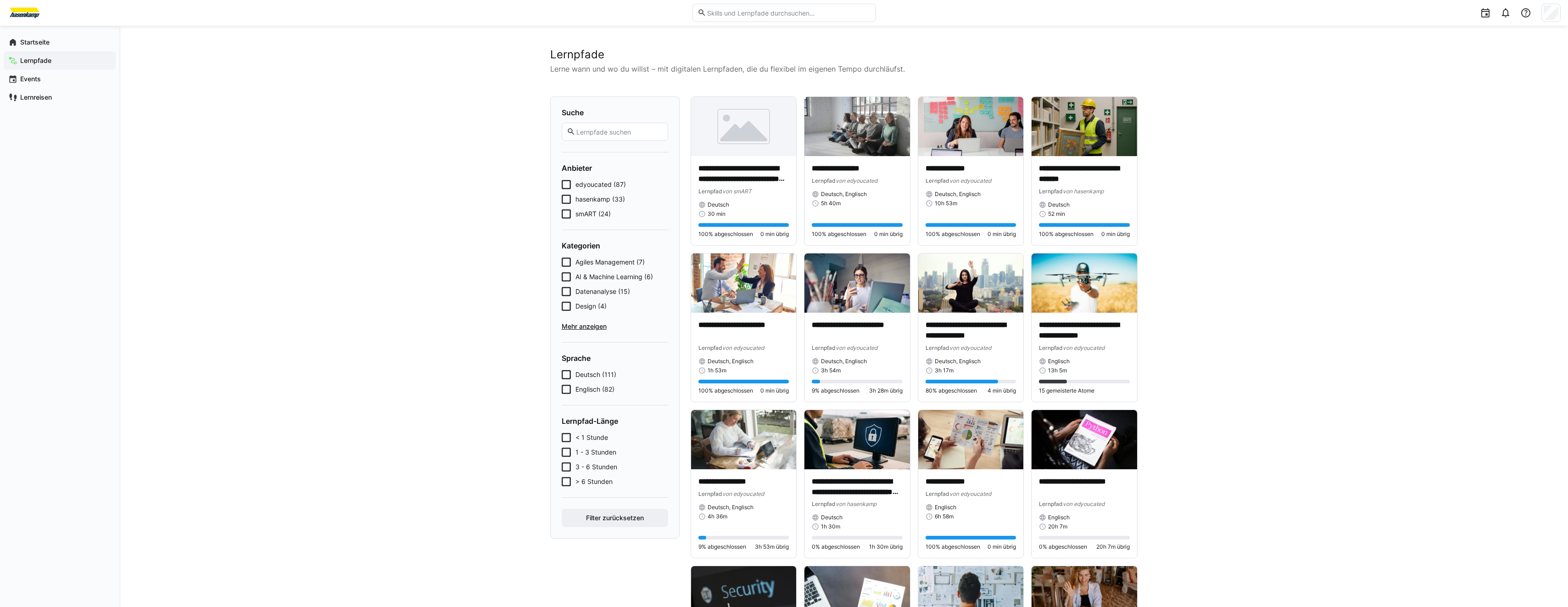
scroll to position [46, 0]
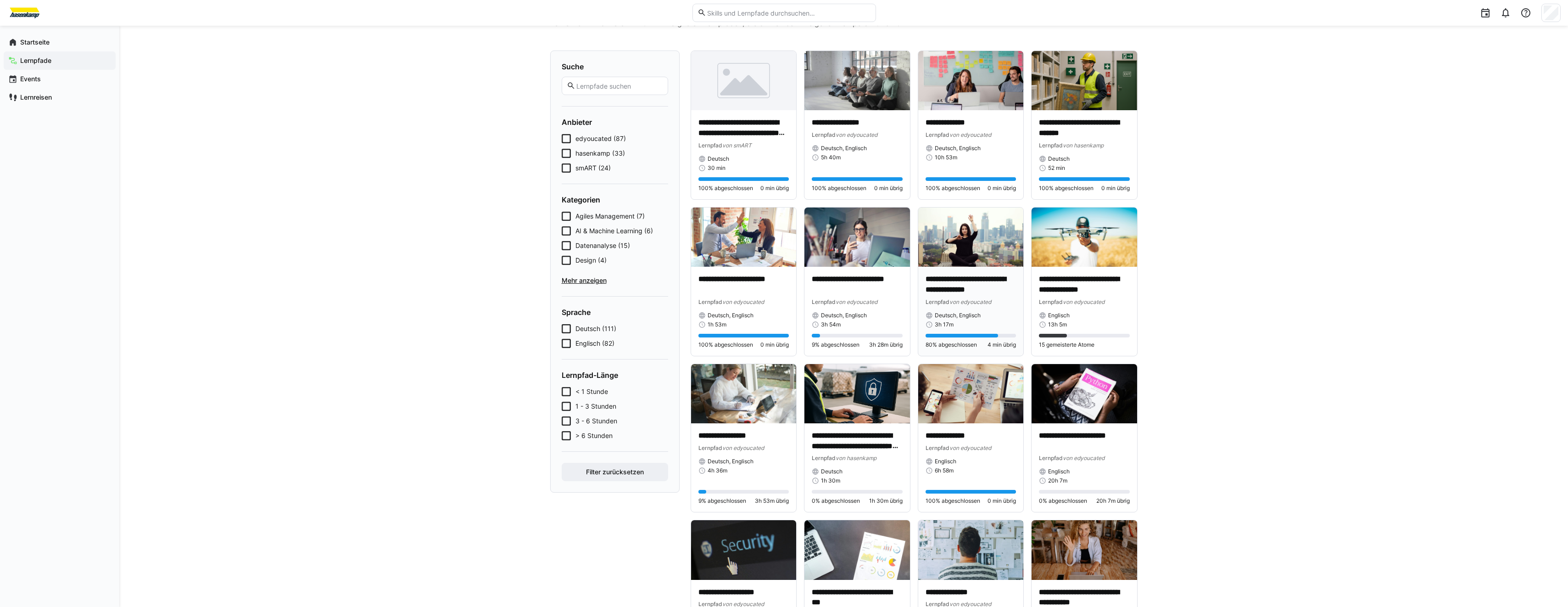
click at [964, 262] on img at bounding box center [970, 237] width 106 height 59
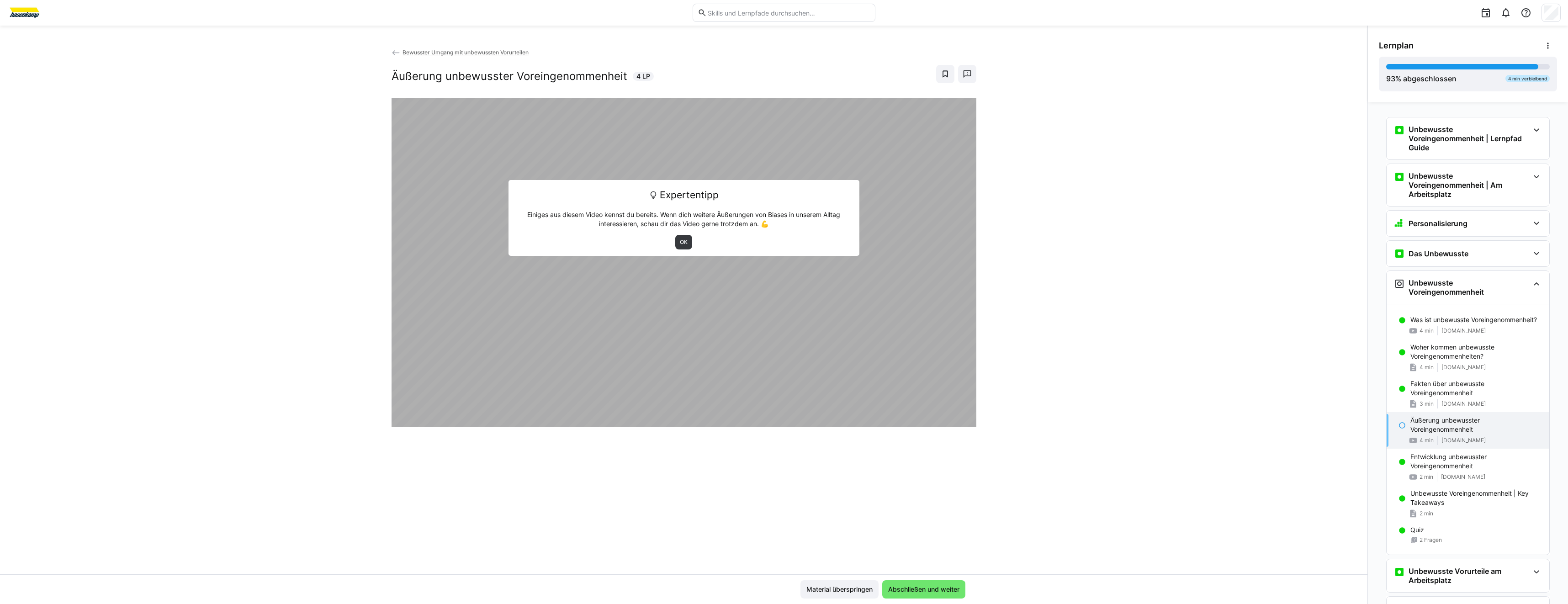
scroll to position [168, 0]
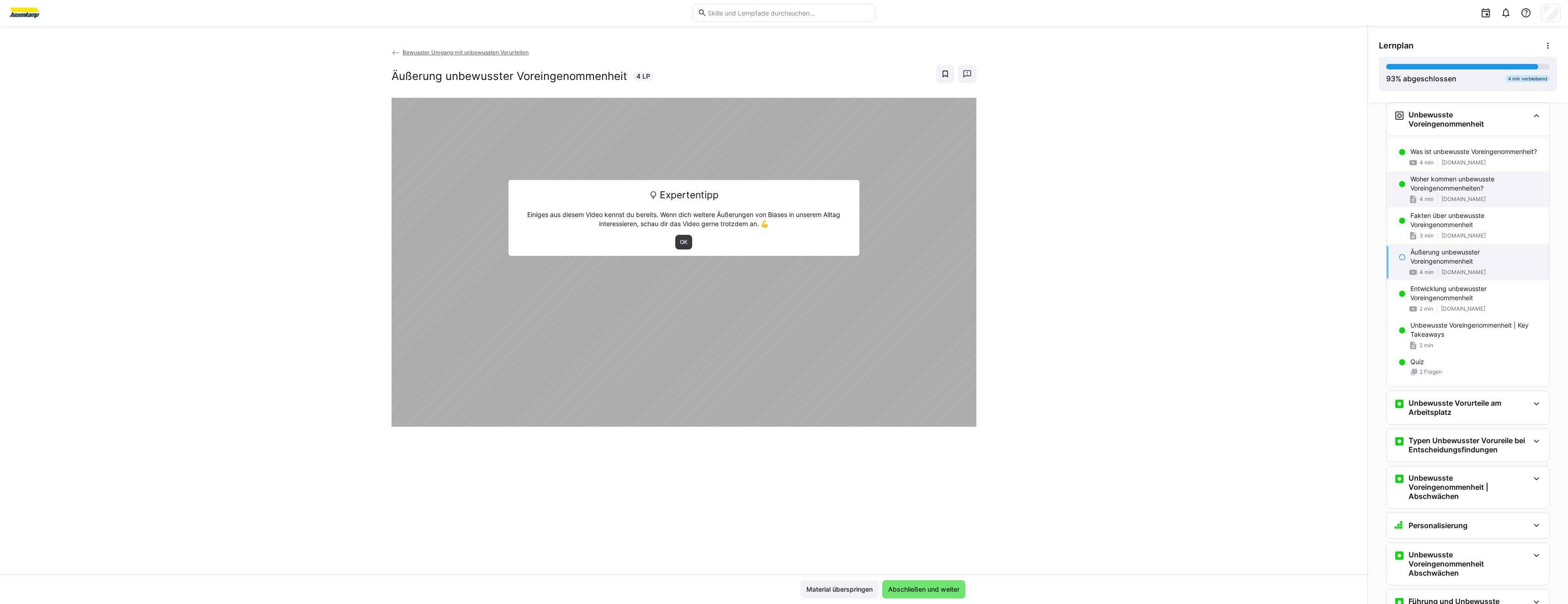
click at [1434, 184] on p "Woher kommen unbewusste Voreingenommenheiten?" at bounding box center [1476, 183] width 132 height 18
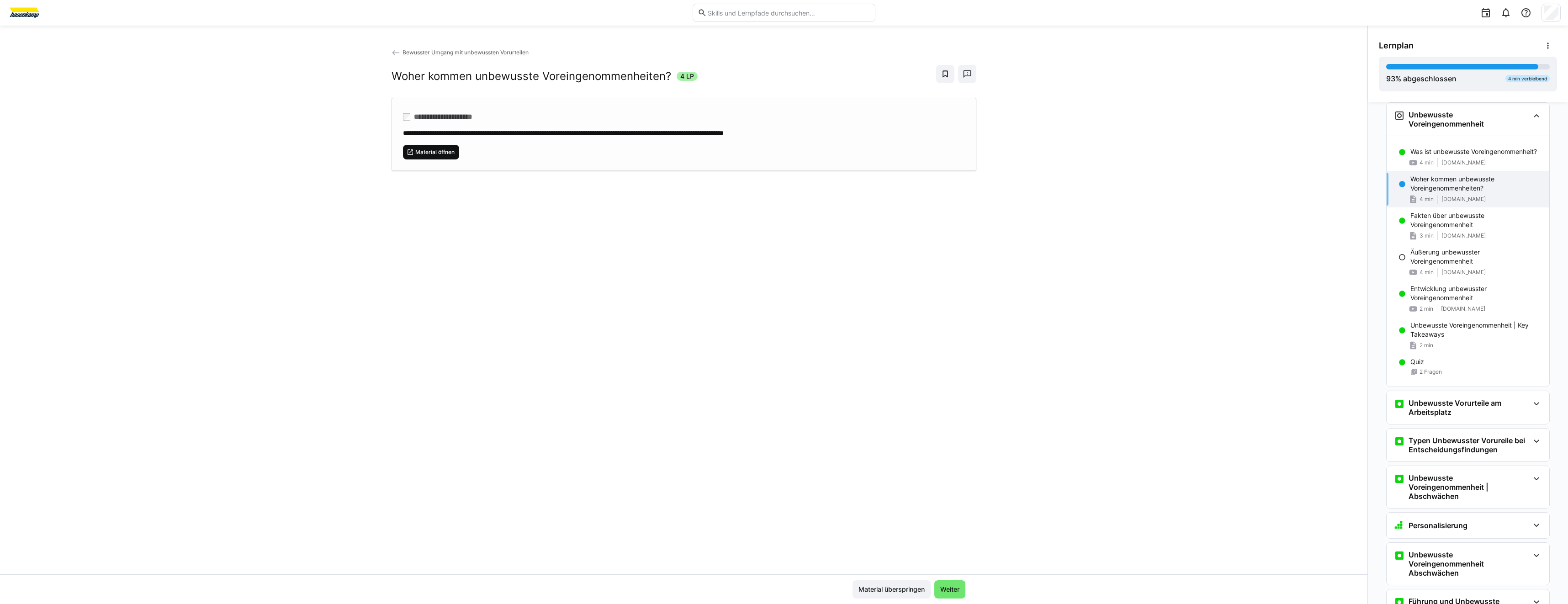
click at [411, 153] on eds-icon at bounding box center [410, 152] width 7 height 7
click at [1464, 223] on p "Fakten über unbewusste Voreingenommenheit" at bounding box center [1476, 220] width 132 height 18
click at [437, 160] on div "**********" at bounding box center [683, 134] width 585 height 73
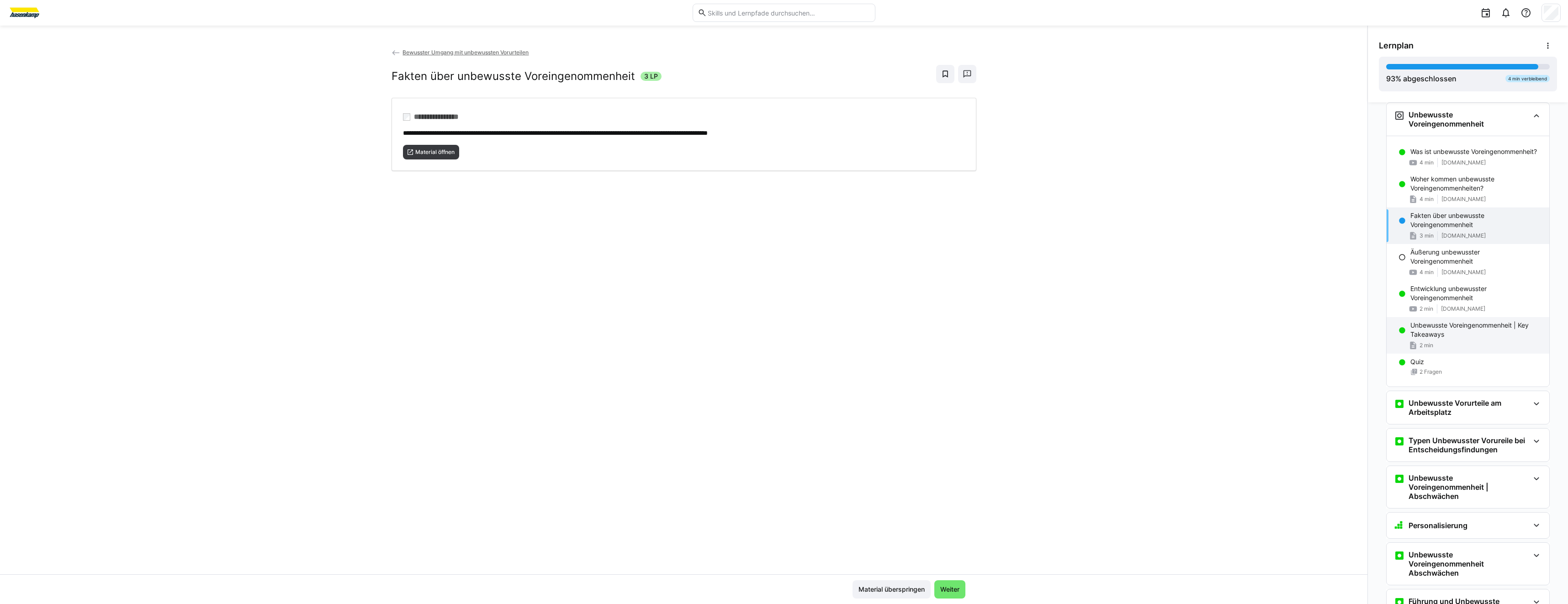
click at [1414, 339] on div "Unbewusste Voreingenommenheit | Key Takeaways 2 min" at bounding box center [1467, 335] width 163 height 37
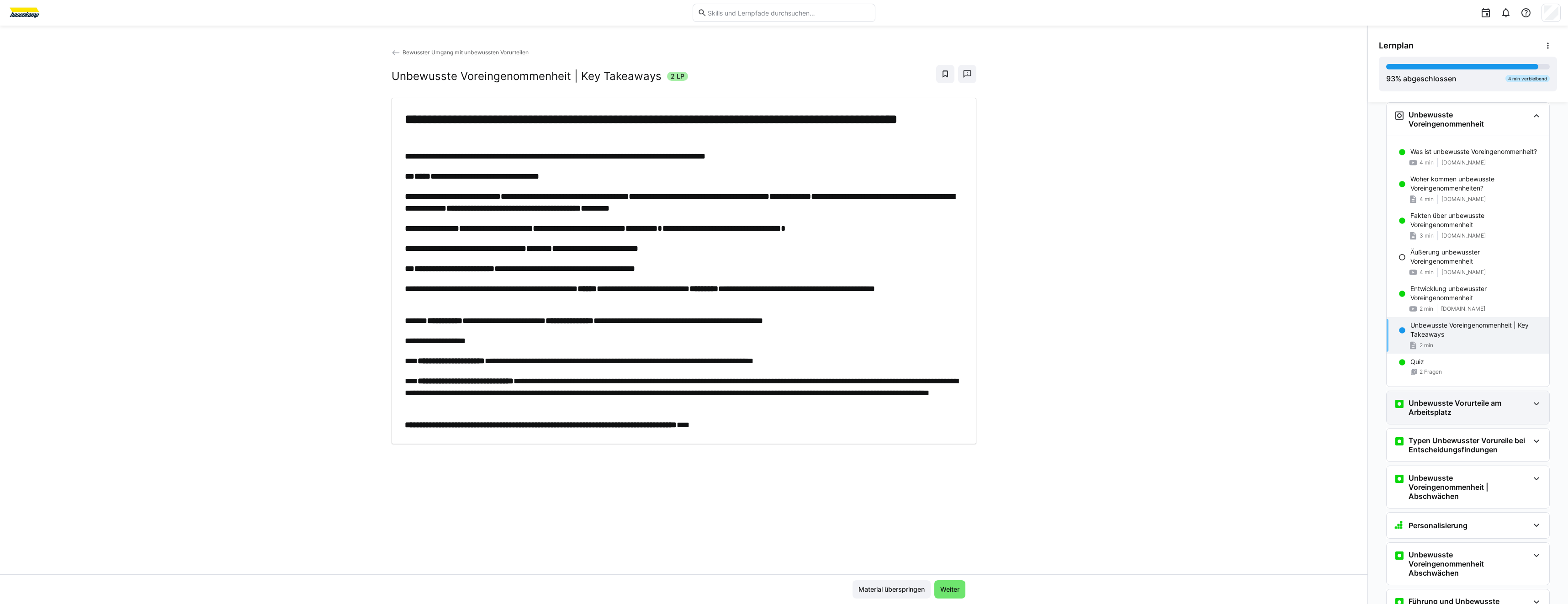
click at [1440, 409] on h3 "Unbewusste Vorurteile am Arbeitsplatz" at bounding box center [1469, 407] width 121 height 18
click at [1436, 441] on p "Typen unbewusster Vorurteile im Berufsalltag" at bounding box center [1476, 445] width 132 height 18
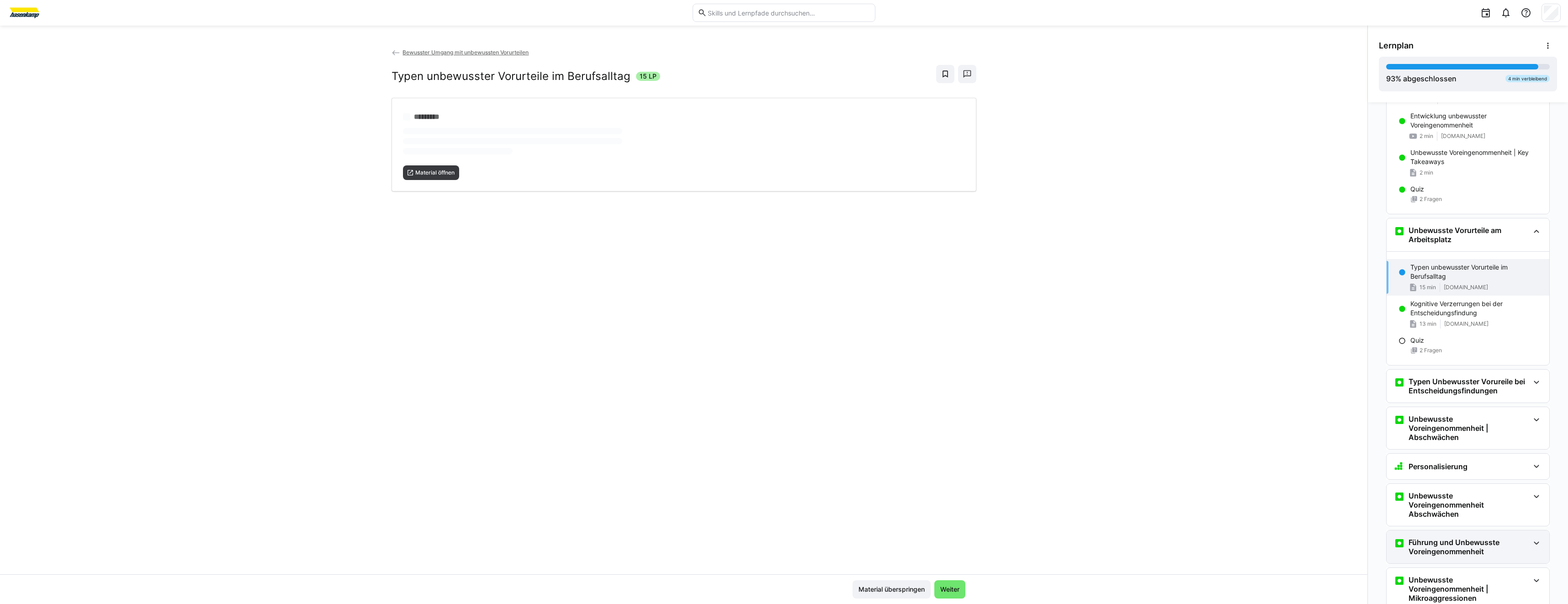
scroll to position [456, 0]
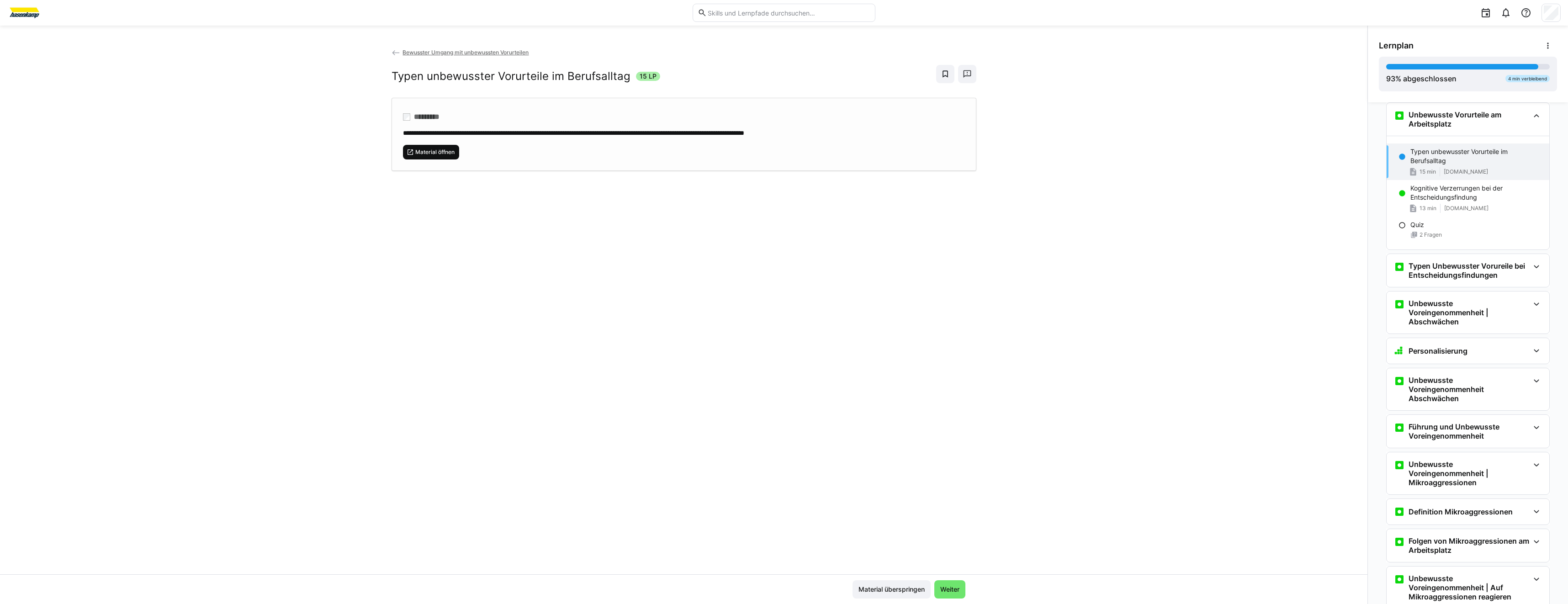
click at [451, 154] on span "Material öffnen" at bounding box center [435, 152] width 41 height 7
click at [1494, 192] on p "Kognitive Verzerrungen bei der Entscheidungsfindung" at bounding box center [1476, 193] width 132 height 18
click at [421, 150] on span "Material öffnen" at bounding box center [435, 152] width 41 height 7
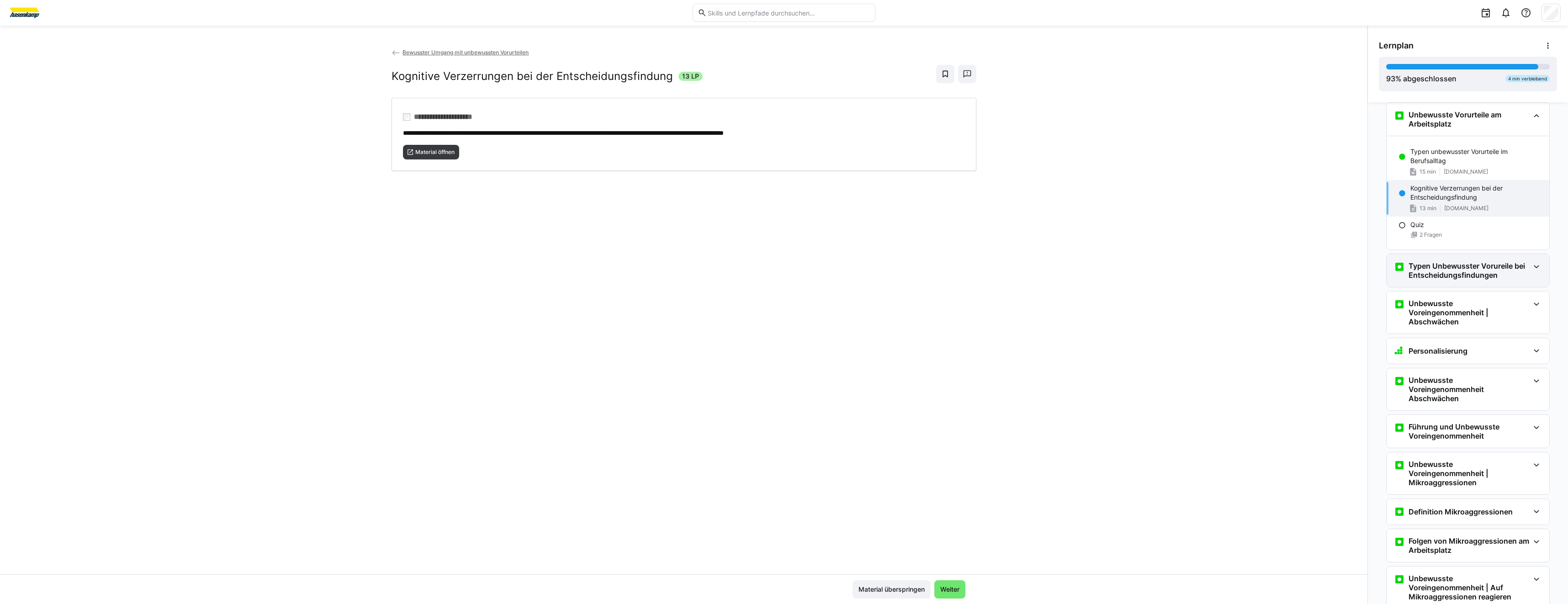
click at [1413, 277] on h3 "Typen Unbewusster Vorureile bei Entscheidungsfindungen" at bounding box center [1469, 271] width 121 height 18
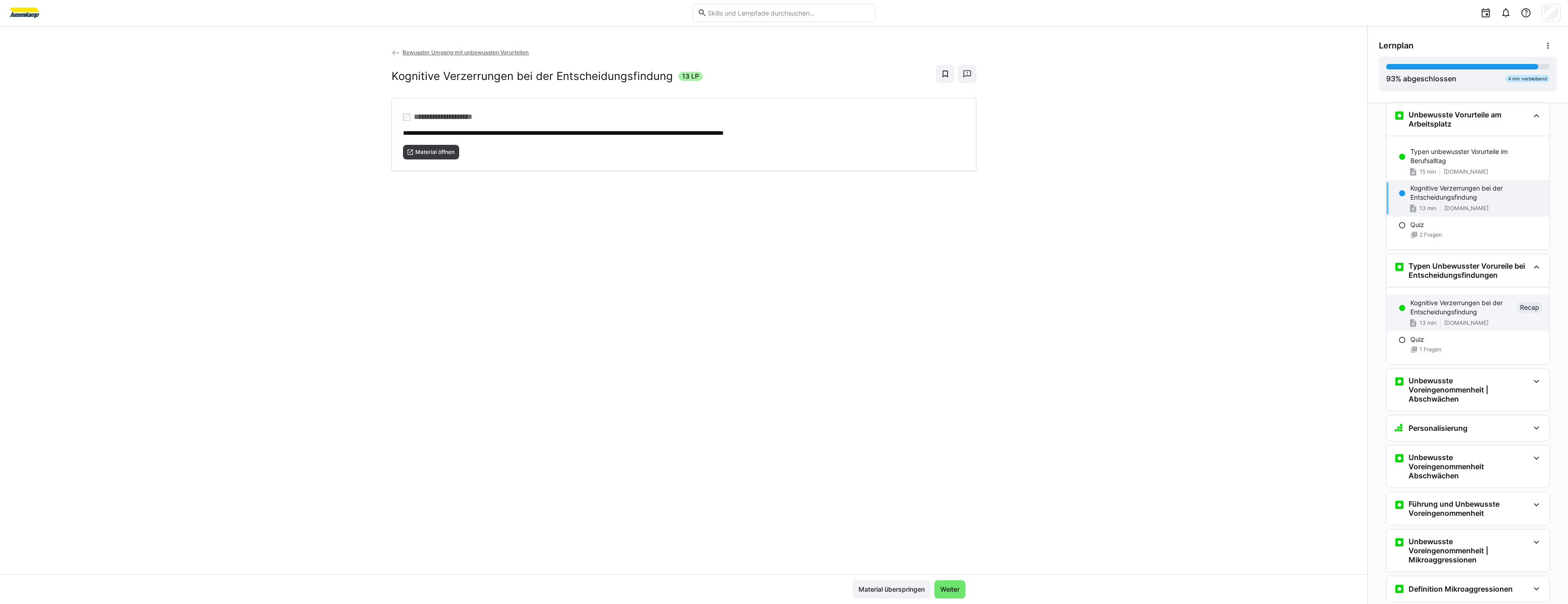
click at [1411, 306] on p "Kognitive Verzerrungen bei der Entscheidungsfindung" at bounding box center [1462, 307] width 103 height 18
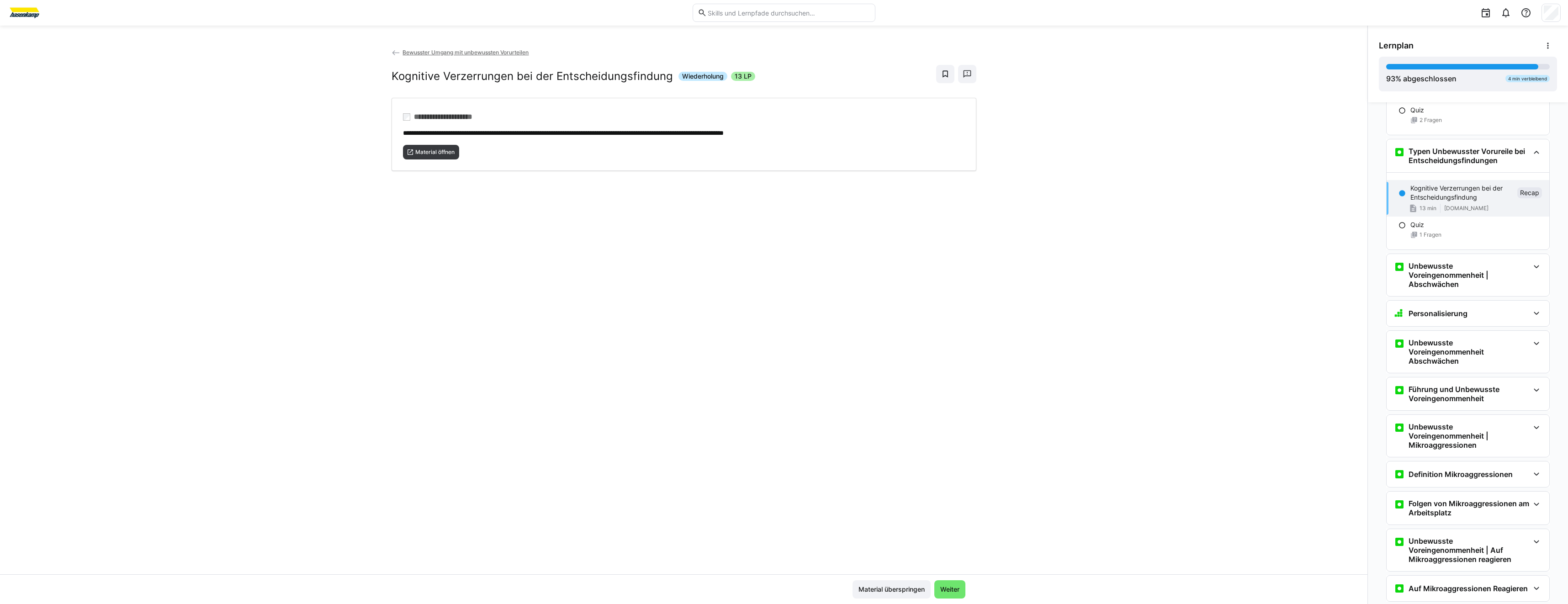
scroll to position [607, 0]
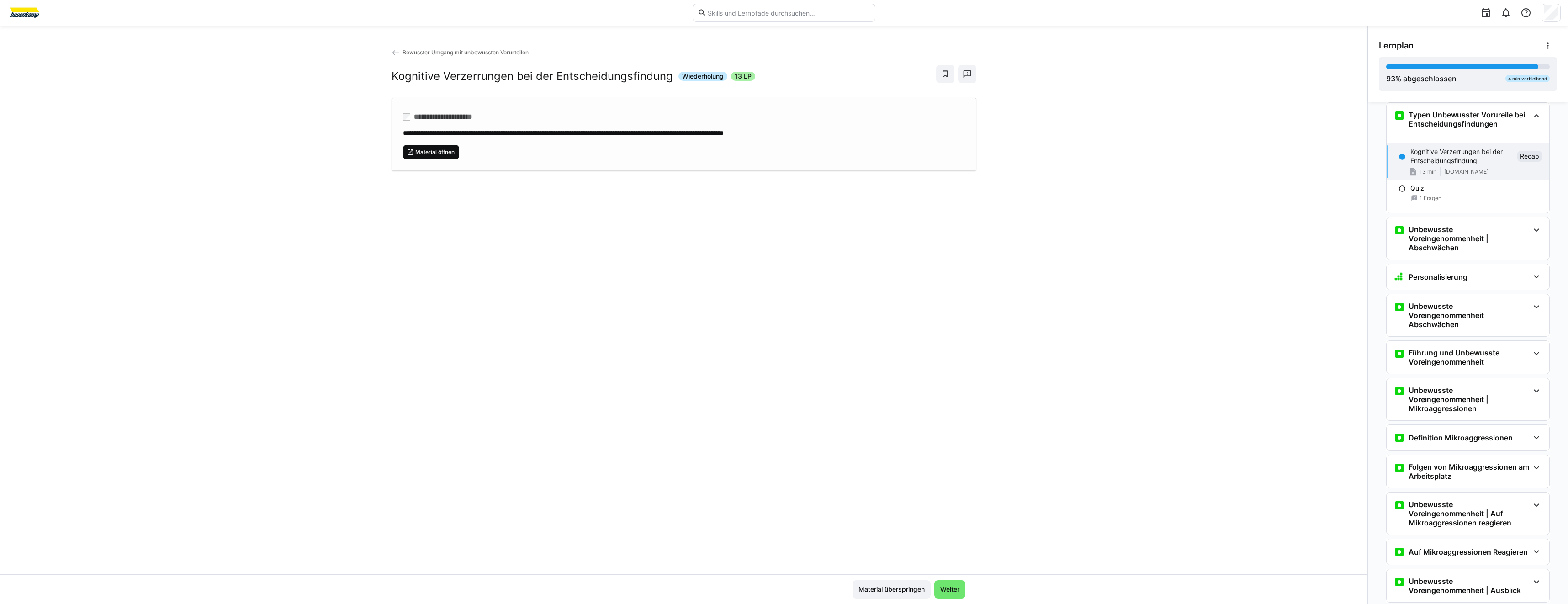
click at [425, 153] on span "Material öffnen" at bounding box center [435, 152] width 41 height 7
click at [1427, 228] on h3 "Unbewusste Voreingenommenheit | Abschwächen" at bounding box center [1469, 239] width 121 height 28
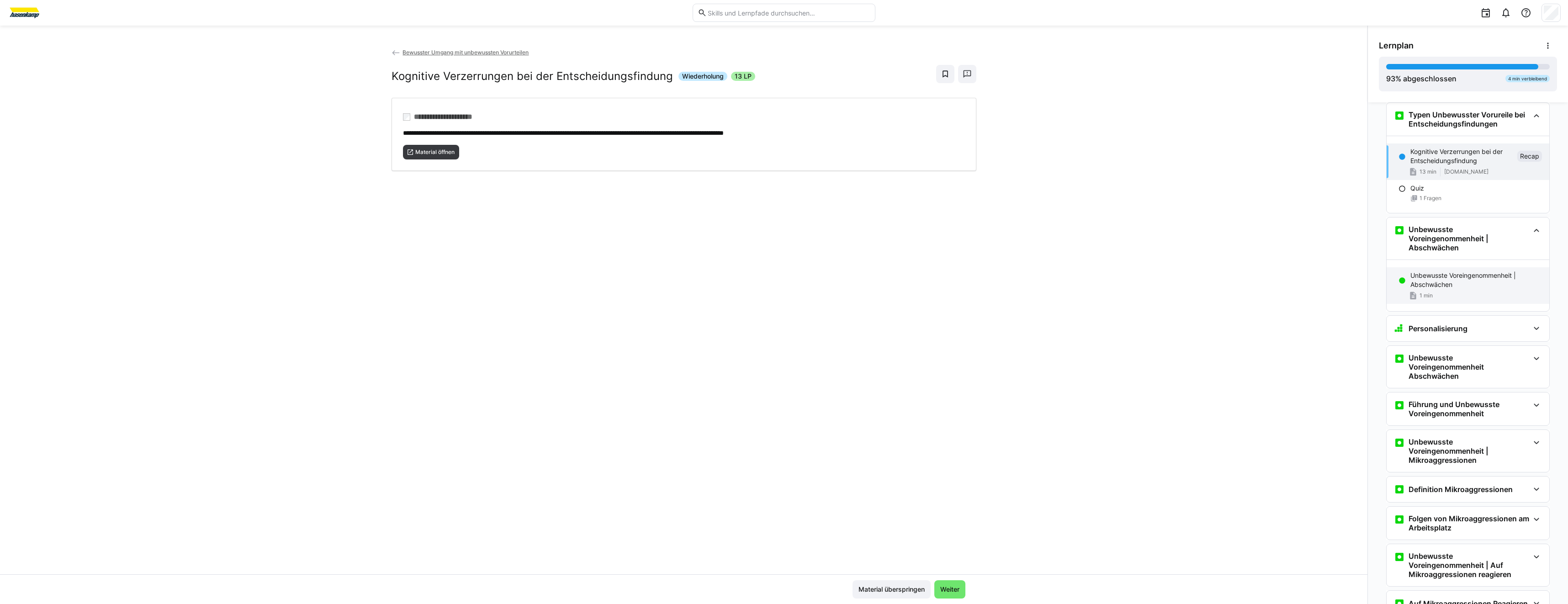
click at [1461, 286] on p "Unbewusste Voreingenommenheit | Abschwächen" at bounding box center [1476, 280] width 132 height 18
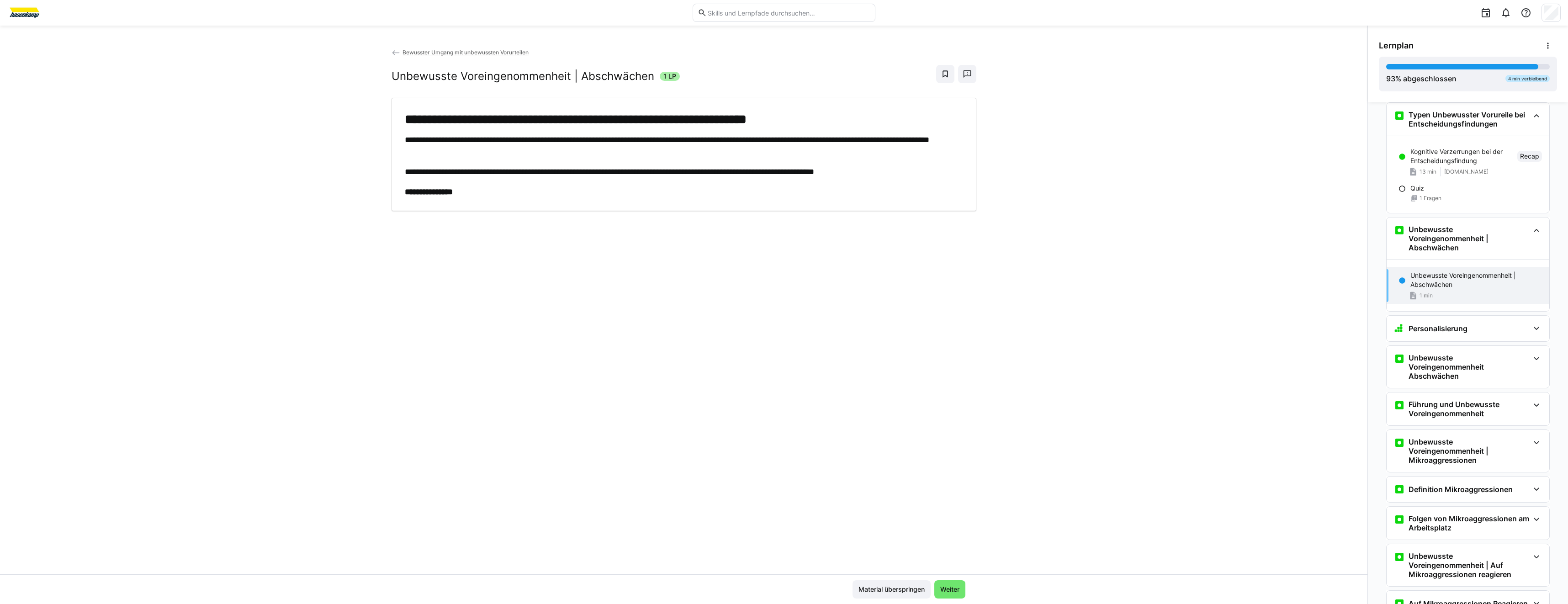
scroll to position [686, 0]
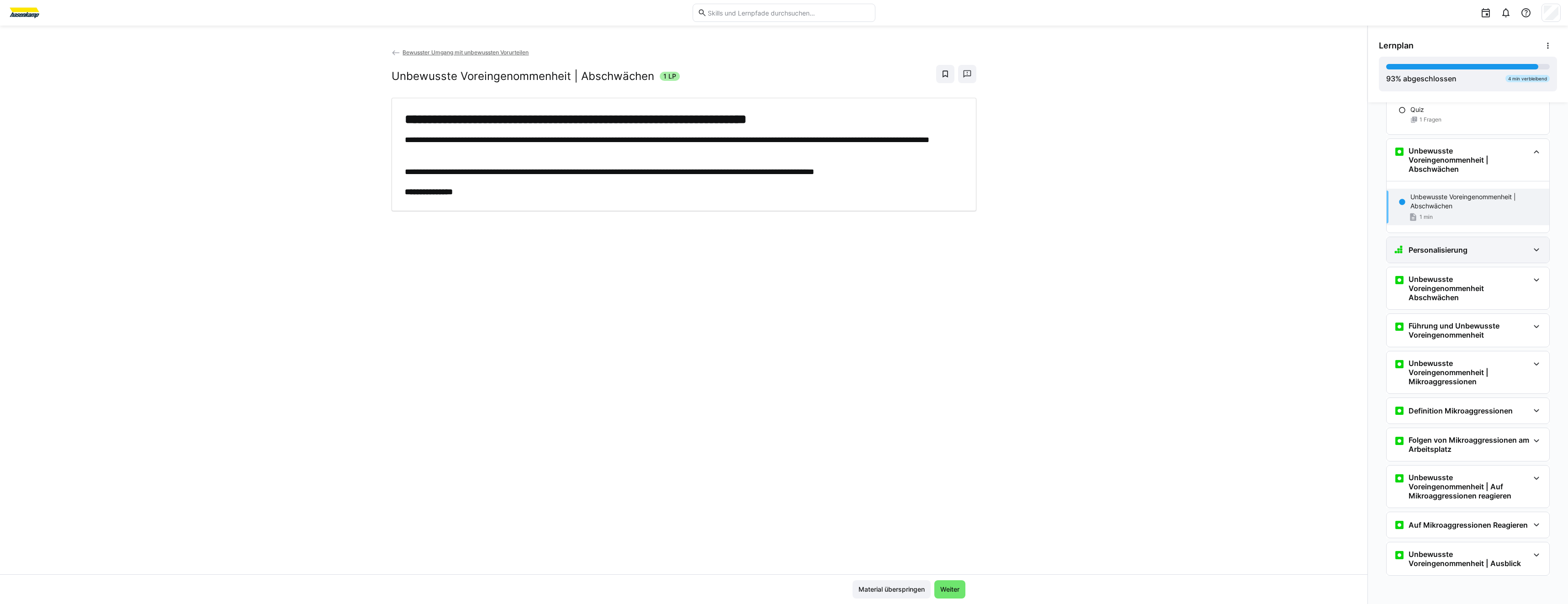
click at [1445, 244] on div "Personalisierung" at bounding box center [1467, 249] width 163 height 25
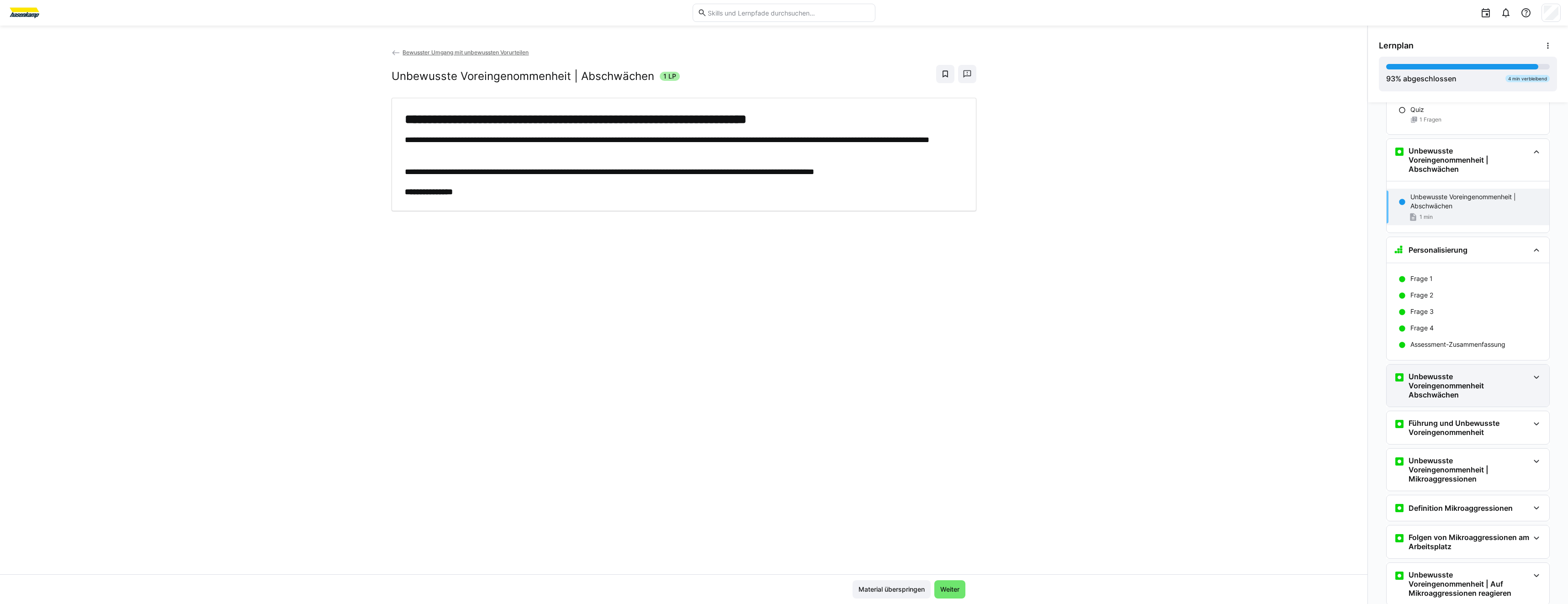
click at [1476, 378] on h3 "Unbewusste Voreingenommenheit Abschwächen" at bounding box center [1469, 386] width 121 height 28
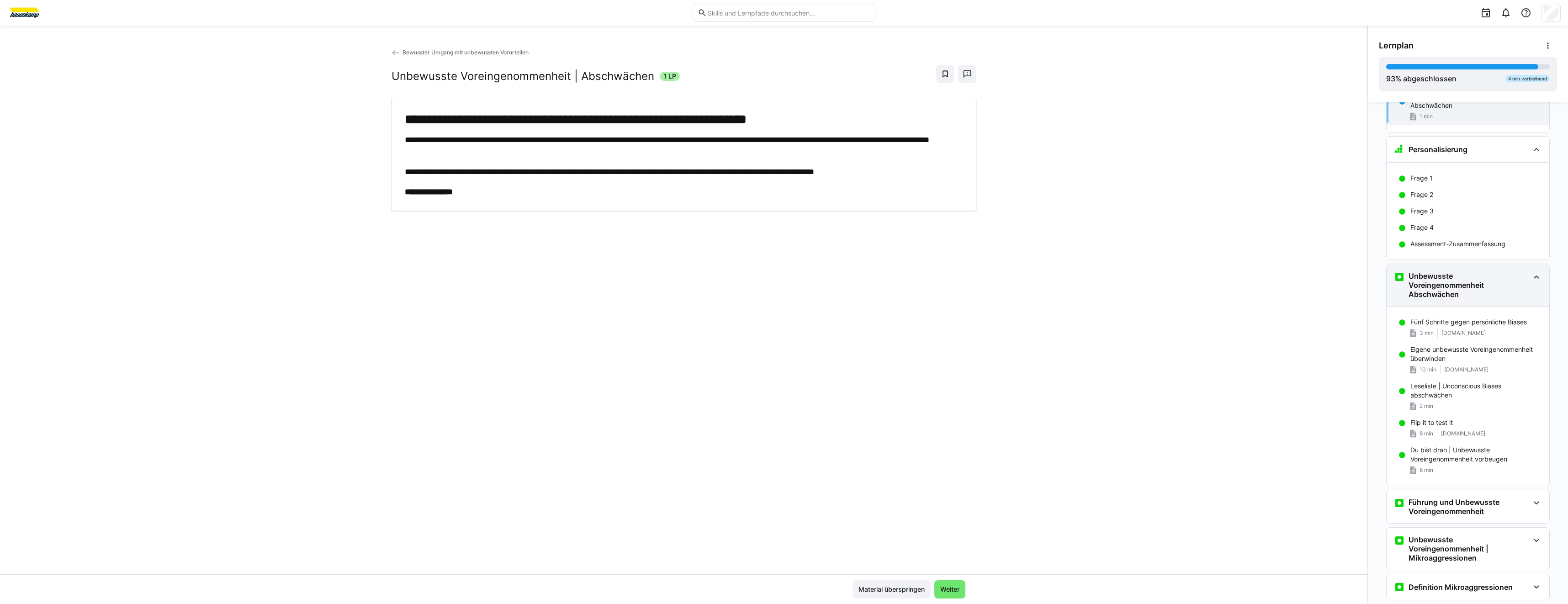
scroll to position [823, 0]
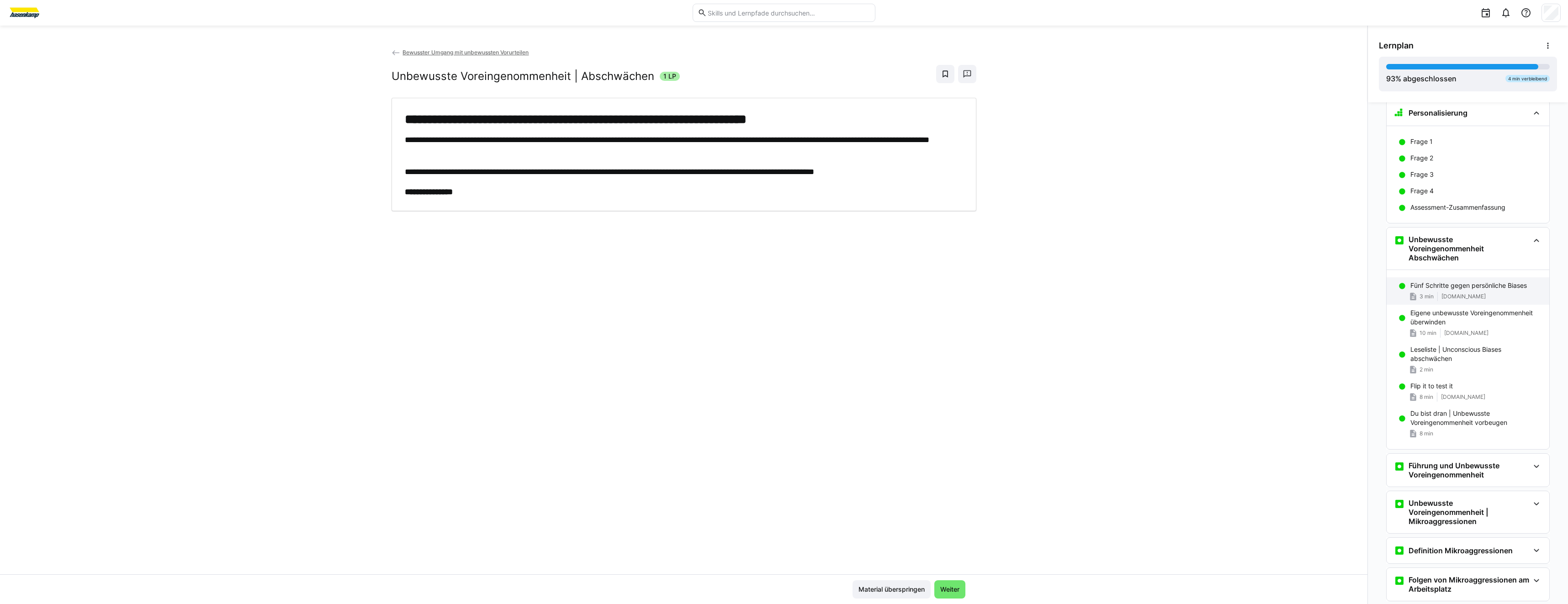
click at [1449, 292] on div "Fünf Schritte gegen persönliche Biases 3 min www.anti-bias.eu" at bounding box center [1467, 291] width 163 height 28
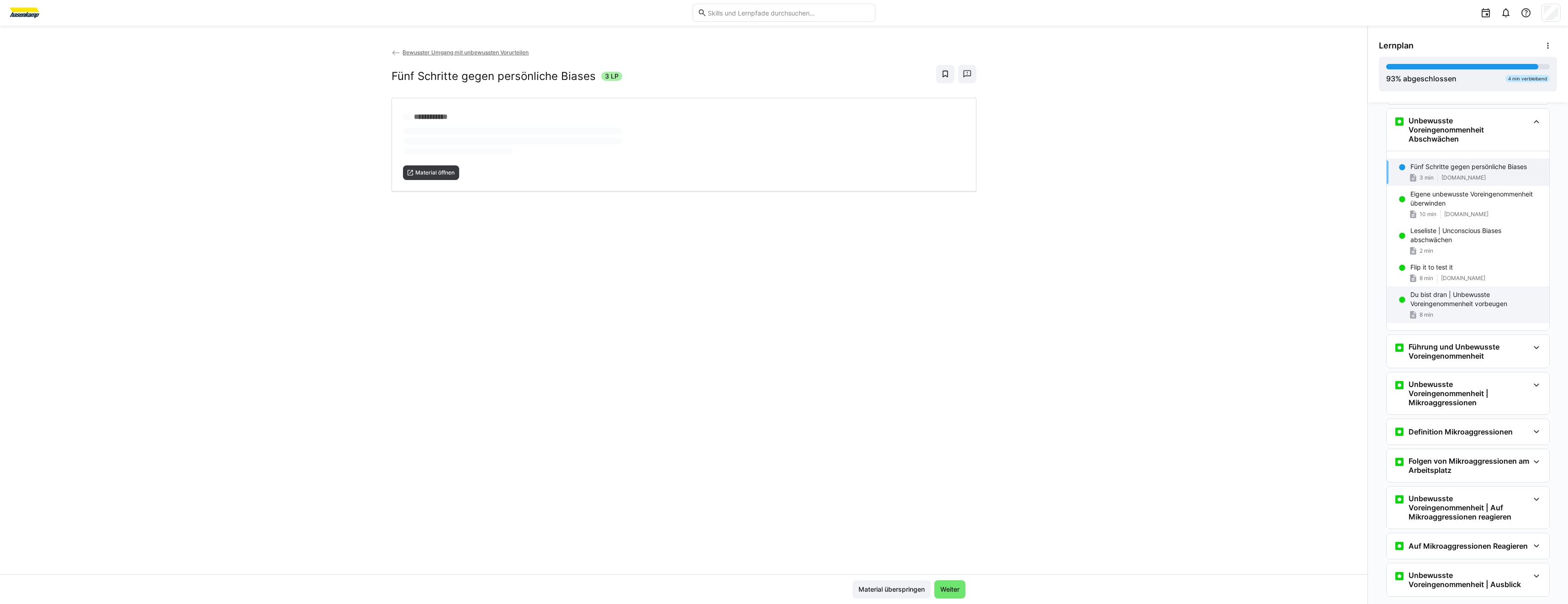
scroll to position [948, 0]
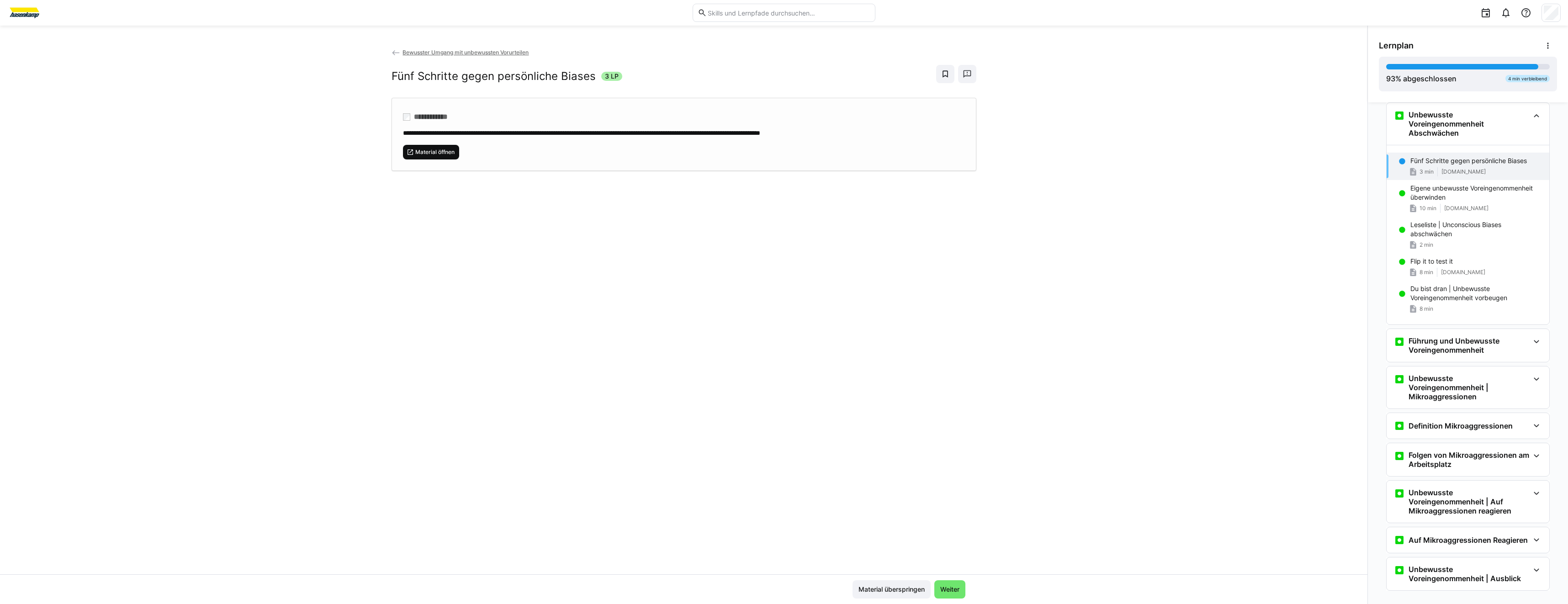
click at [443, 154] on span "Material öffnen" at bounding box center [435, 152] width 41 height 7
click at [1489, 208] on div "10 min de.wikihow.com" at bounding box center [1476, 208] width 132 height 9
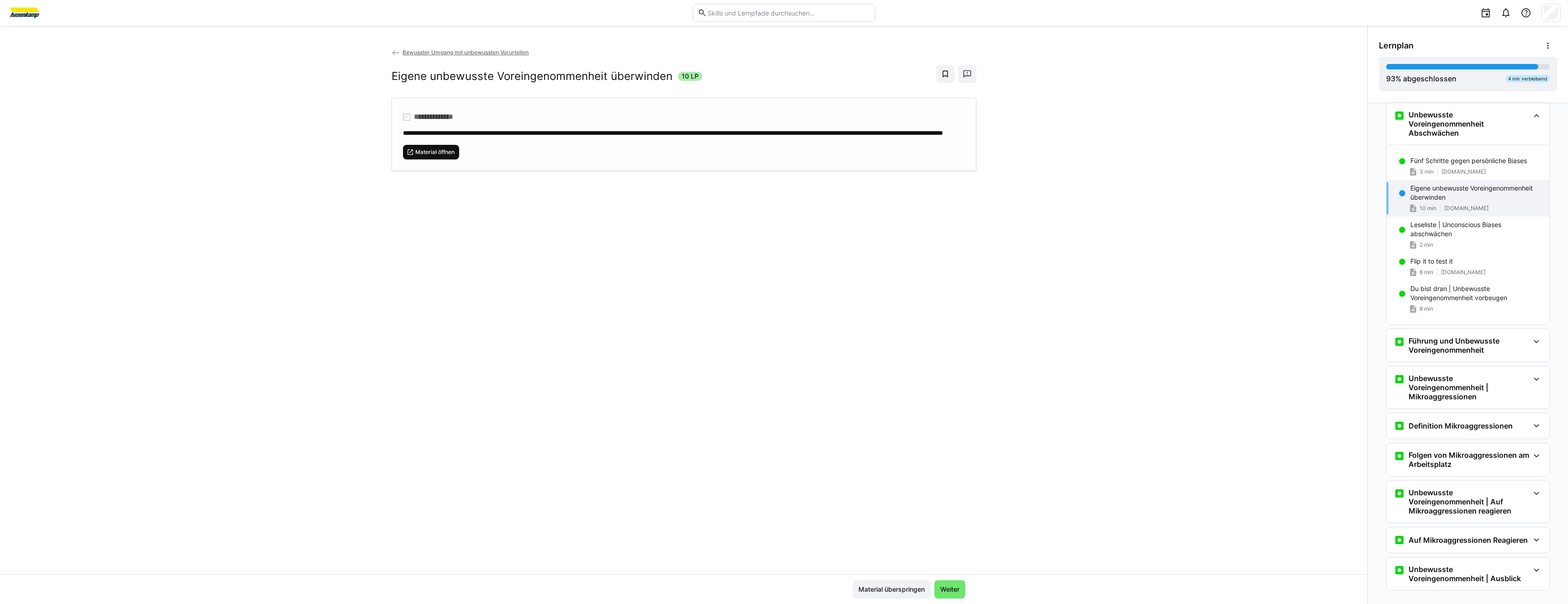
click at [448, 159] on span "Material öffnen" at bounding box center [431, 152] width 56 height 15
click at [1434, 235] on p "Leseliste | Unconscious Biases abschwächen" at bounding box center [1476, 229] width 132 height 18
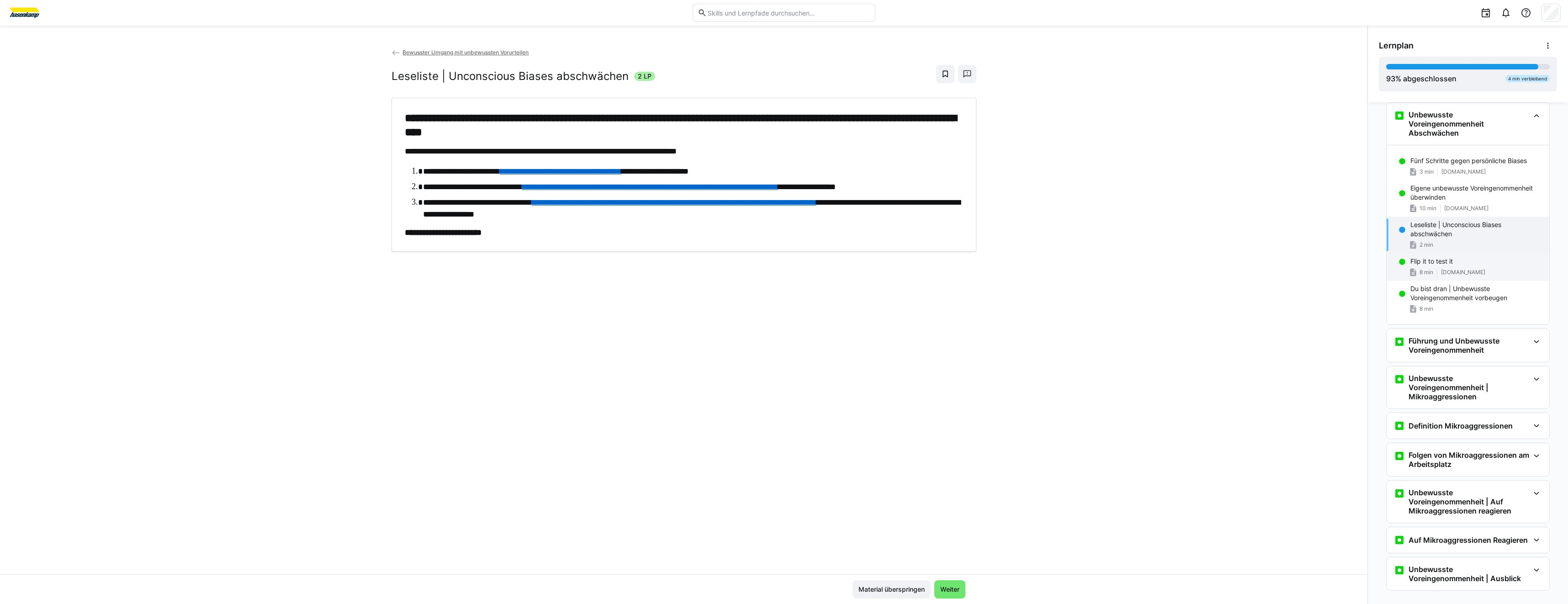
click at [1455, 265] on div "Flip it to test it" at bounding box center [1476, 261] width 132 height 9
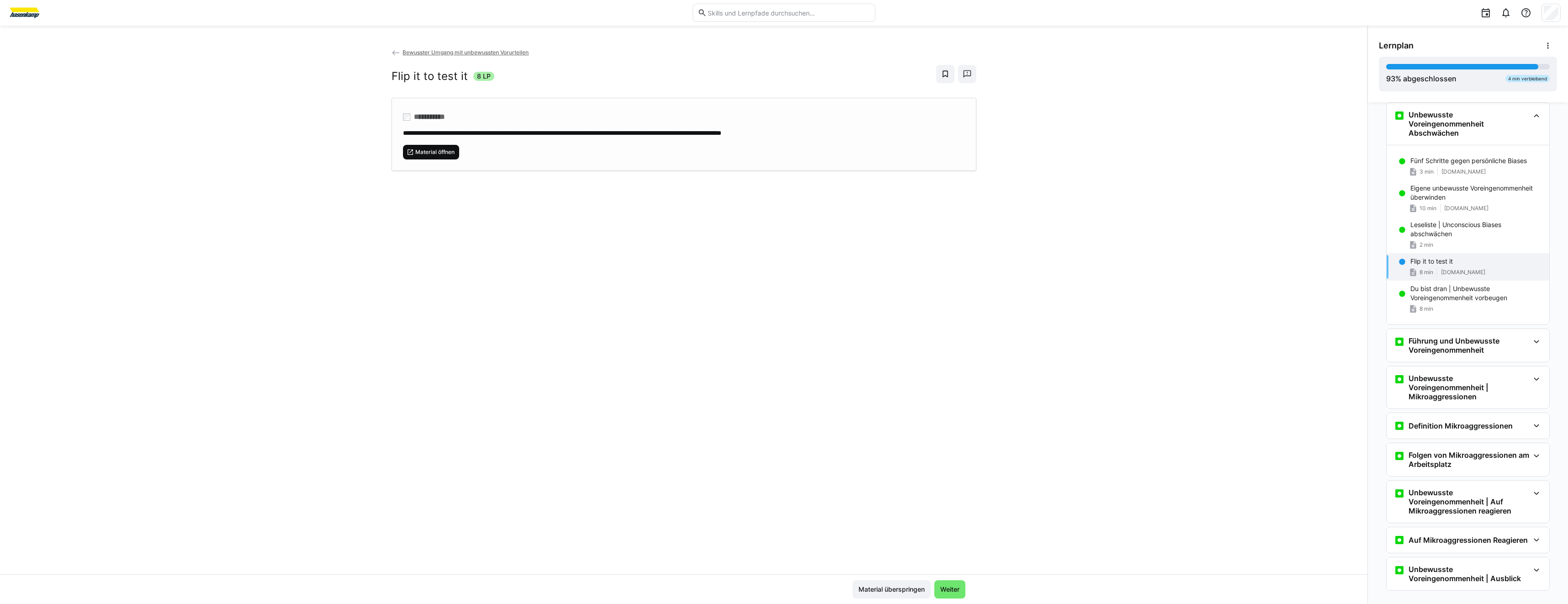
click at [447, 154] on span "Material öffnen" at bounding box center [435, 152] width 41 height 7
click at [1418, 293] on p "Du bist dran | Unbewusste Voreingenommenheit vorbeugen" at bounding box center [1476, 293] width 132 height 18
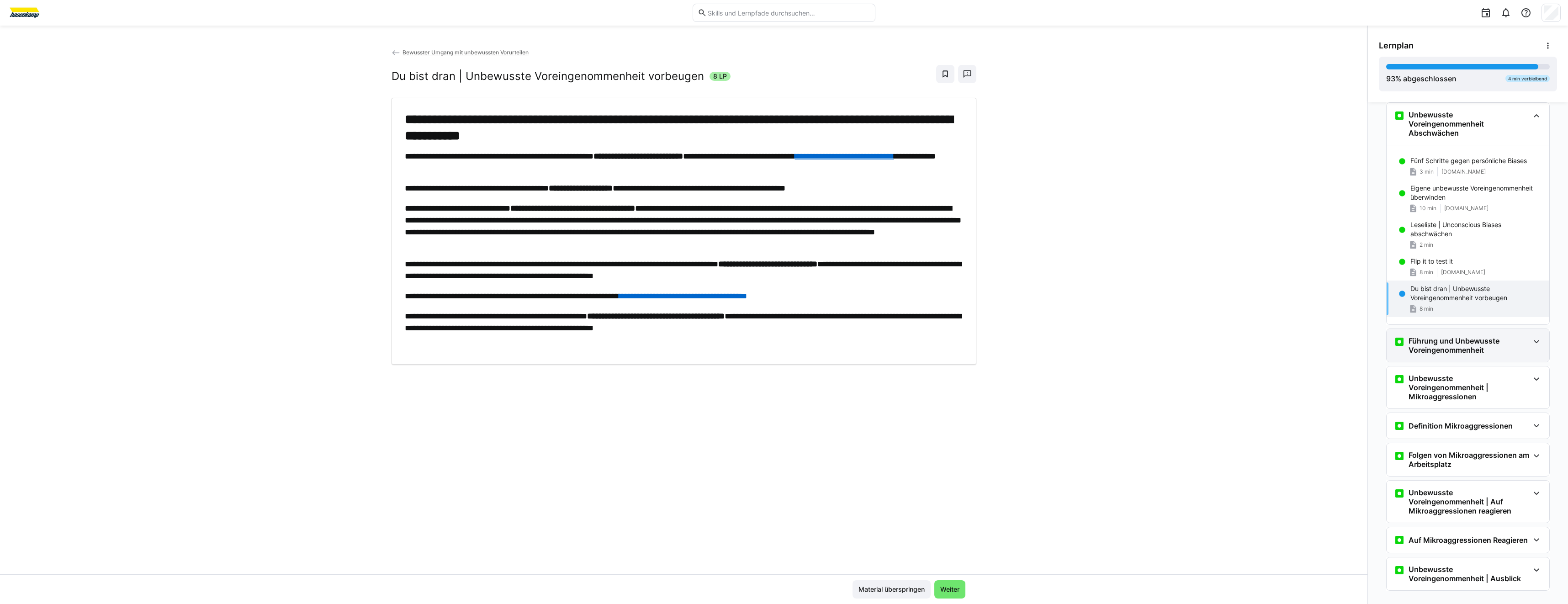
click at [1418, 351] on h3 "Führung und Unbewusste Voreingenommenheit" at bounding box center [1469, 345] width 121 height 18
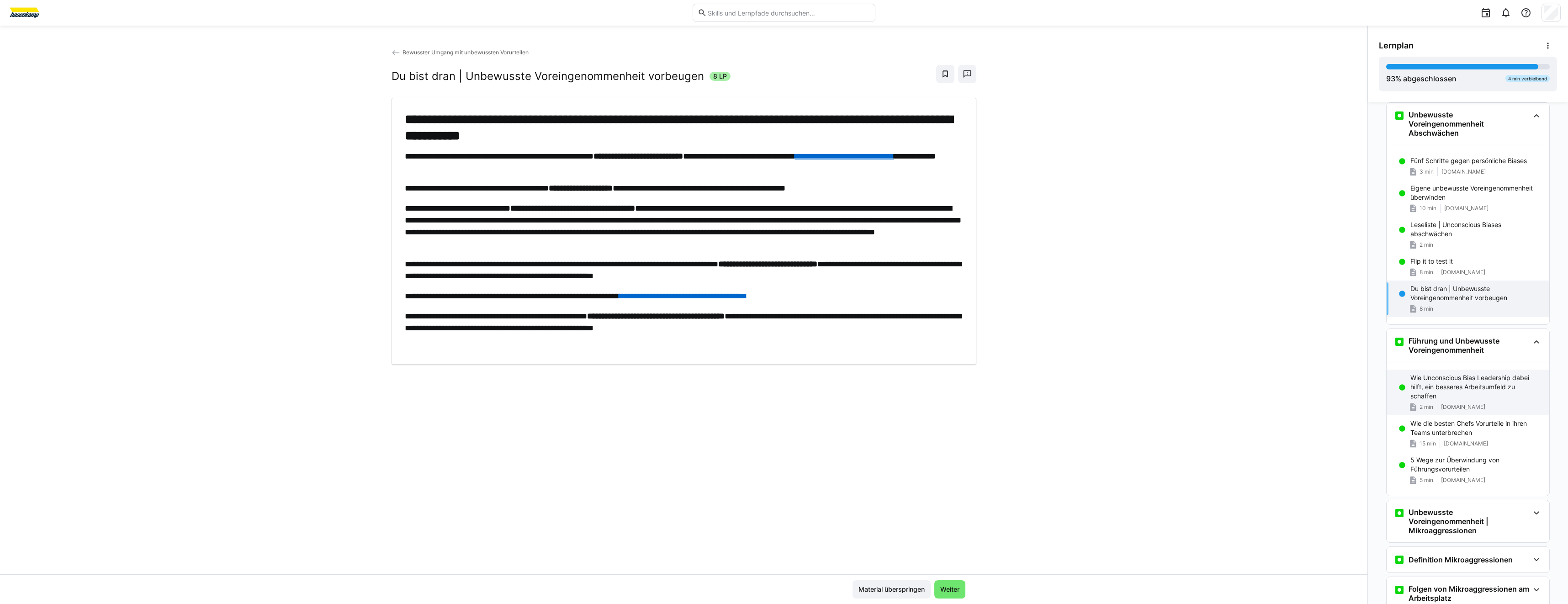
click at [1413, 386] on p "Wie Unconscious Bias Leadership dabei hilft, ein besseres Arbeitsumfeld zu scha…" at bounding box center [1476, 387] width 132 height 28
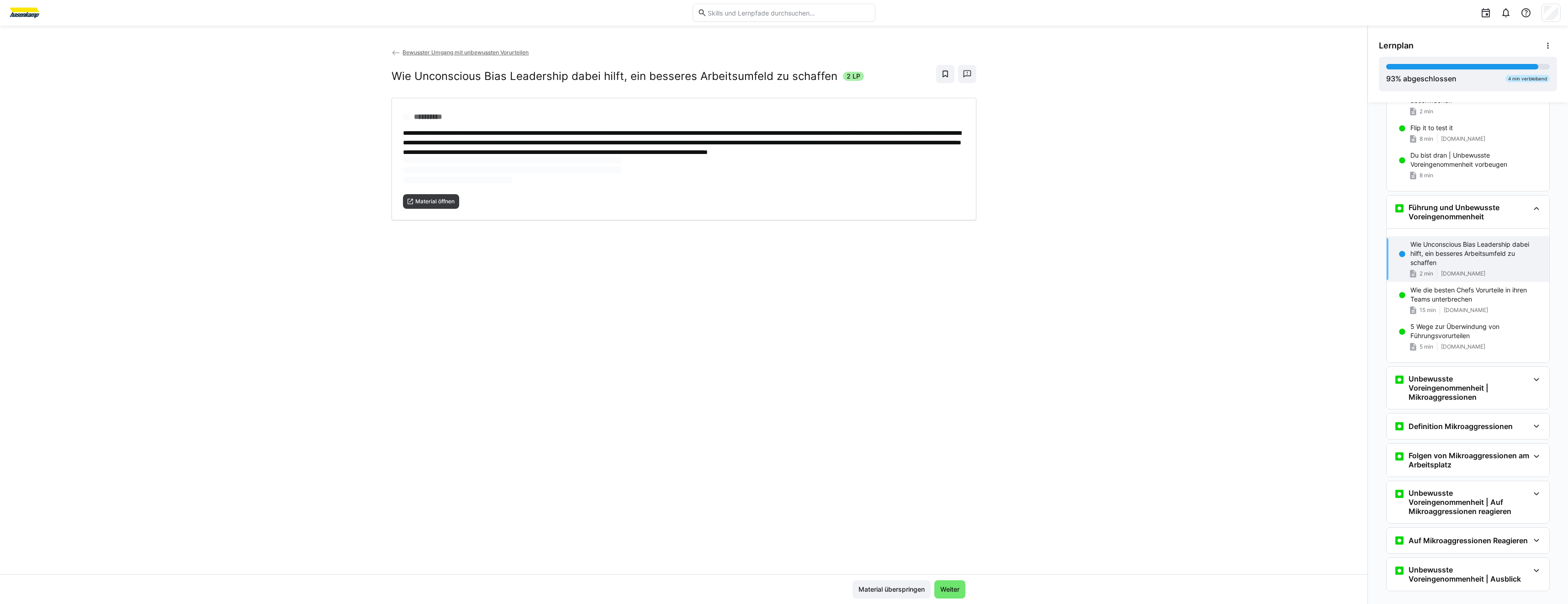
scroll to position [1097, 0]
